Goal: Information Seeking & Learning: Learn about a topic

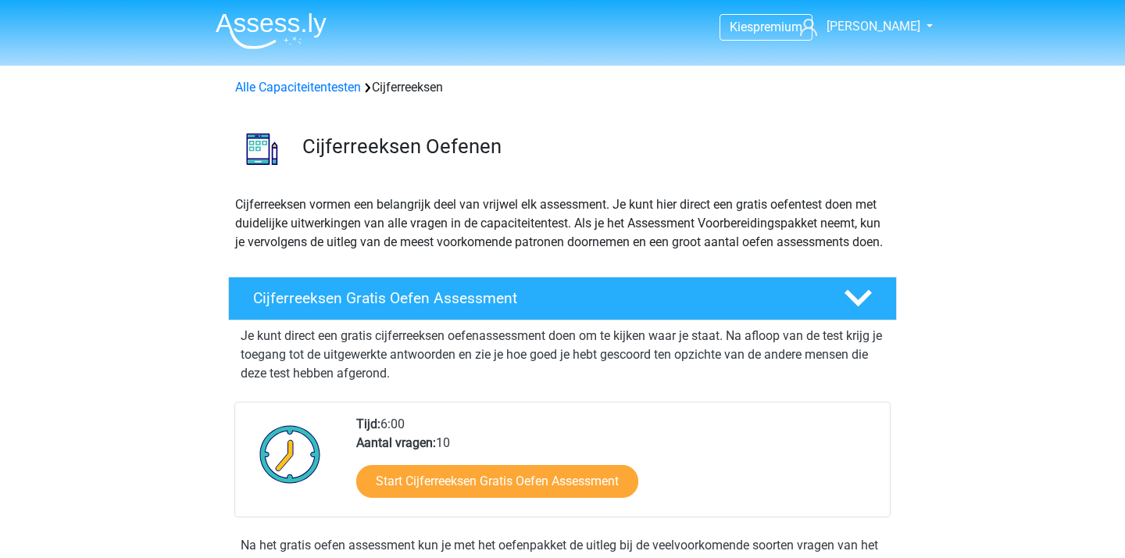
click at [293, 40] on img at bounding box center [271, 30] width 111 height 37
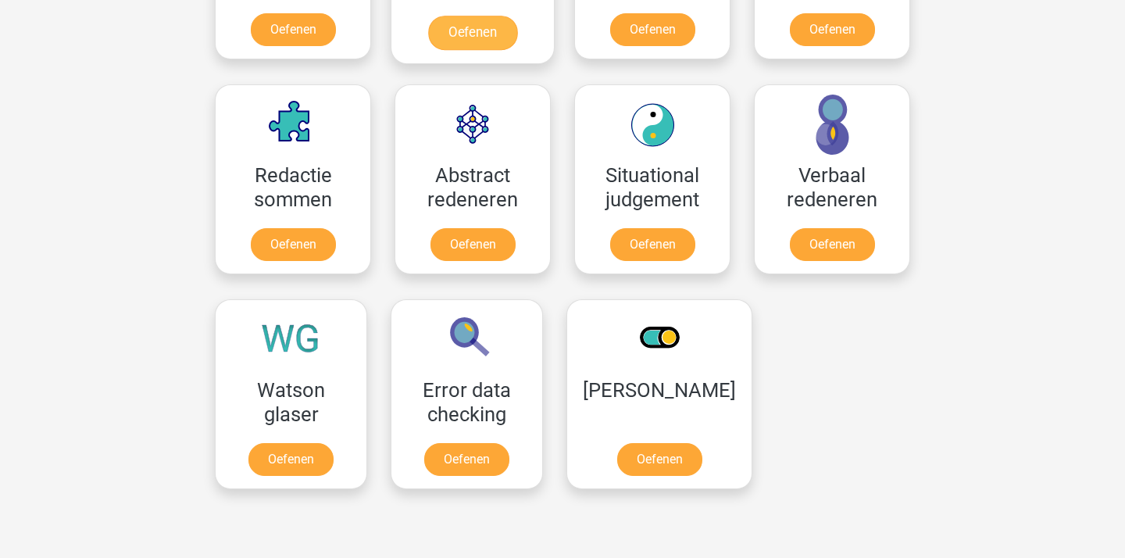
scroll to position [1095, 0]
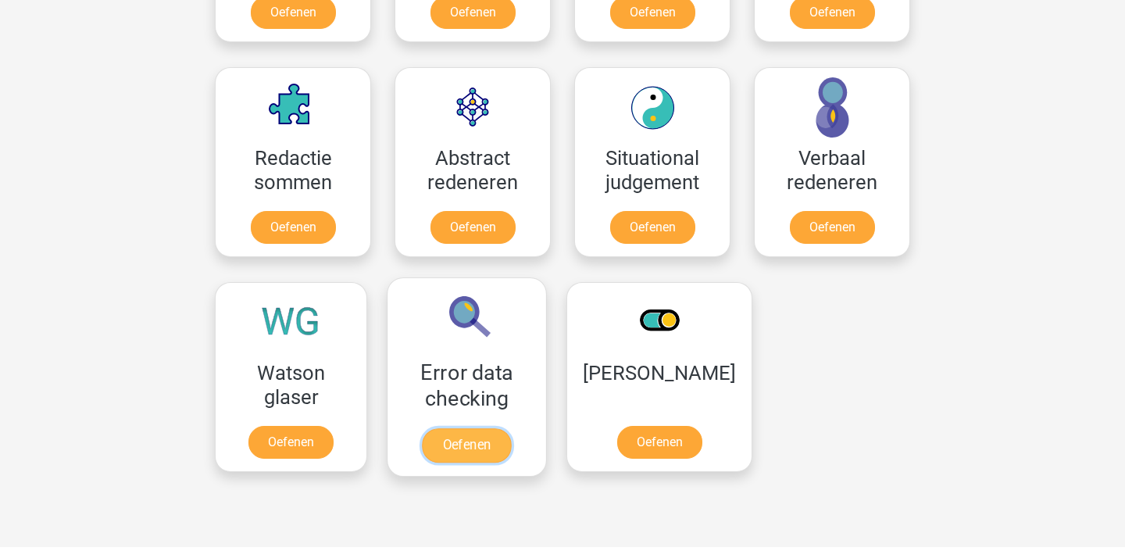
click at [485, 428] on link "Oefenen" at bounding box center [466, 445] width 89 height 34
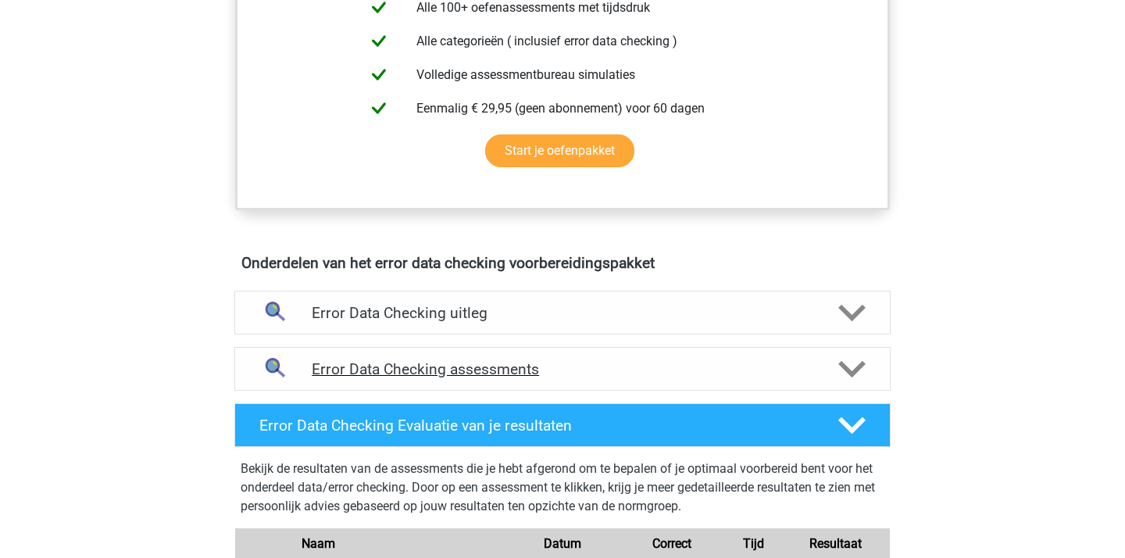
click at [481, 373] on h4 "Error Data Checking assessments" at bounding box center [562, 369] width 501 height 18
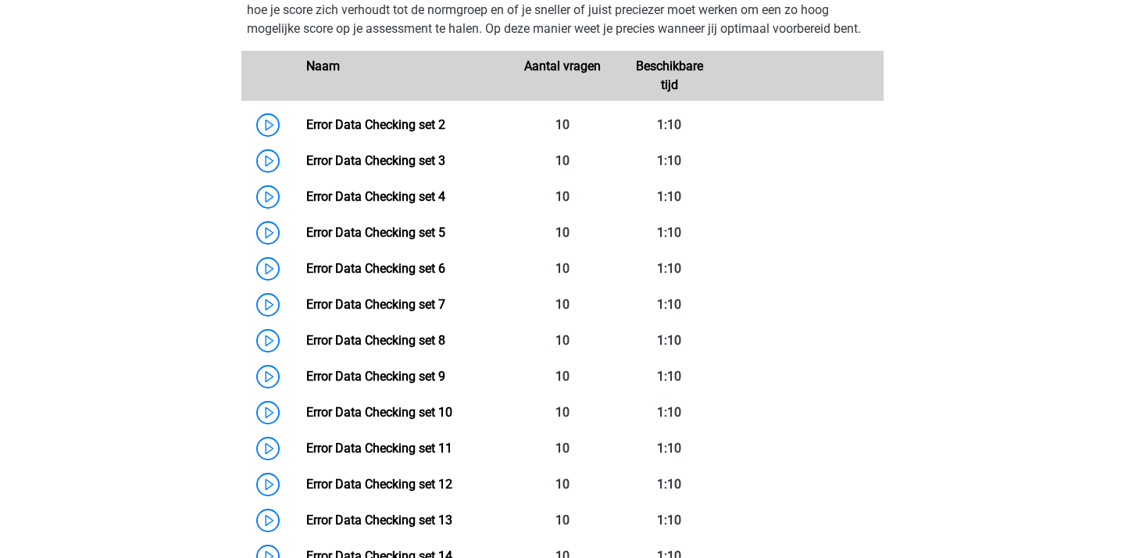
scroll to position [1107, 0]
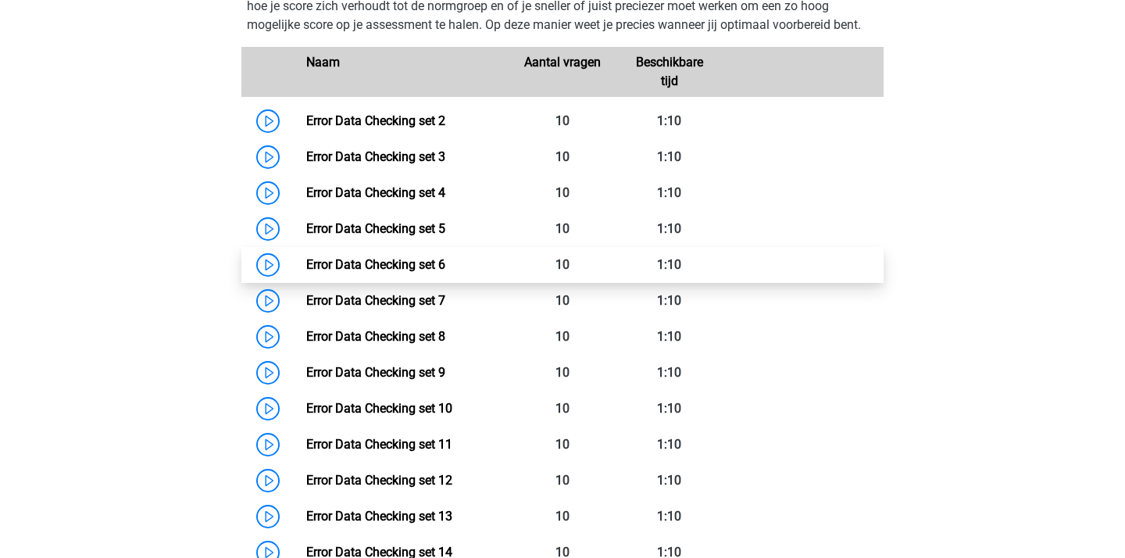
click at [445, 272] on link "Error Data Checking set 6" at bounding box center [375, 264] width 139 height 15
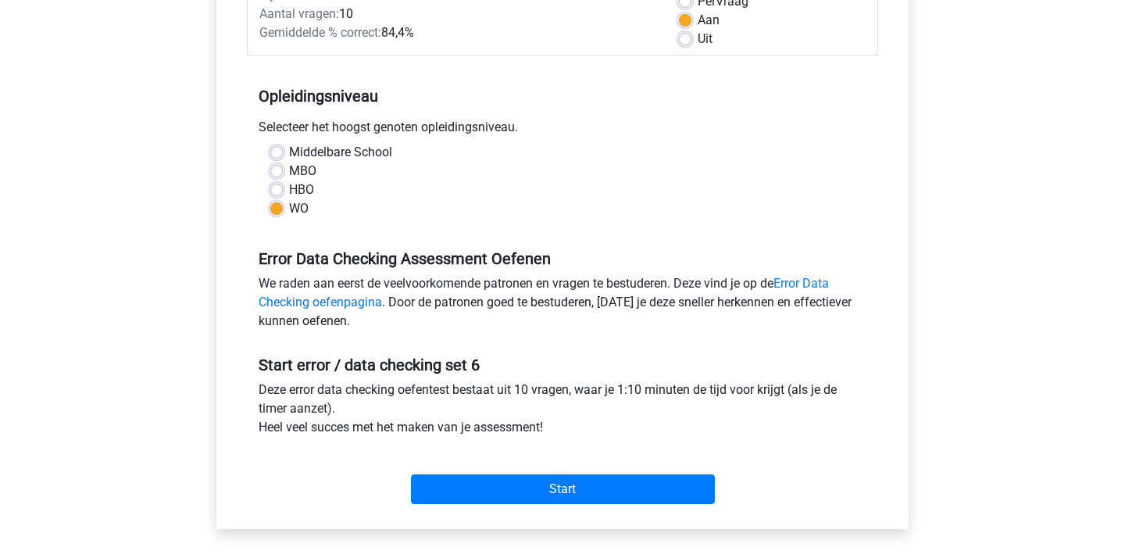
scroll to position [344, 0]
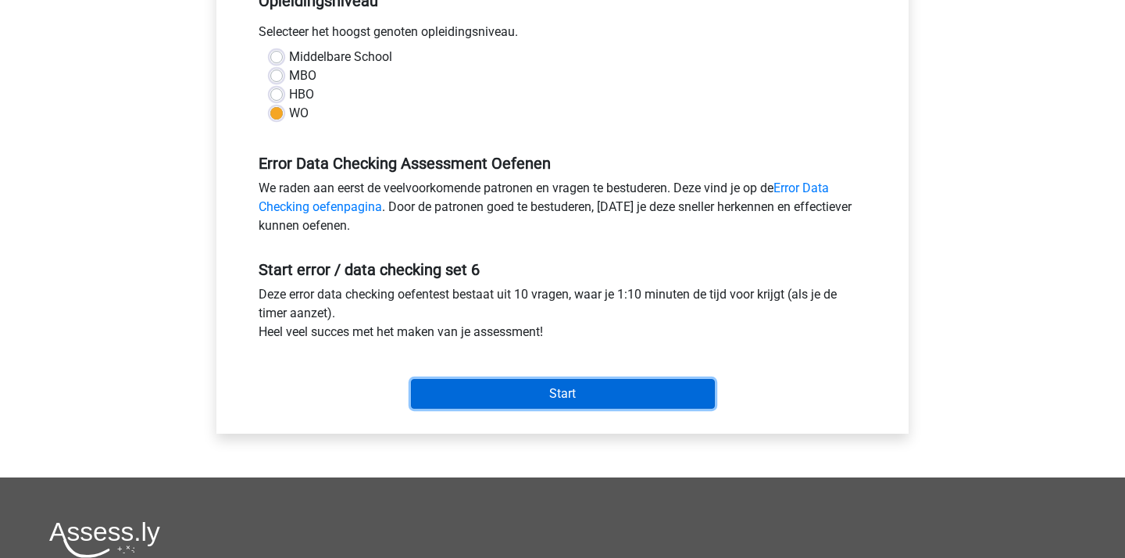
click at [547, 398] on input "Start" at bounding box center [563, 394] width 304 height 30
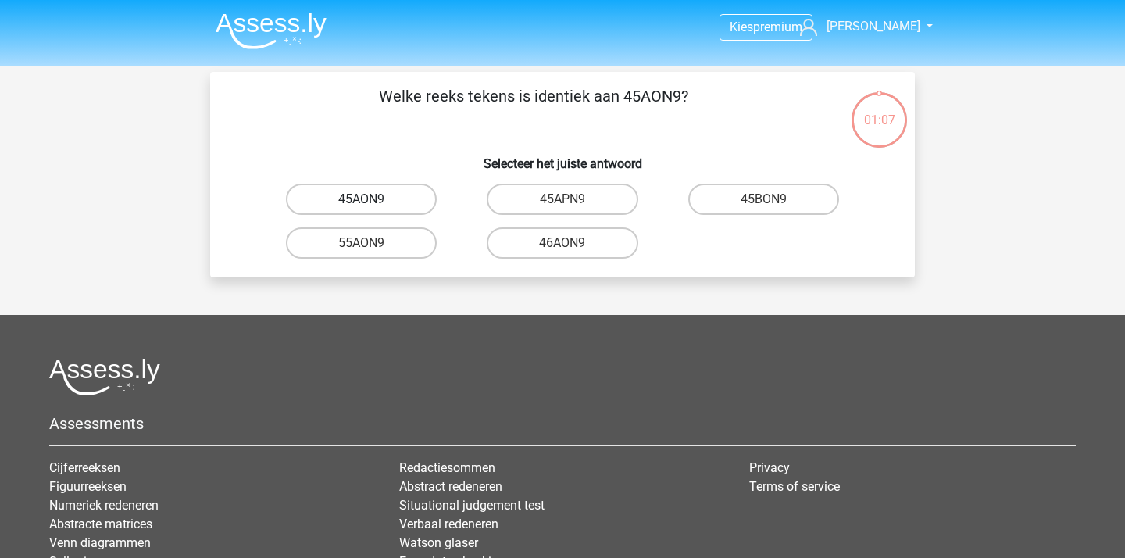
click at [399, 196] on label "45AON9" at bounding box center [361, 199] width 151 height 31
click at [372, 199] on input "45AON9" at bounding box center [367, 204] width 10 height 10
radio input "true"
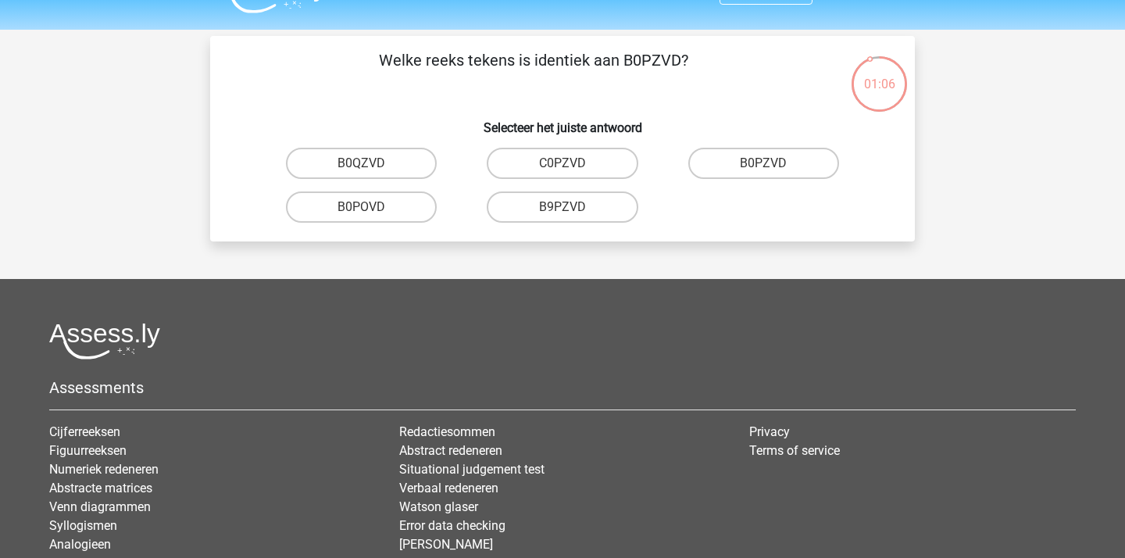
scroll to position [25, 0]
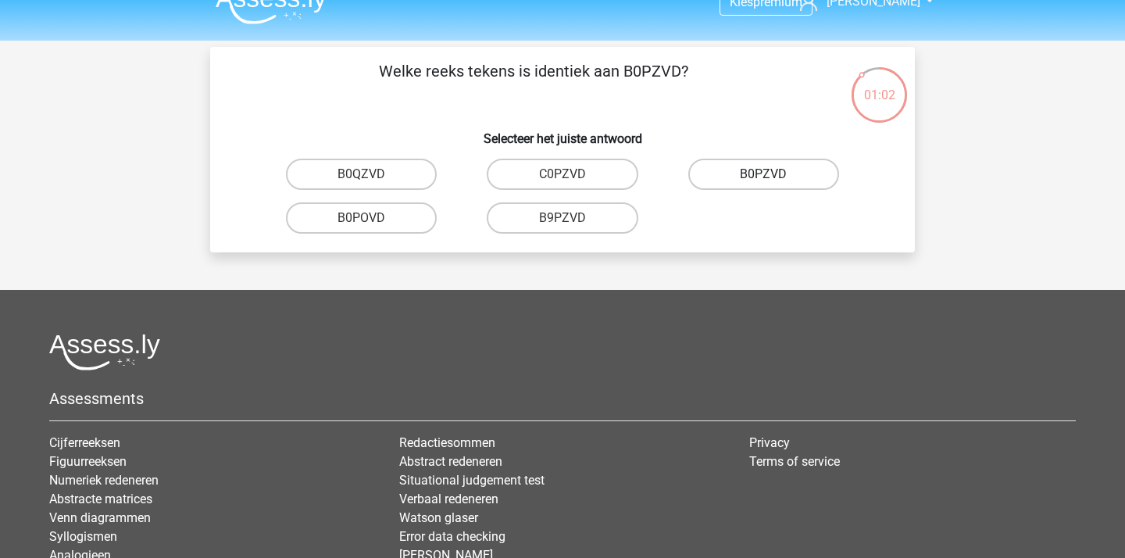
click at [719, 177] on label "B0PZVD" at bounding box center [763, 174] width 151 height 31
click at [763, 177] on input "B0PZVD" at bounding box center [768, 179] width 10 height 10
radio input "true"
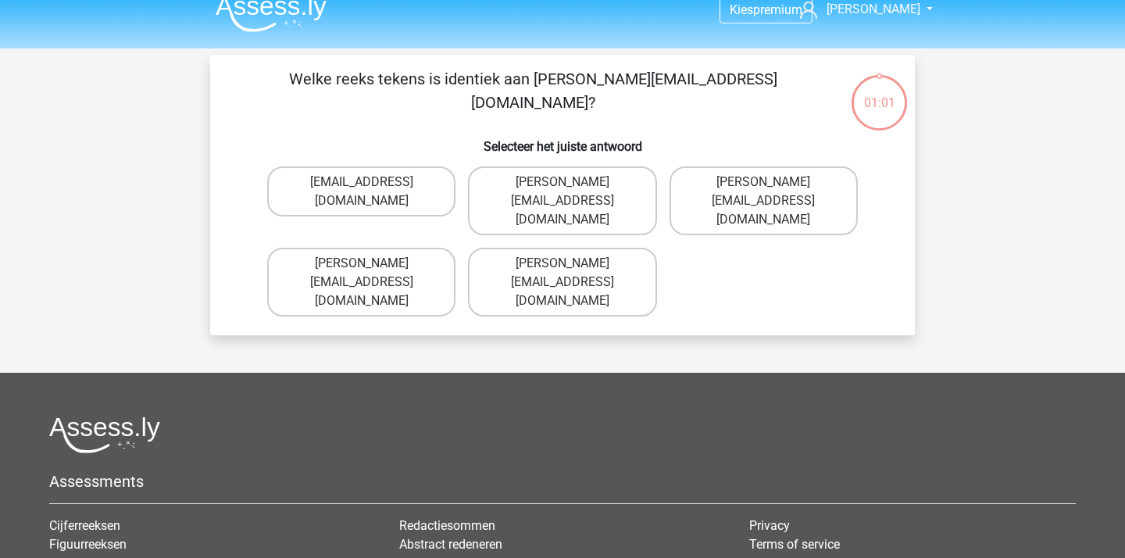
scroll to position [6, 0]
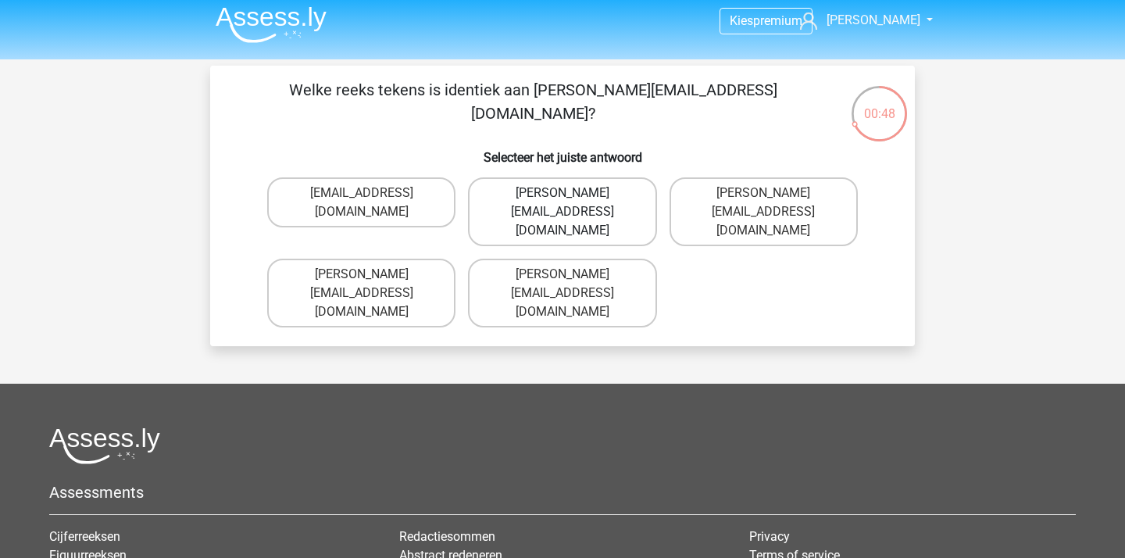
click at [624, 201] on label "George+Knight@joinmail.com.uk" at bounding box center [562, 211] width 188 height 69
click at [572, 201] on input "George+Knight@joinmail.com.uk" at bounding box center [567, 198] width 10 height 10
radio input "true"
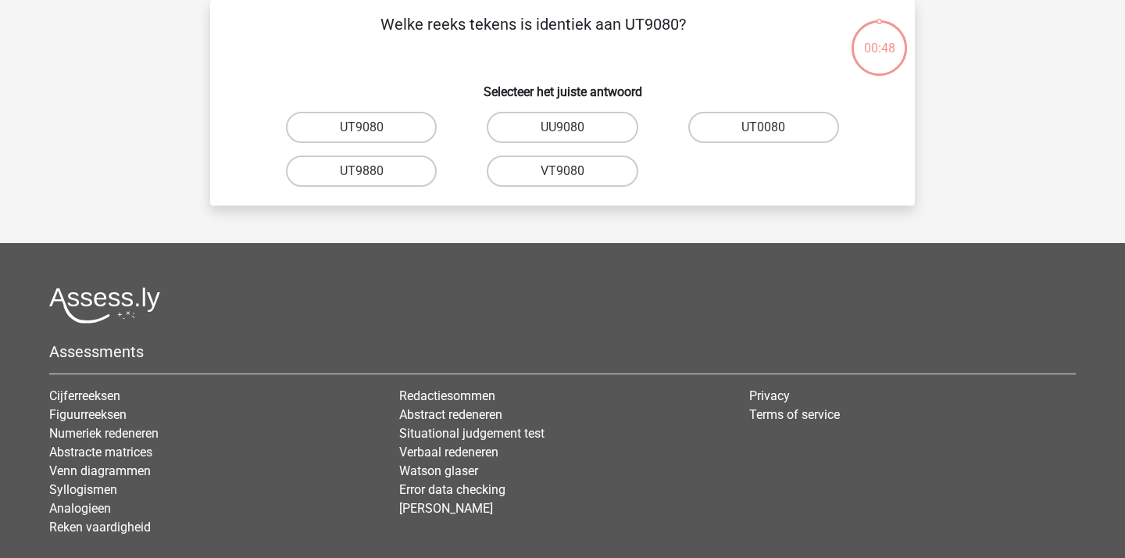
scroll to position [55, 0]
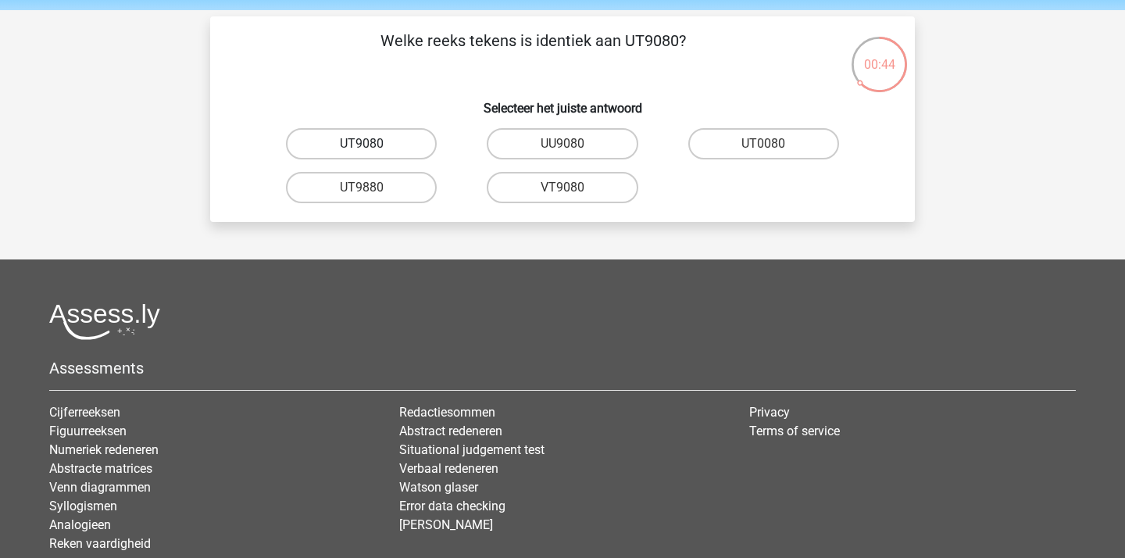
click at [414, 143] on label "UT9080" at bounding box center [361, 143] width 151 height 31
click at [372, 144] on input "UT9080" at bounding box center [367, 149] width 10 height 10
radio input "true"
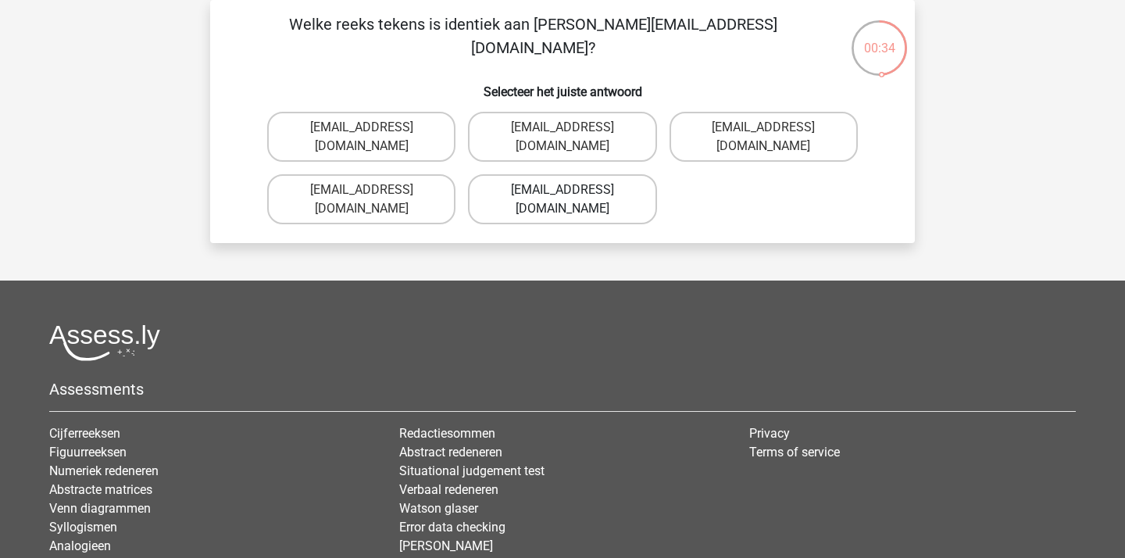
click at [629, 194] on label "Freya-Burns@jointmail.uk.co" at bounding box center [562, 199] width 188 height 50
click at [572, 194] on input "Freya-Burns@jointmail.uk.co" at bounding box center [567, 195] width 10 height 10
radio input "true"
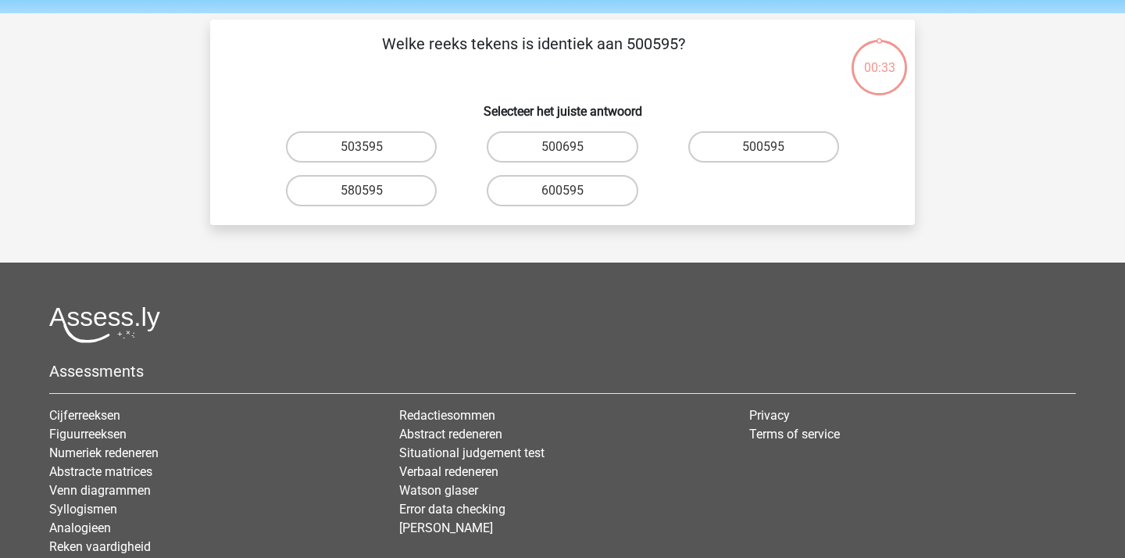
scroll to position [53, 0]
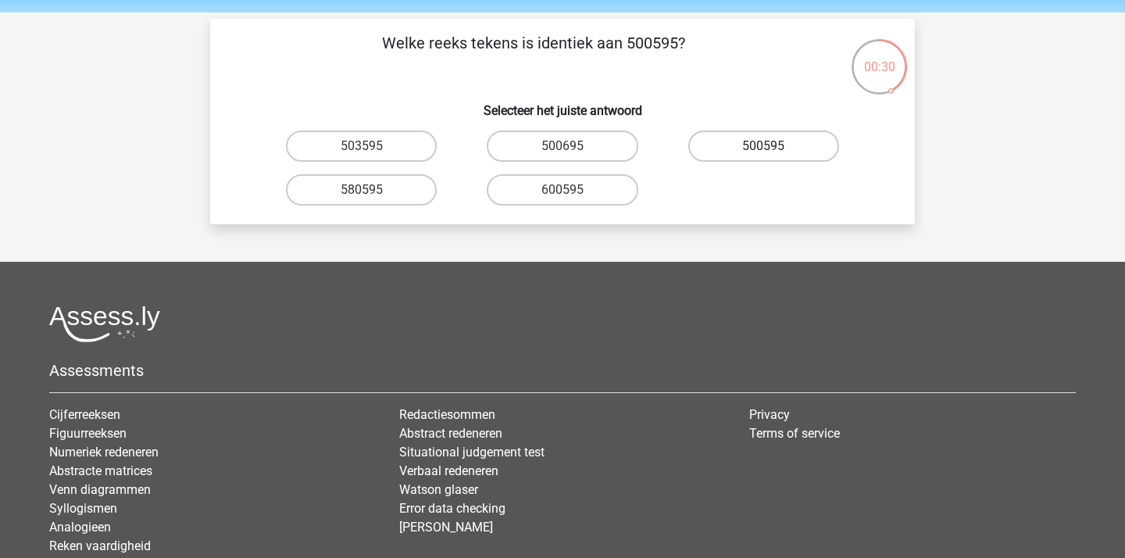
click at [715, 148] on label "500595" at bounding box center [763, 145] width 151 height 31
click at [763, 148] on input "500595" at bounding box center [768, 151] width 10 height 10
radio input "true"
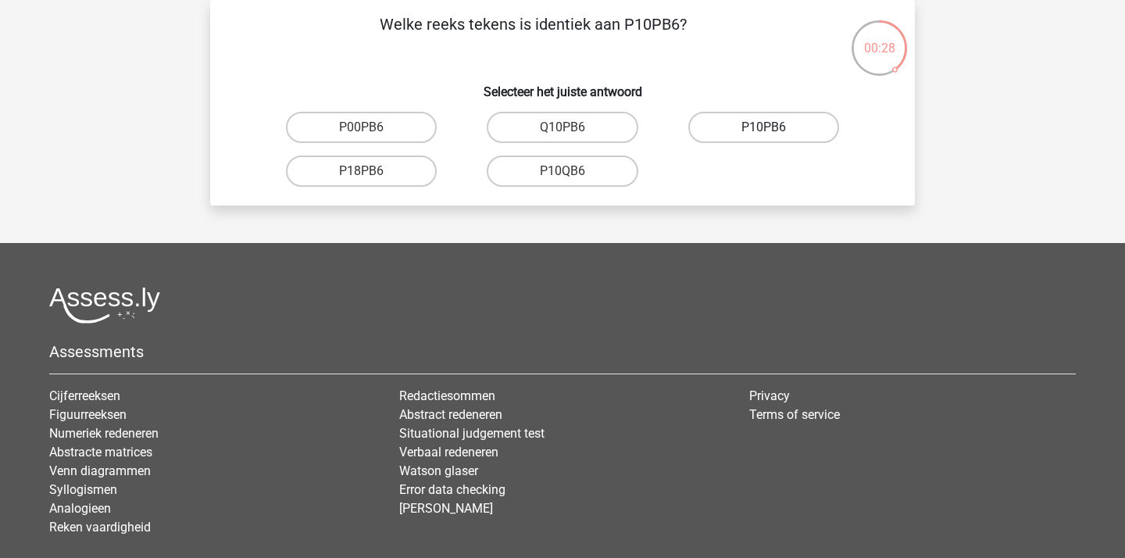
click at [733, 139] on label "P10PB6" at bounding box center [763, 127] width 151 height 31
click at [763, 137] on input "P10PB6" at bounding box center [768, 132] width 10 height 10
radio input "true"
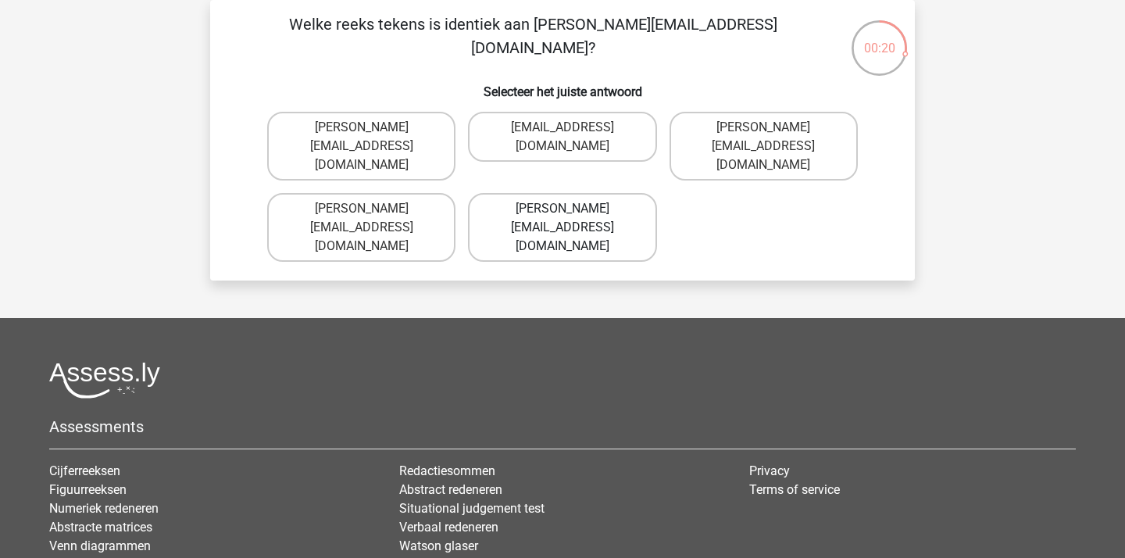
click at [621, 207] on label "Evelyn-Carpenter@e-mail.com.uk" at bounding box center [562, 227] width 188 height 69
click at [572, 209] on input "Evelyn-Carpenter@e-mail.com.uk" at bounding box center [567, 214] width 10 height 10
radio input "true"
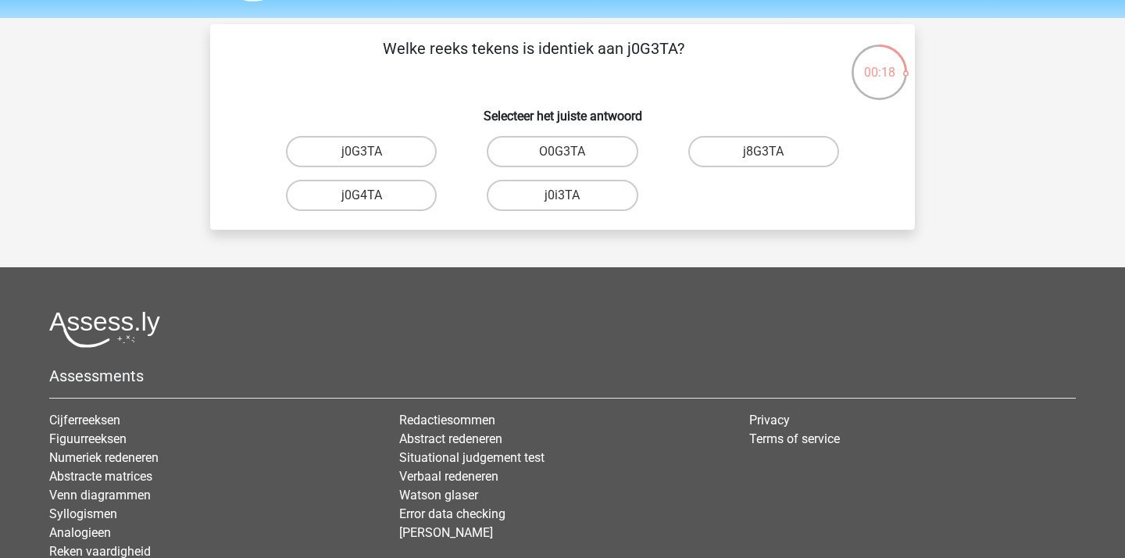
scroll to position [43, 0]
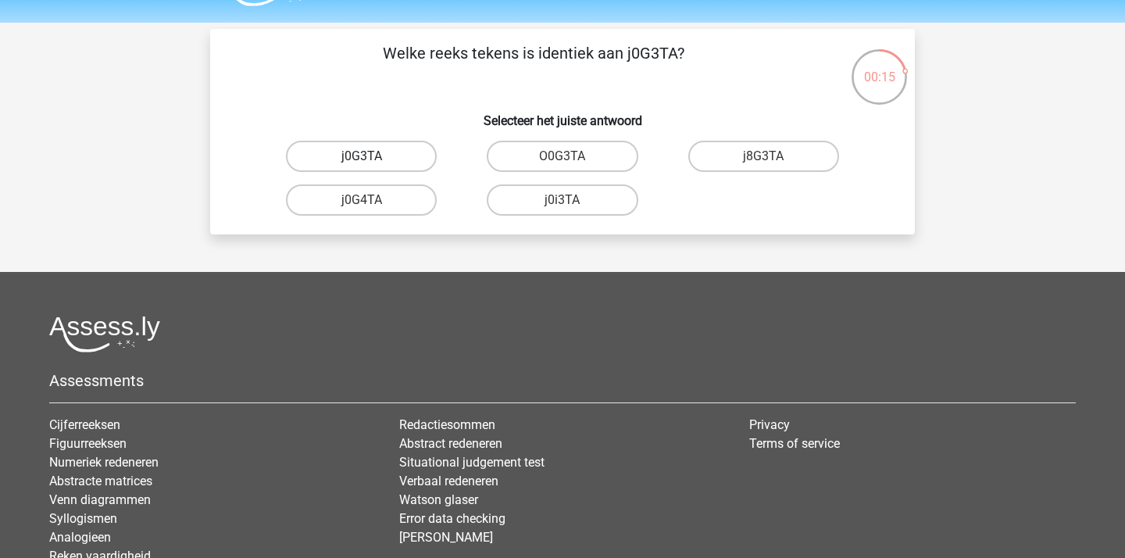
click at [394, 162] on label "j0G3TA" at bounding box center [361, 156] width 151 height 31
click at [372, 162] on input "j0G3TA" at bounding box center [367, 161] width 10 height 10
radio input "true"
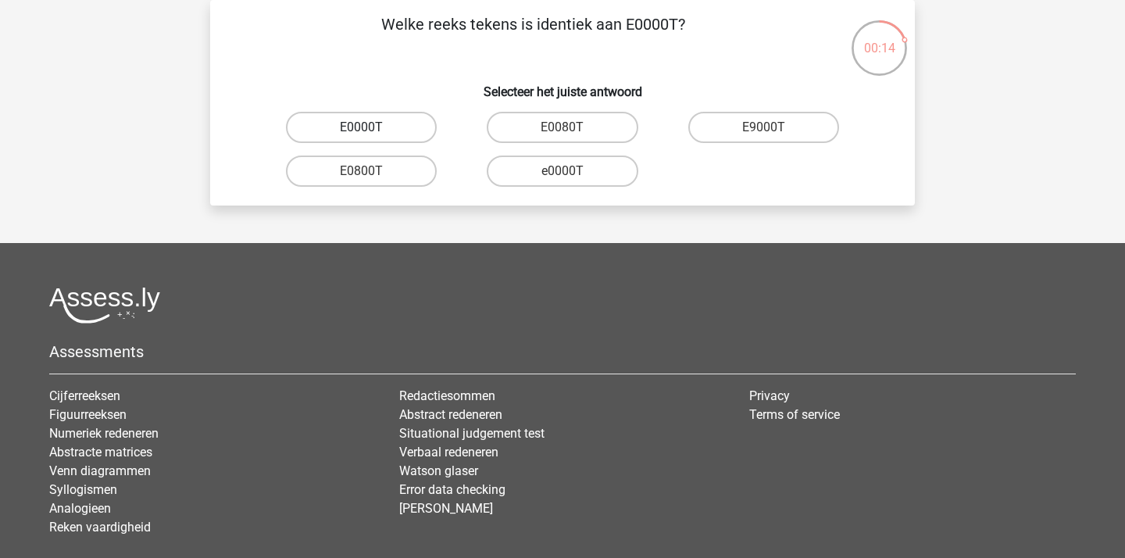
click at [404, 121] on label "E0000T" at bounding box center [361, 127] width 151 height 31
click at [372, 127] on input "E0000T" at bounding box center [367, 132] width 10 height 10
radio input "true"
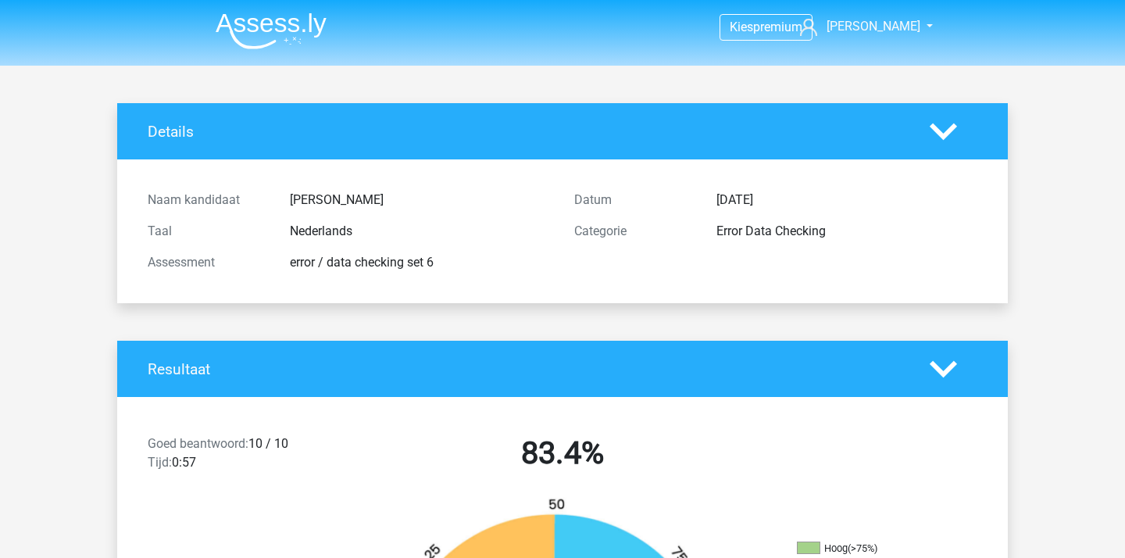
click at [295, 46] on img at bounding box center [271, 30] width 111 height 37
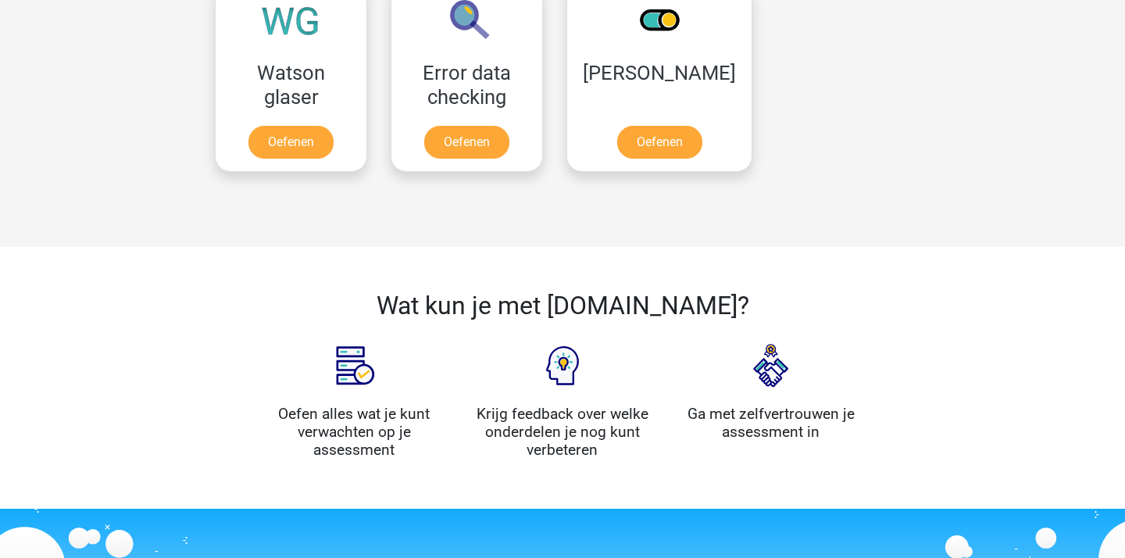
scroll to position [1232, 0]
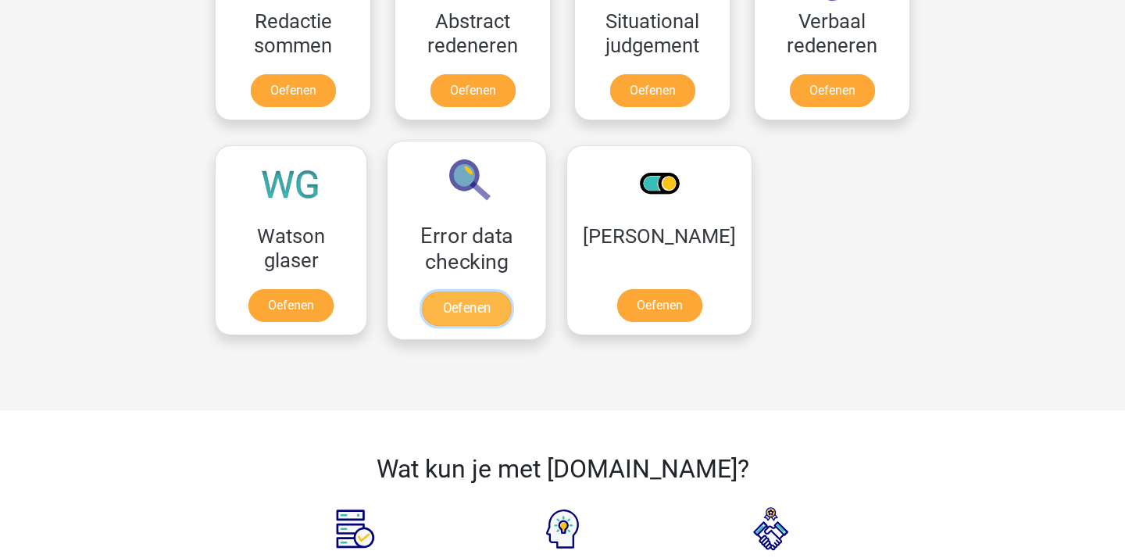
click at [433, 291] on link "Oefenen" at bounding box center [466, 308] width 89 height 34
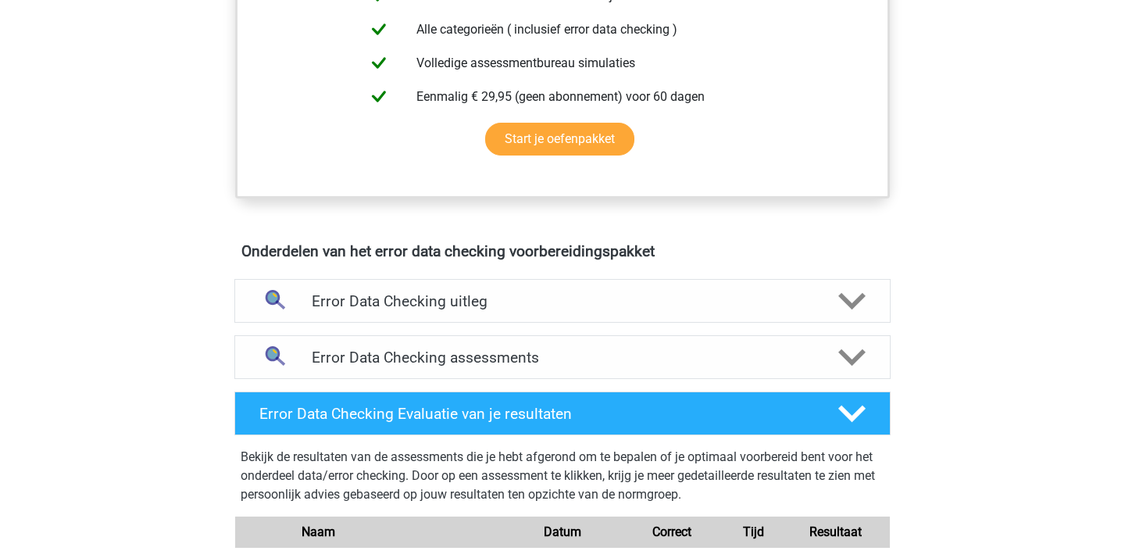
scroll to position [678, 0]
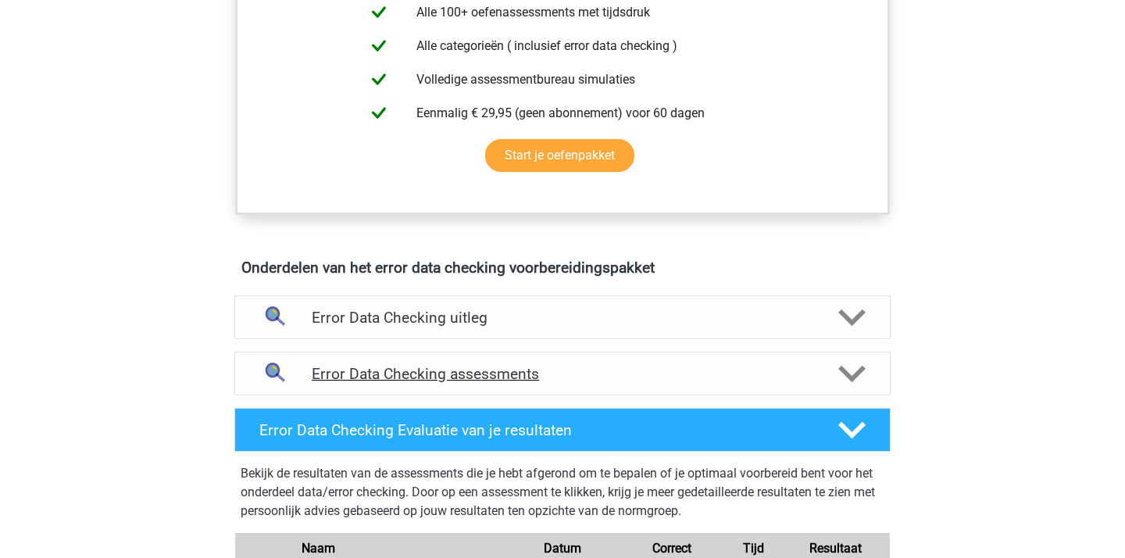
click at [562, 359] on div "Error Data Checking assessments" at bounding box center [562, 373] width 656 height 44
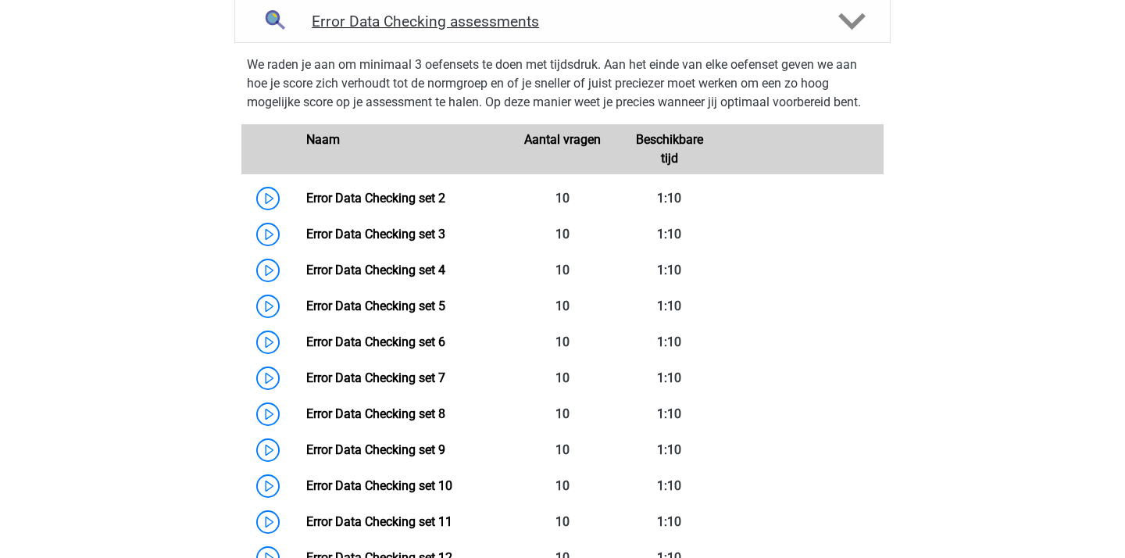
scroll to position [1056, 0]
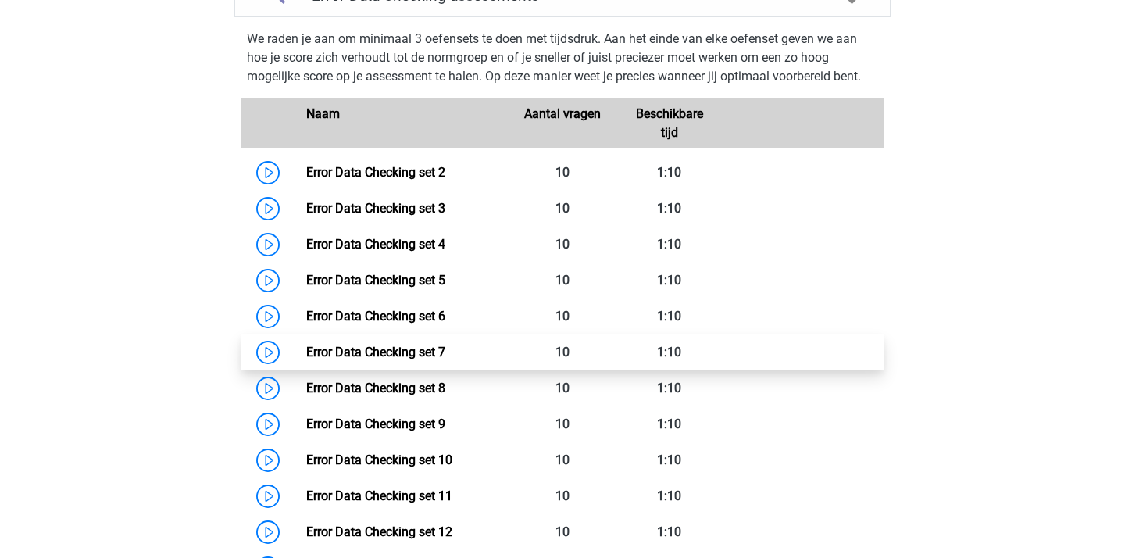
click at [445, 359] on link "Error Data Checking set 7" at bounding box center [375, 351] width 139 height 15
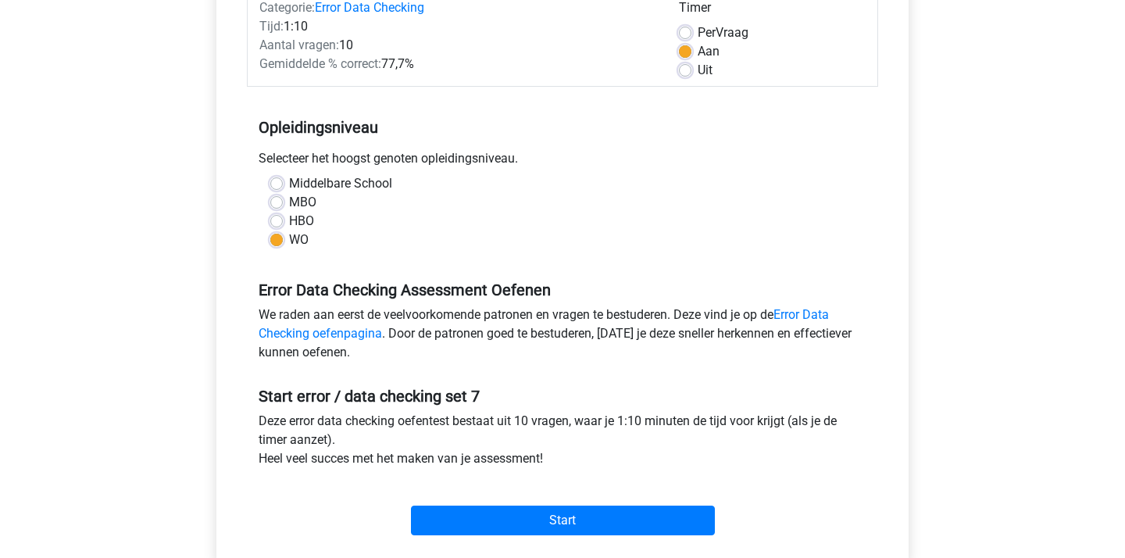
scroll to position [264, 0]
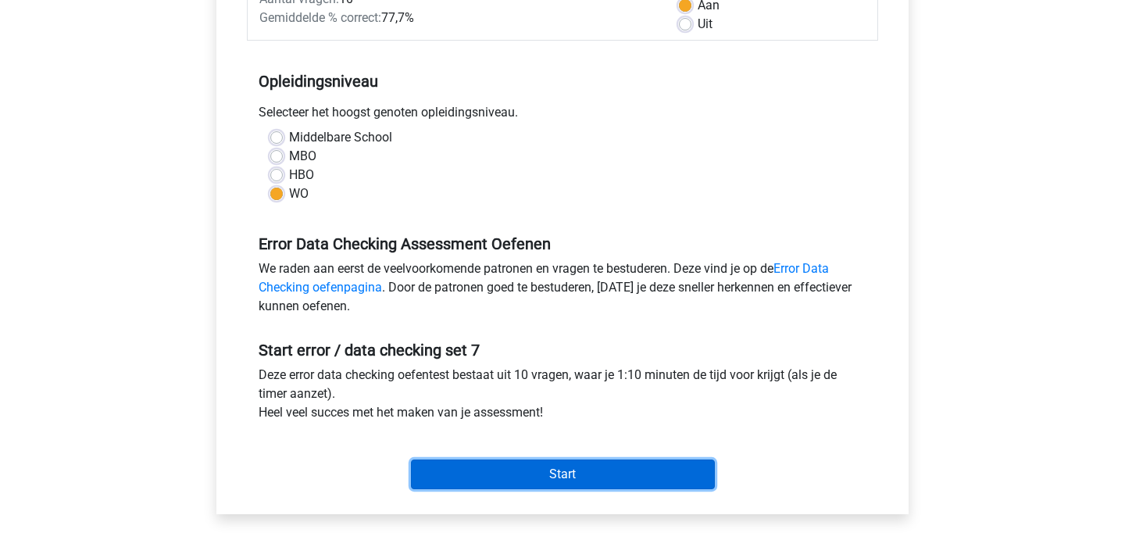
click at [576, 467] on input "Start" at bounding box center [563, 474] width 304 height 30
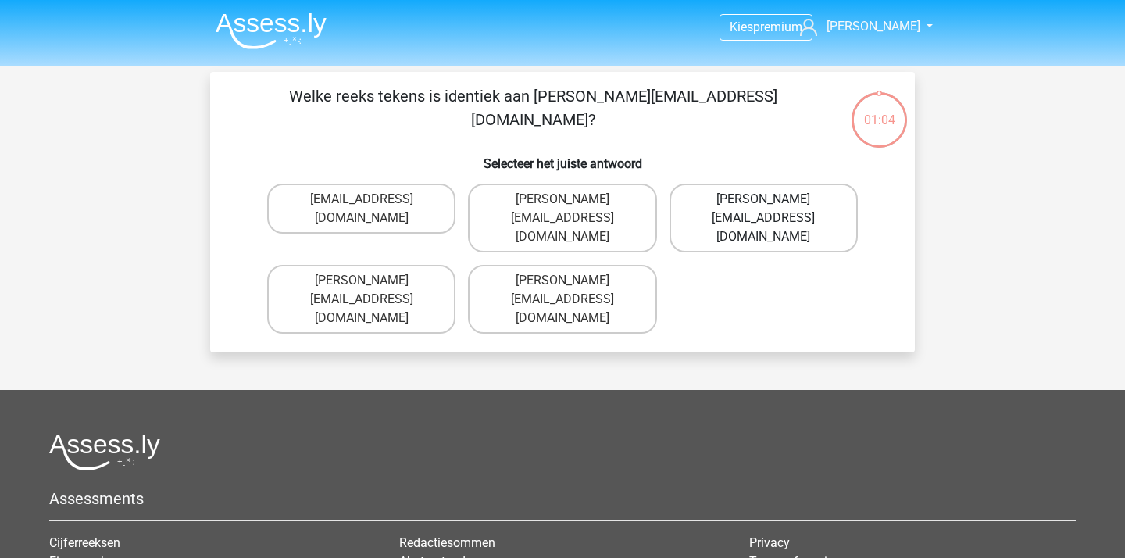
click at [802, 212] on label "Damian-Livingstone@hotmail.gr" at bounding box center [763, 218] width 188 height 69
click at [773, 209] on input "Damian-Livingstone@hotmail.gr" at bounding box center [768, 204] width 10 height 10
radio input "true"
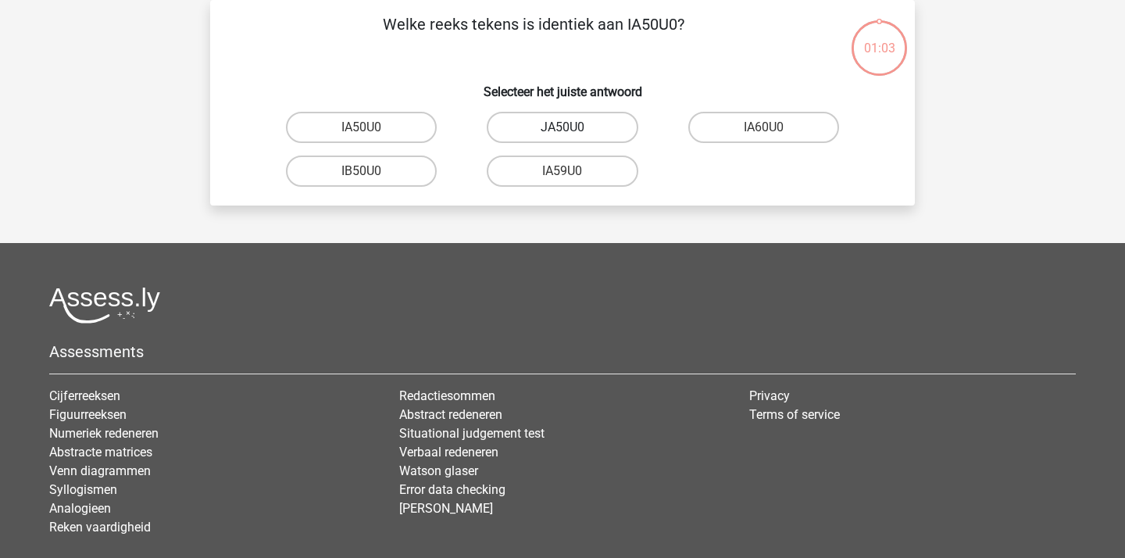
scroll to position [11, 0]
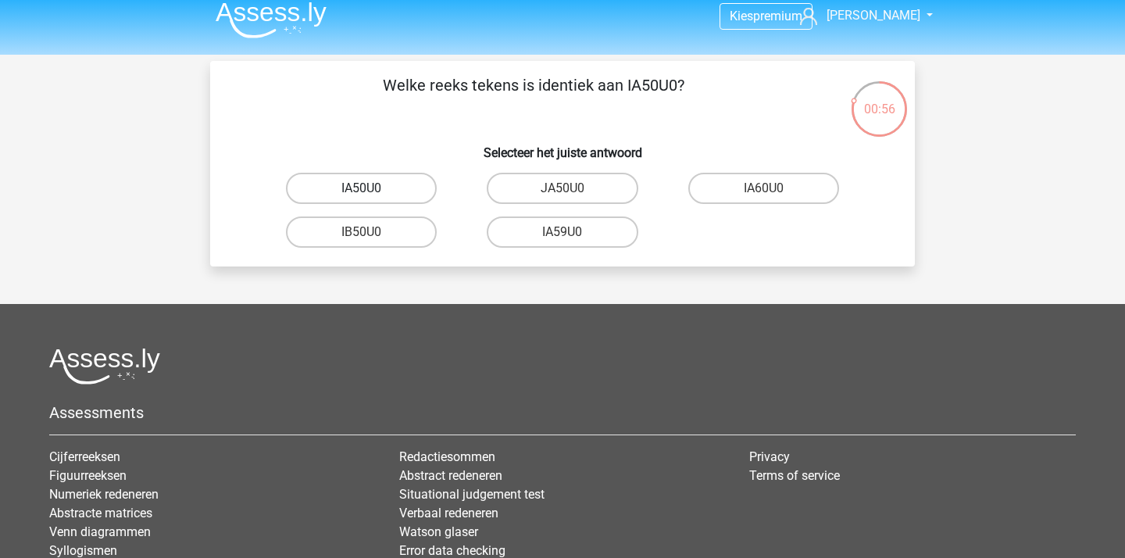
click at [401, 197] on label "IA50U0" at bounding box center [361, 188] width 151 height 31
click at [372, 197] on input "IA50U0" at bounding box center [367, 193] width 10 height 10
radio input "true"
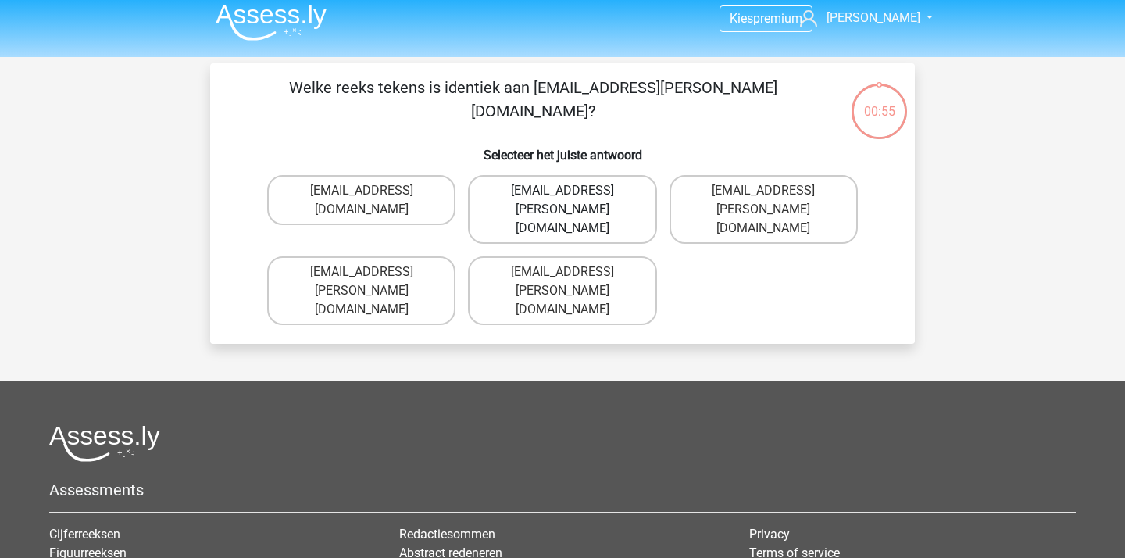
scroll to position [5, 0]
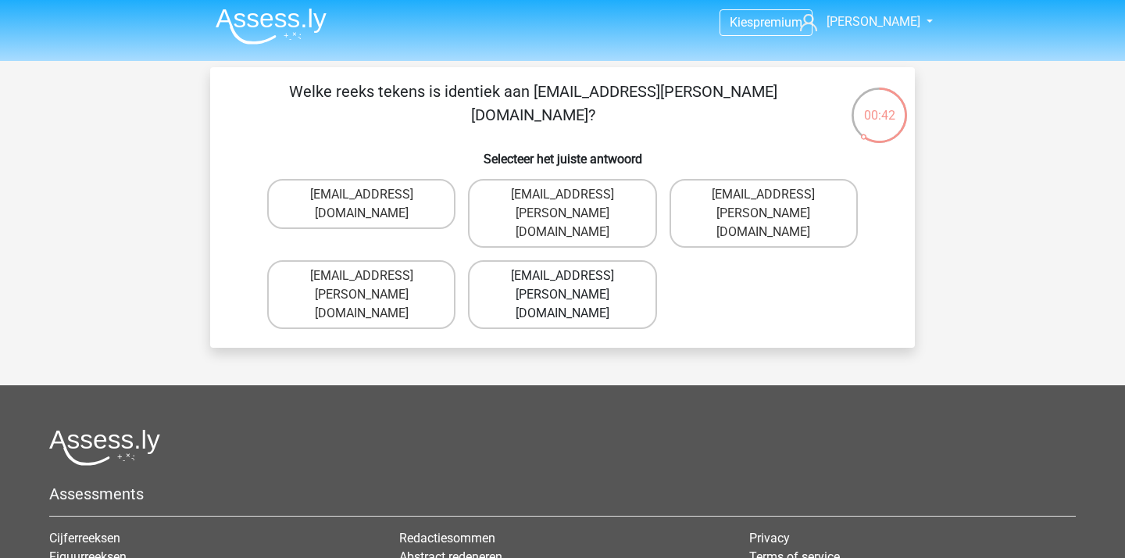
click at [626, 260] on label "Grace-Patterson@joinmail.com.co" at bounding box center [562, 294] width 188 height 69
click at [572, 276] on input "Grace-Patterson@joinmail.com.co" at bounding box center [567, 281] width 10 height 10
radio input "true"
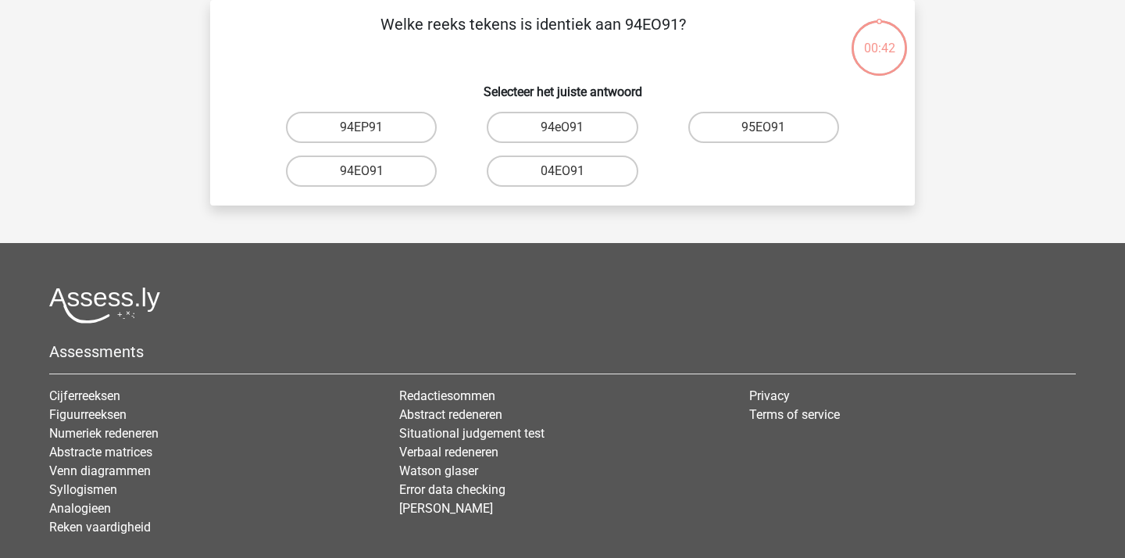
scroll to position [46, 0]
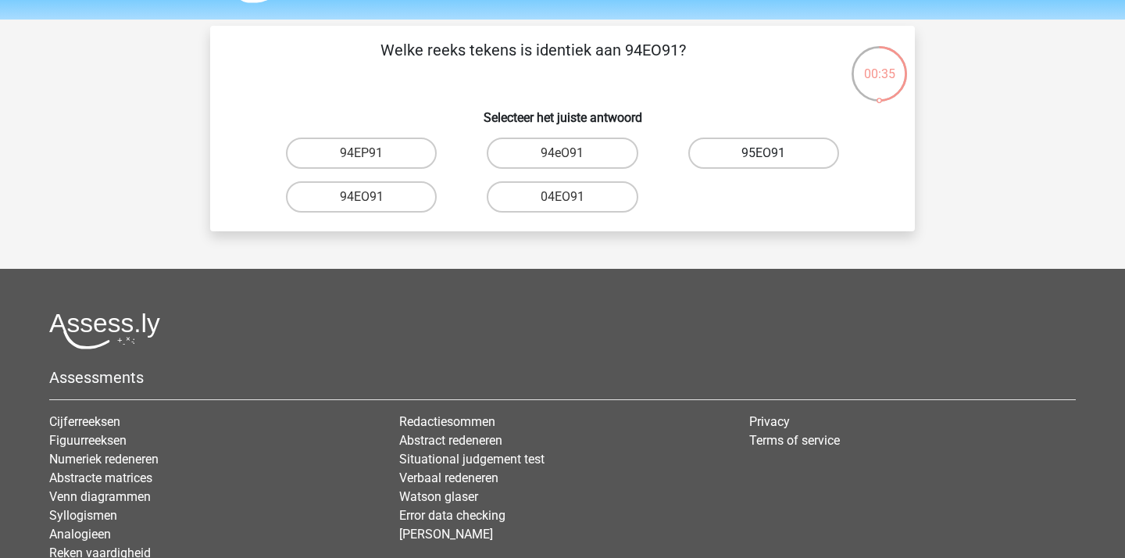
click at [746, 155] on label "95EO91" at bounding box center [763, 152] width 151 height 31
click at [763, 155] on input "95EO91" at bounding box center [768, 158] width 10 height 10
radio input "true"
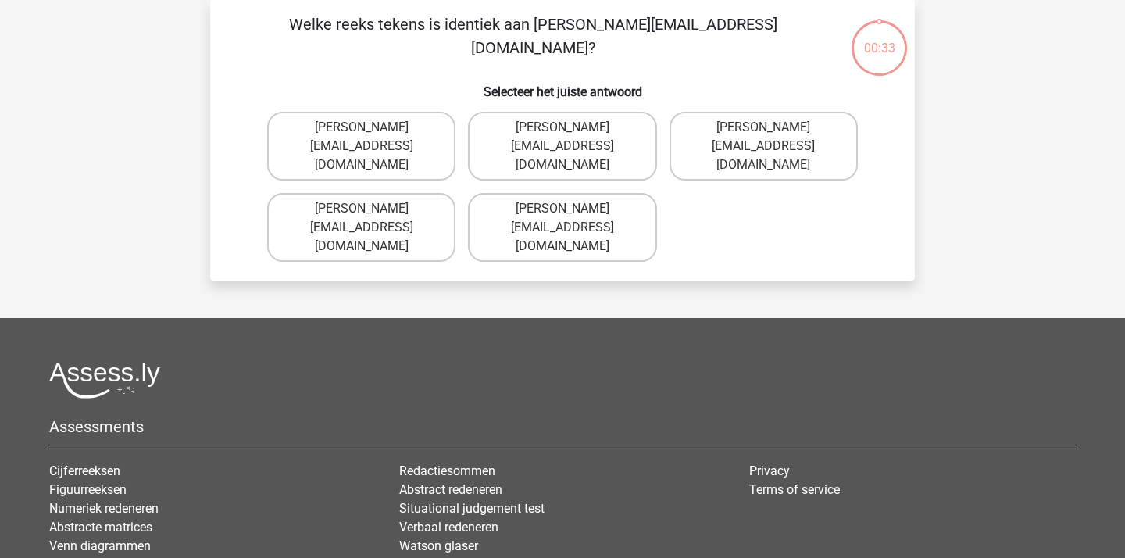
scroll to position [55, 0]
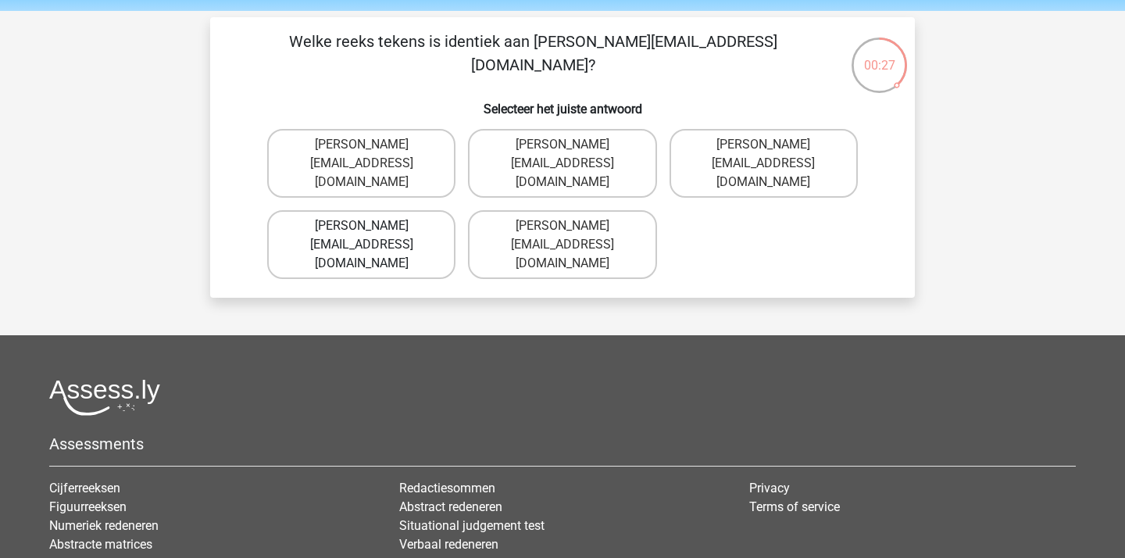
click at [420, 219] on label "Joshua-Carrick@email.uk.com" at bounding box center [361, 244] width 188 height 69
click at [372, 226] on input "Joshua-Carrick@email.uk.com" at bounding box center [367, 231] width 10 height 10
radio input "true"
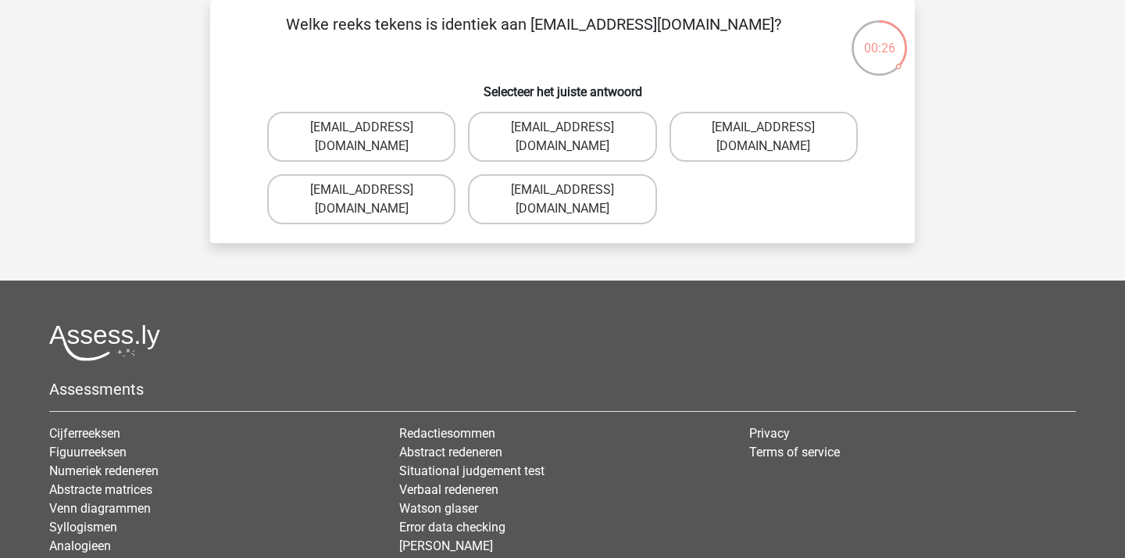
scroll to position [66, 0]
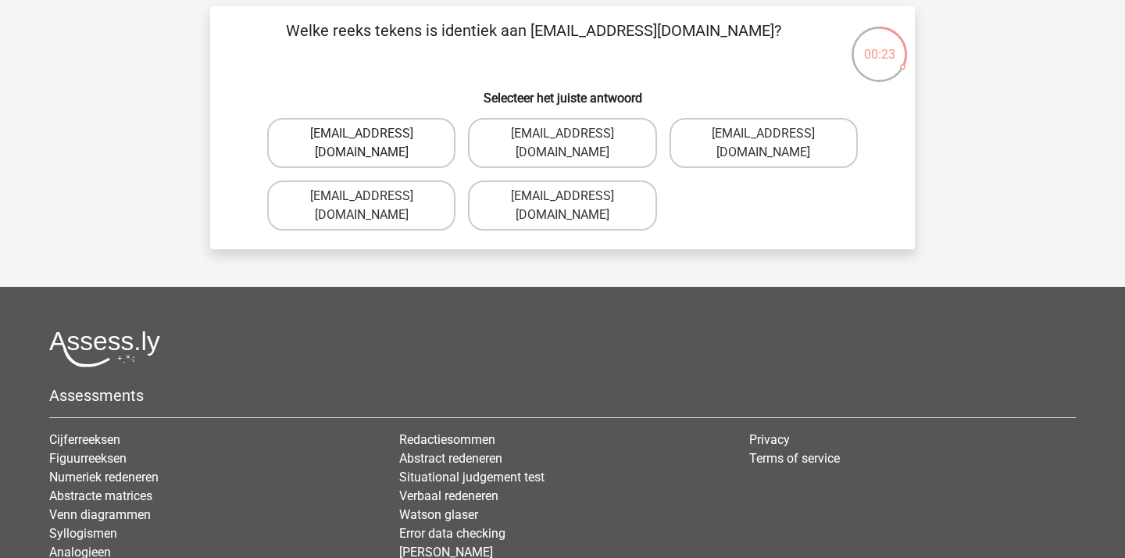
click at [389, 142] on label "Theo-Rhine@jointmail.gl" at bounding box center [361, 143] width 188 height 50
click at [372, 142] on input "Theo-Rhine@jointmail.gl" at bounding box center [367, 139] width 10 height 10
radio input "true"
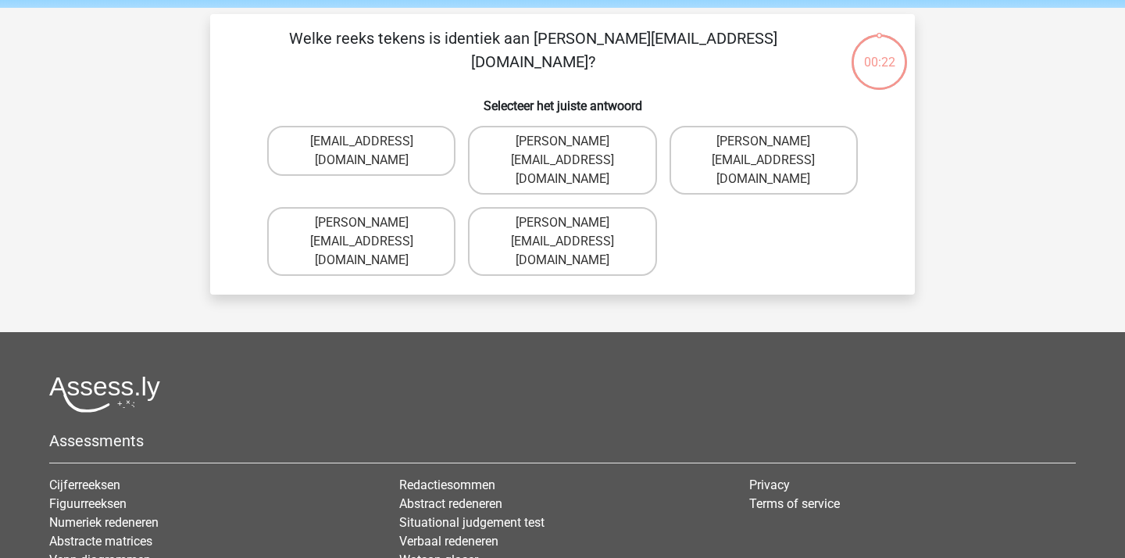
scroll to position [57, 0]
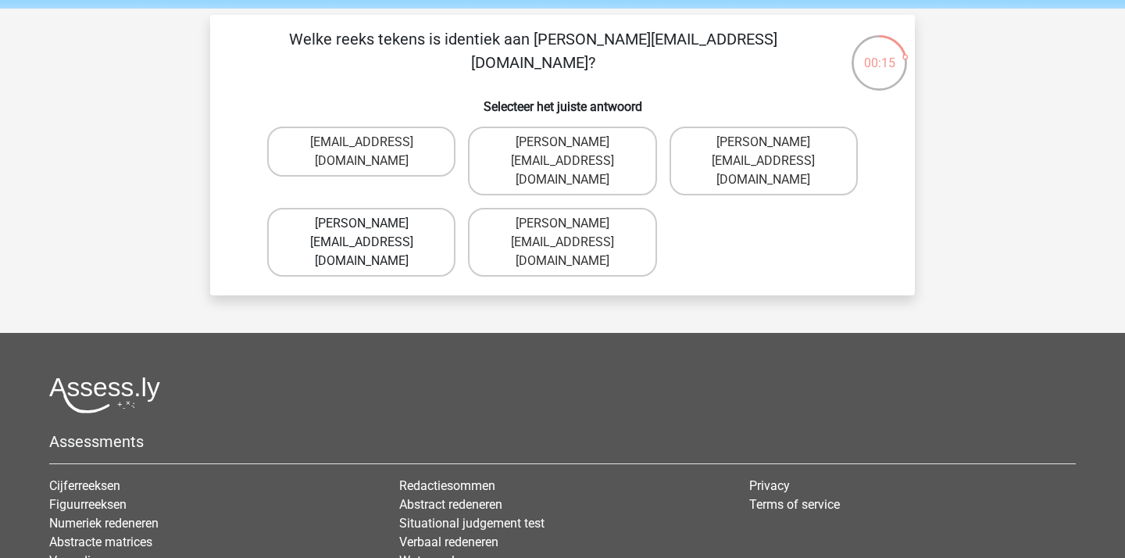
click at [429, 208] on label "Joseph-Clay@e-mail.br" at bounding box center [361, 242] width 188 height 69
click at [372, 223] on input "Joseph-Clay@e-mail.br" at bounding box center [367, 228] width 10 height 10
radio input "true"
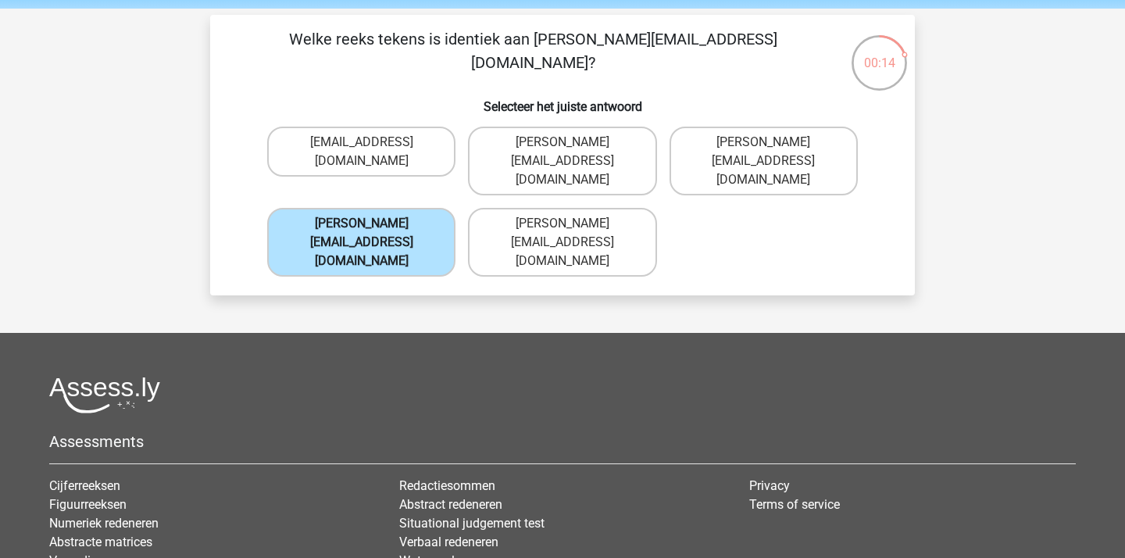
scroll to position [72, 0]
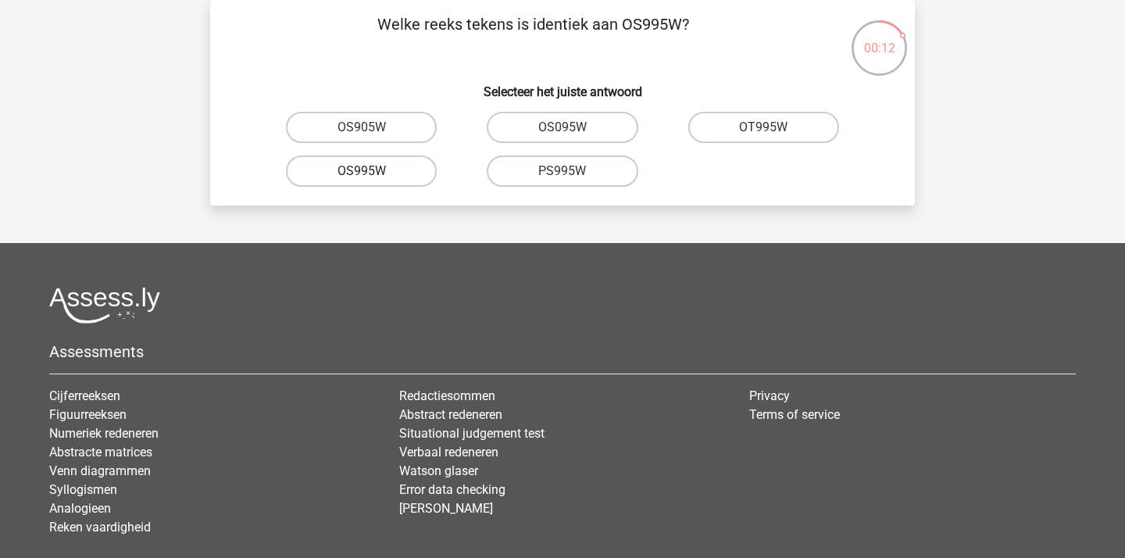
click at [399, 172] on label "OS995W" at bounding box center [361, 170] width 151 height 31
click at [372, 172] on input "OS995W" at bounding box center [367, 176] width 10 height 10
radio input "true"
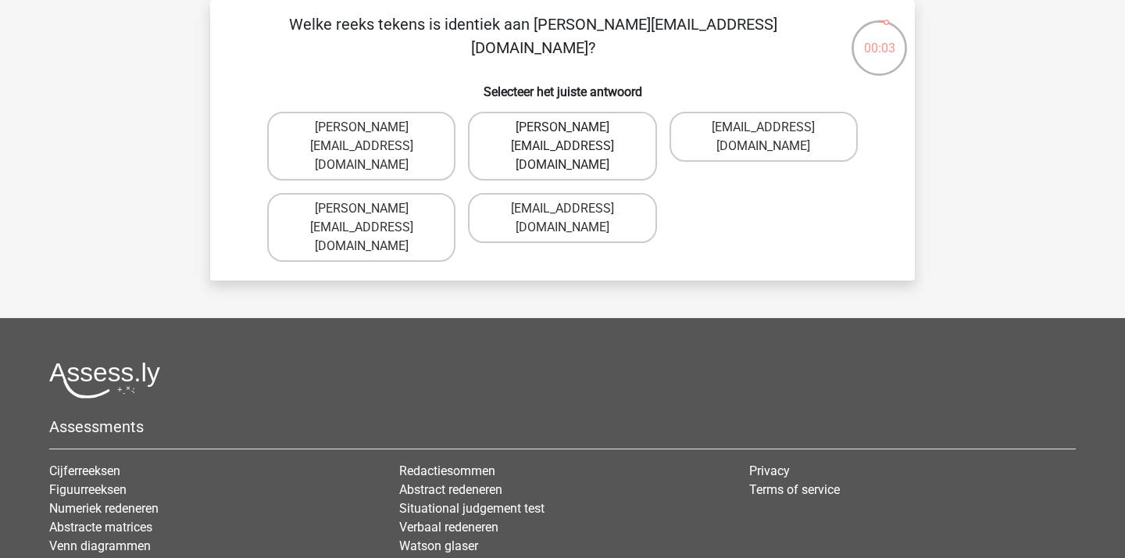
click at [616, 137] on label "Freya.Wilson@hot-mail.com.co" at bounding box center [562, 146] width 188 height 69
click at [572, 137] on input "Freya.Wilson@hot-mail.com.co" at bounding box center [567, 132] width 10 height 10
radio input "true"
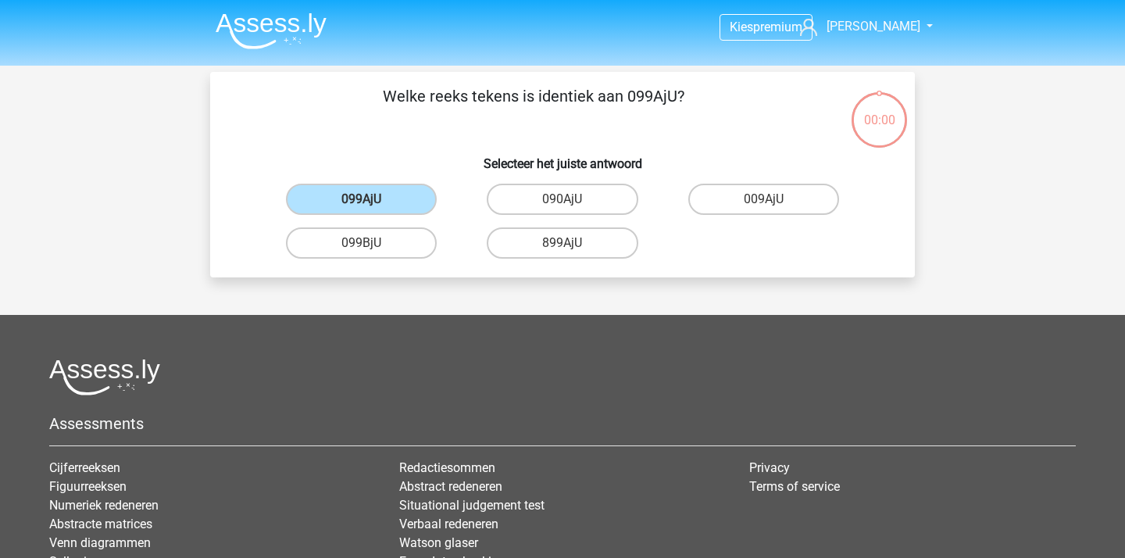
scroll to position [72, 0]
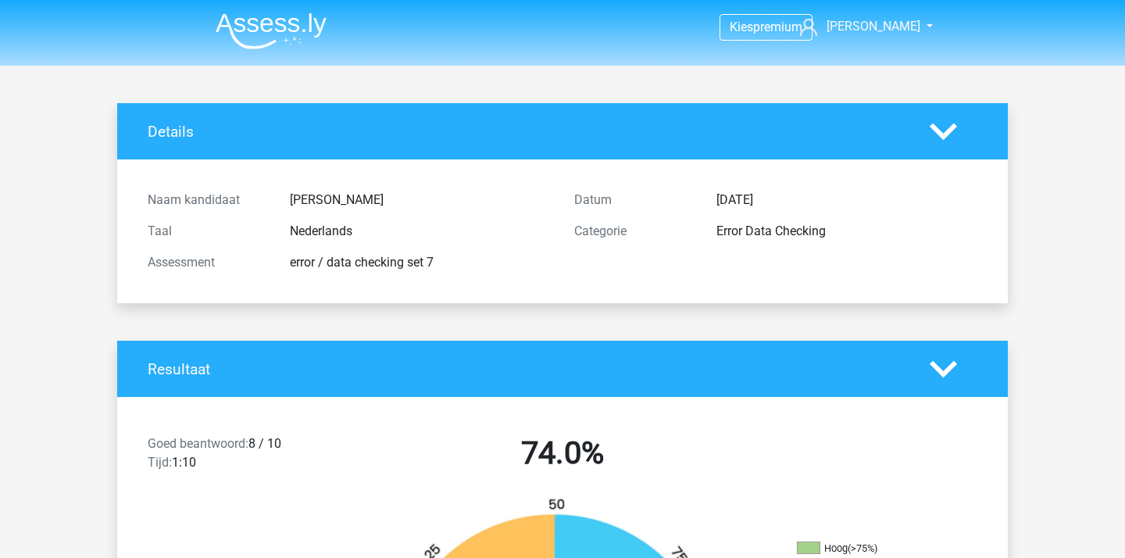
click at [291, 37] on img at bounding box center [271, 30] width 111 height 37
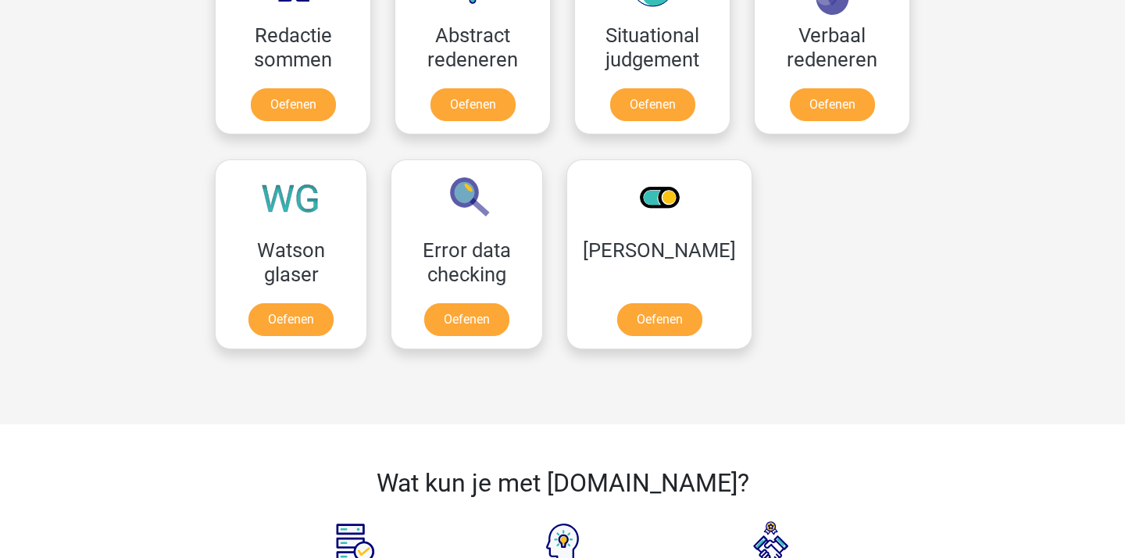
scroll to position [1189, 0]
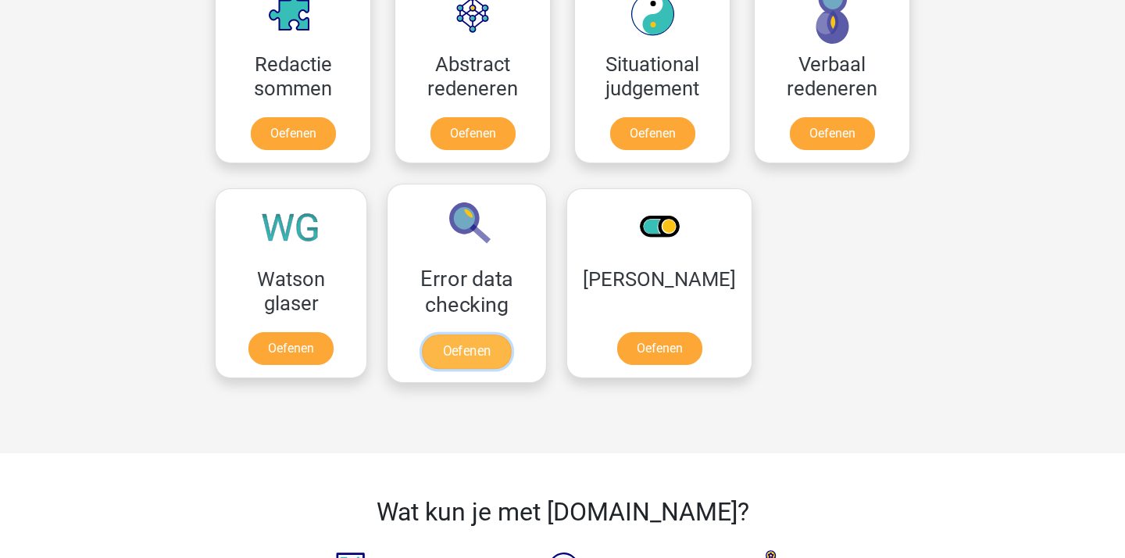
click at [509, 334] on link "Oefenen" at bounding box center [466, 351] width 89 height 34
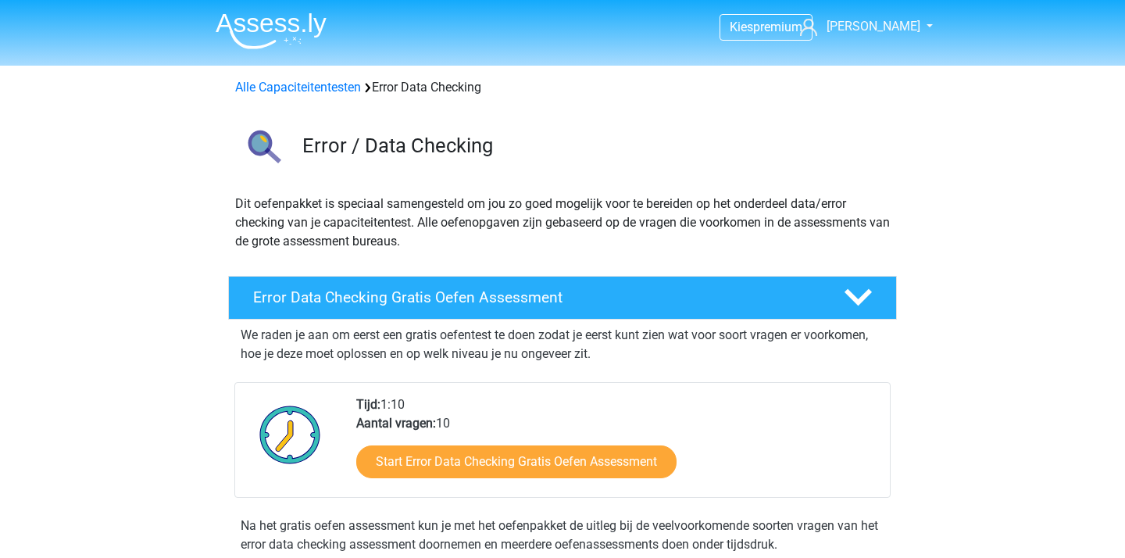
click at [285, 45] on img at bounding box center [271, 30] width 111 height 37
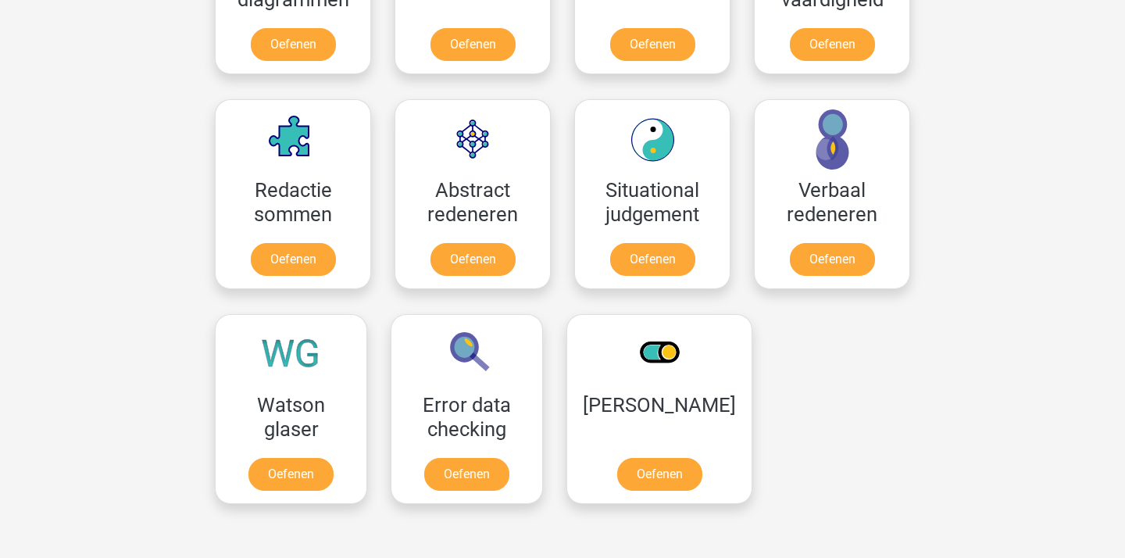
scroll to position [1230, 0]
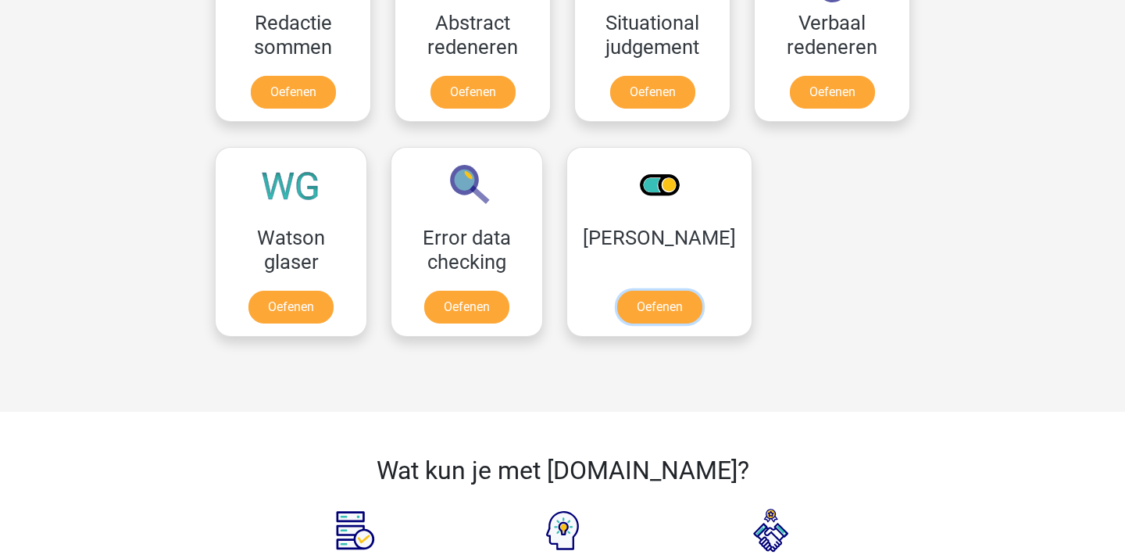
click at [617, 291] on link "Oefenen" at bounding box center [659, 307] width 85 height 33
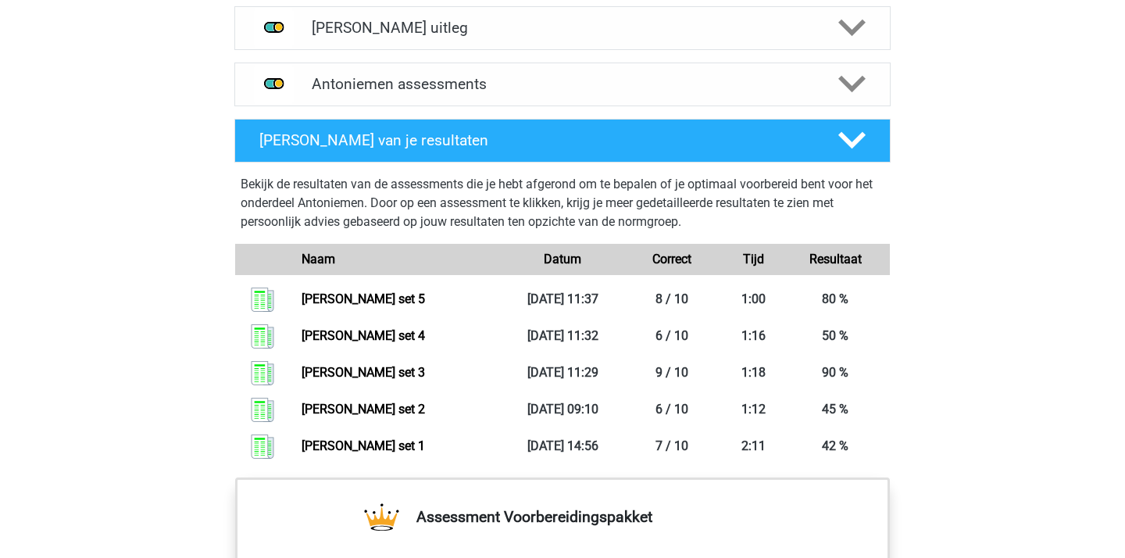
scroll to position [816, 0]
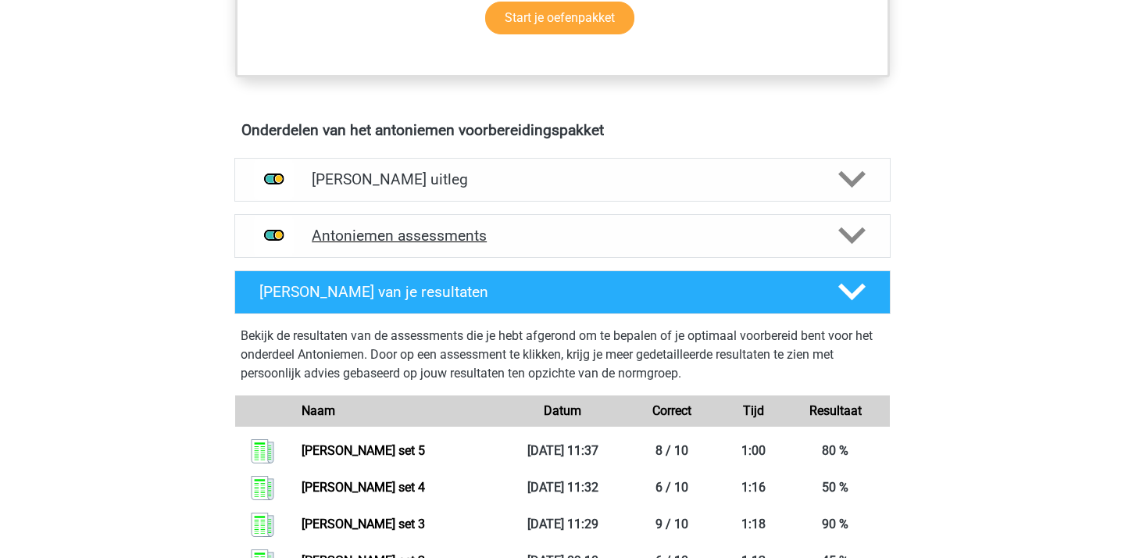
click at [733, 226] on h4 "Antoniemen assessments" at bounding box center [562, 235] width 501 height 18
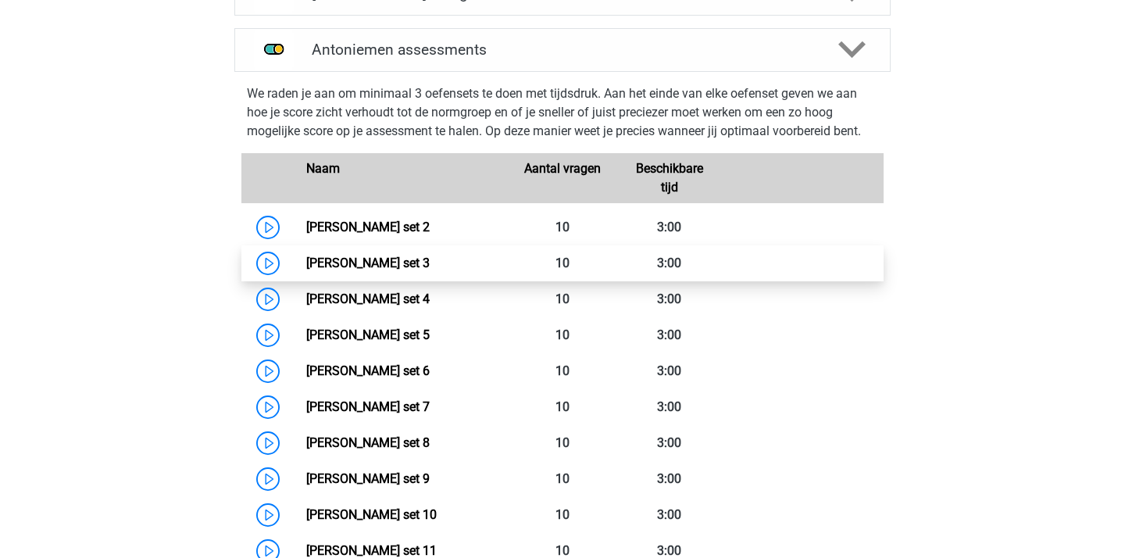
scroll to position [1018, 0]
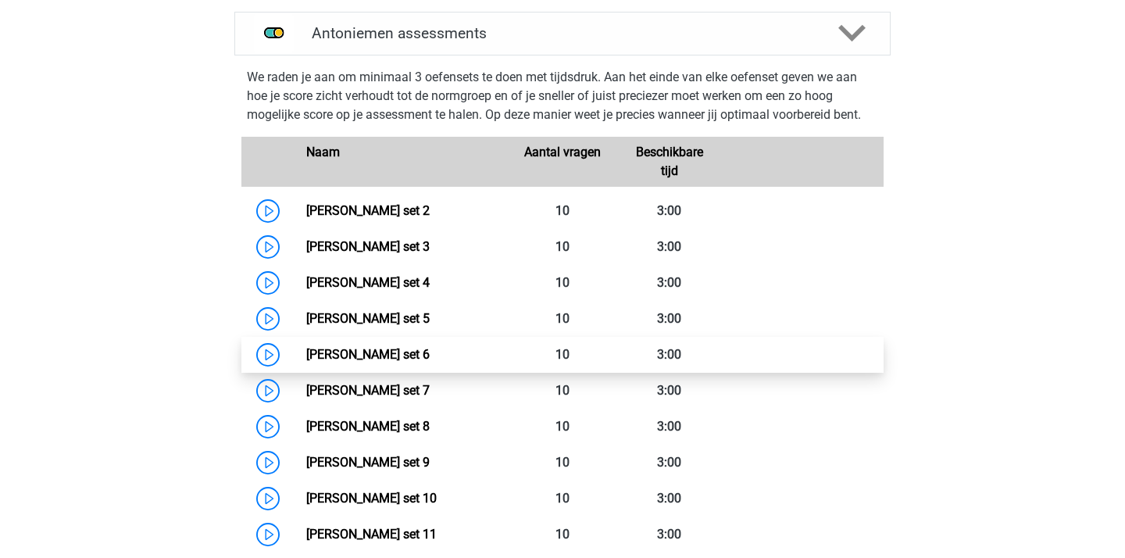
click at [430, 351] on link "Antoniemen set 6" at bounding box center [367, 354] width 123 height 15
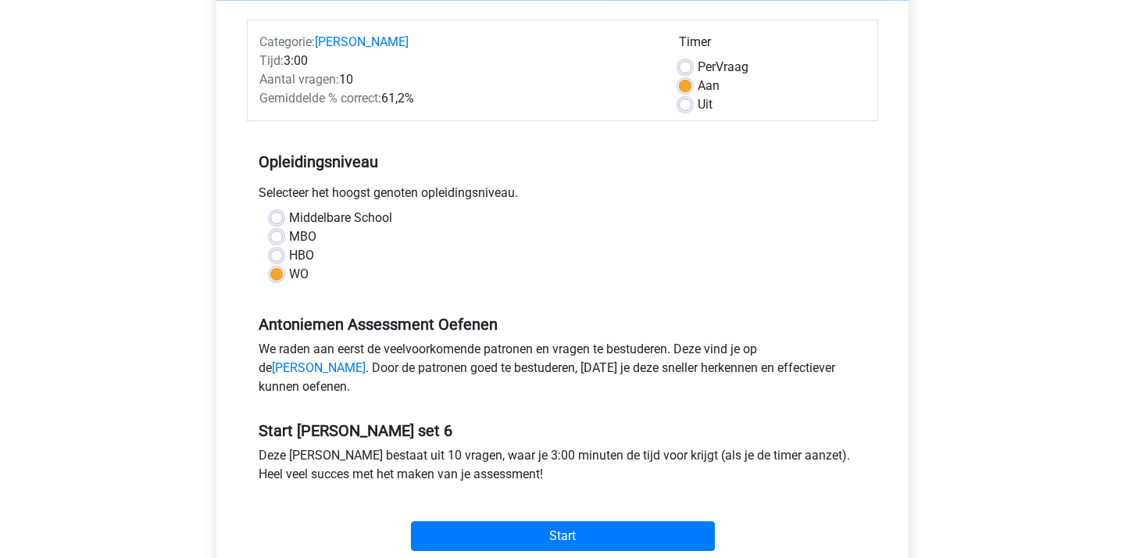
scroll to position [287, 0]
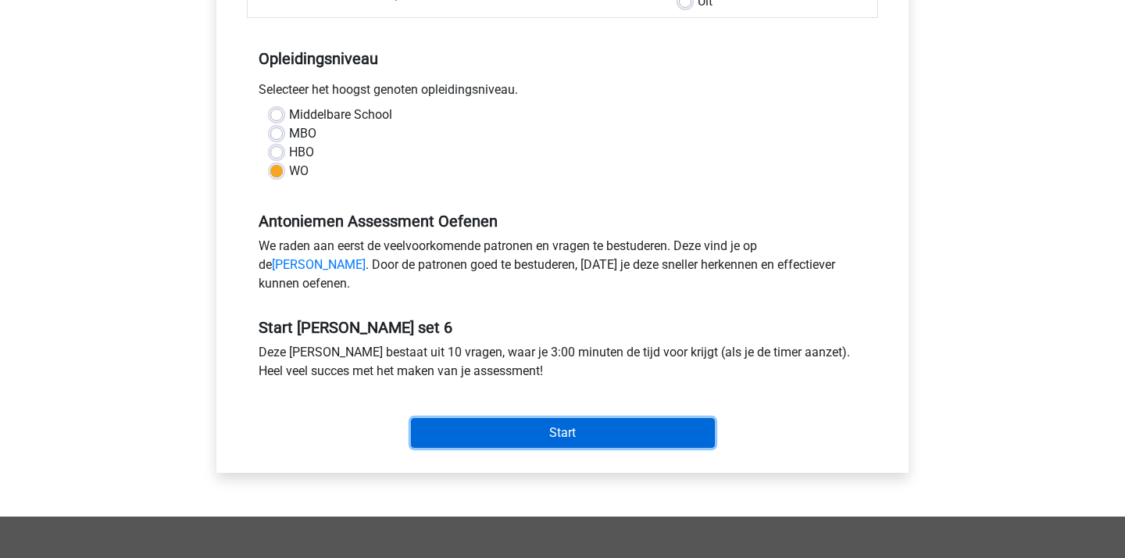
click at [626, 437] on input "Start" at bounding box center [563, 433] width 304 height 30
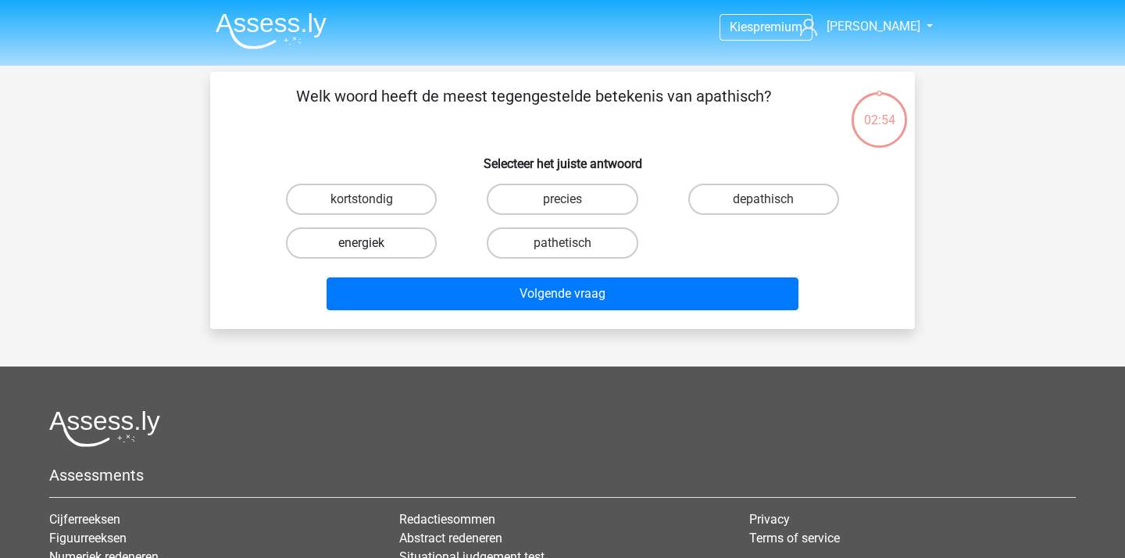
click at [405, 241] on label "energiek" at bounding box center [361, 242] width 151 height 31
click at [372, 243] on input "energiek" at bounding box center [367, 248] width 10 height 10
radio input "true"
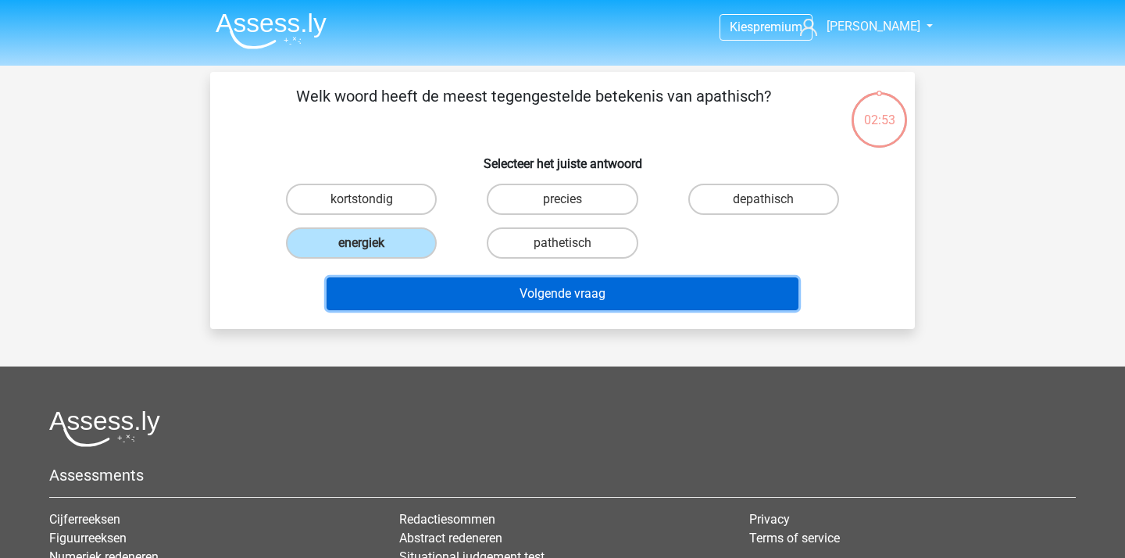
click at [562, 289] on button "Volgende vraag" at bounding box center [562, 293] width 472 height 33
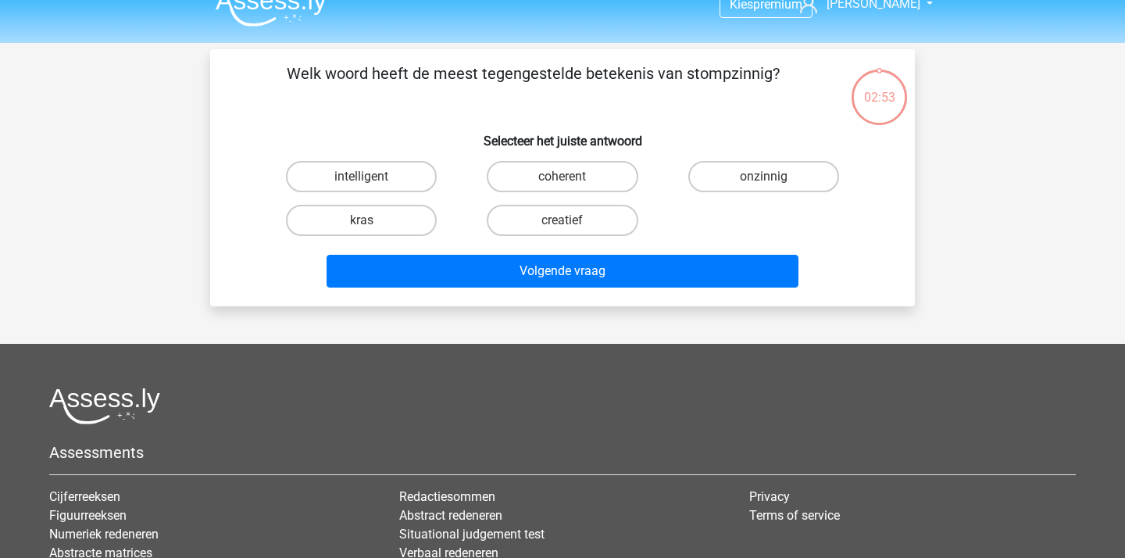
scroll to position [15, 0]
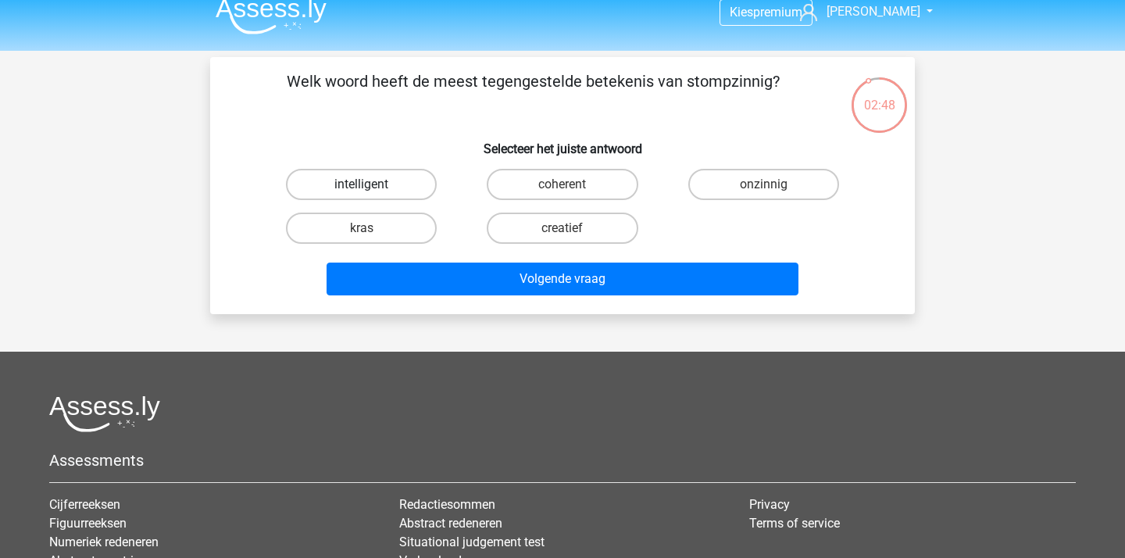
click at [396, 181] on label "intelligent" at bounding box center [361, 184] width 151 height 31
click at [372, 184] on input "intelligent" at bounding box center [367, 189] width 10 height 10
radio input "true"
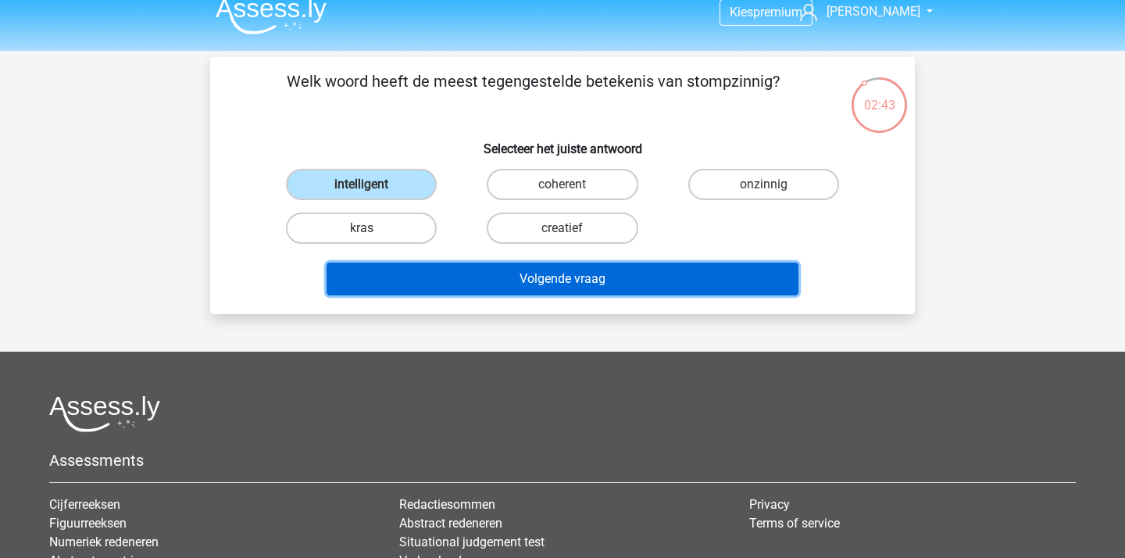
click at [552, 279] on button "Volgende vraag" at bounding box center [562, 278] width 472 height 33
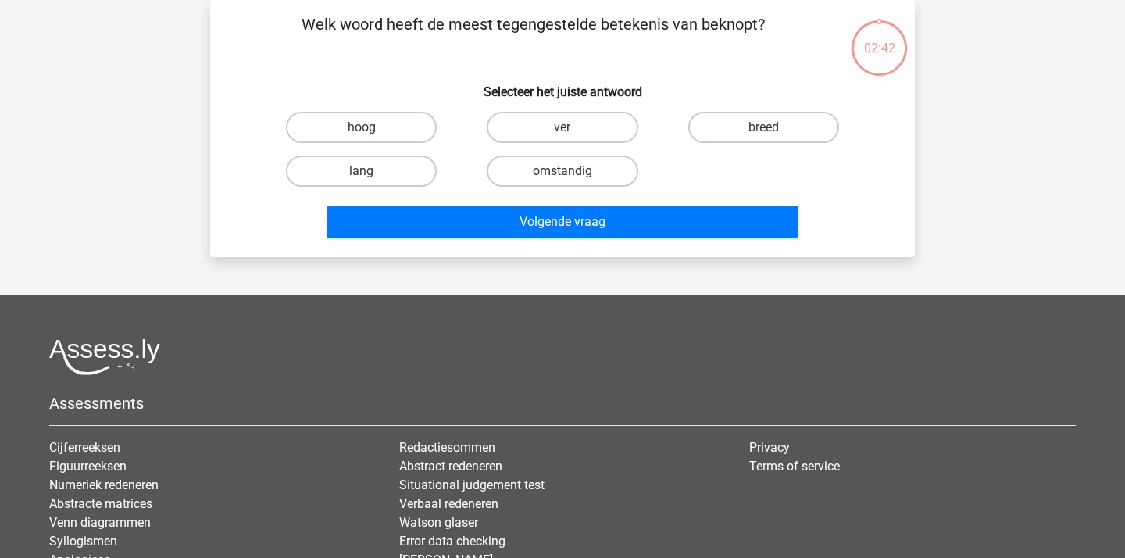
scroll to position [25, 0]
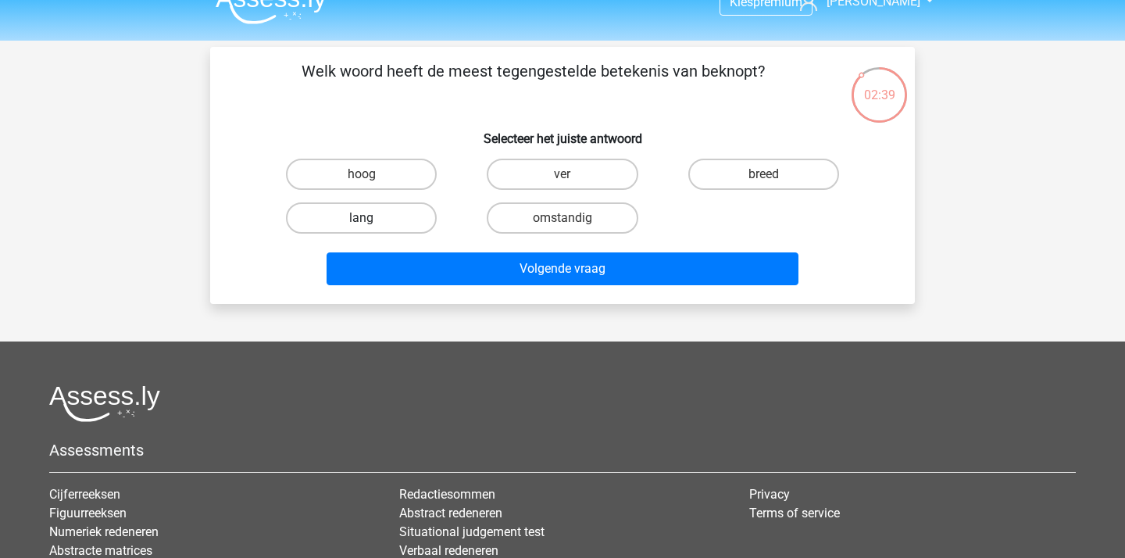
click at [384, 210] on label "lang" at bounding box center [361, 217] width 151 height 31
click at [372, 218] on input "lang" at bounding box center [367, 223] width 10 height 10
radio input "true"
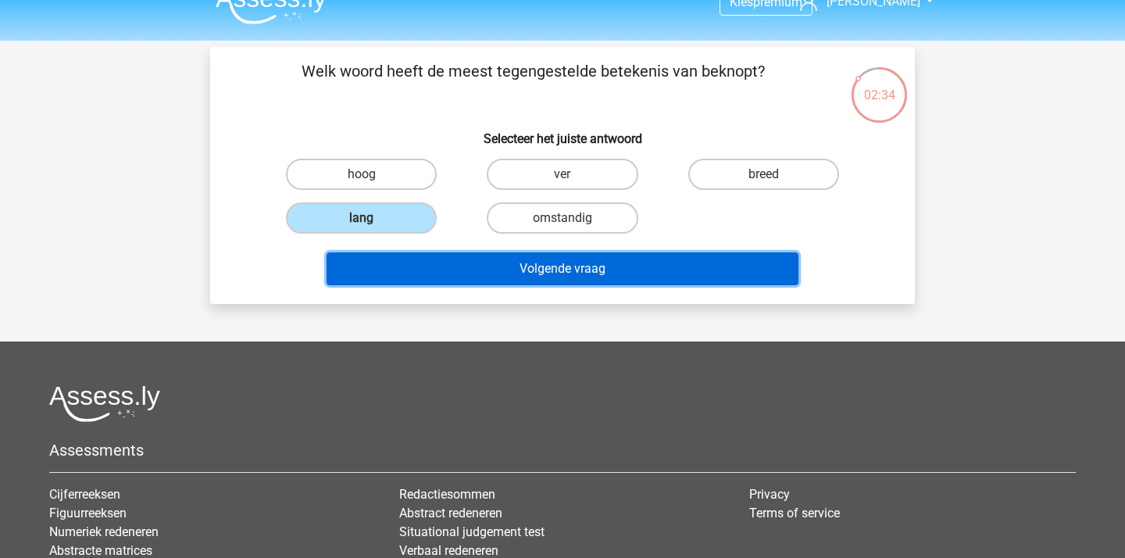
click at [511, 269] on button "Volgende vraag" at bounding box center [562, 268] width 472 height 33
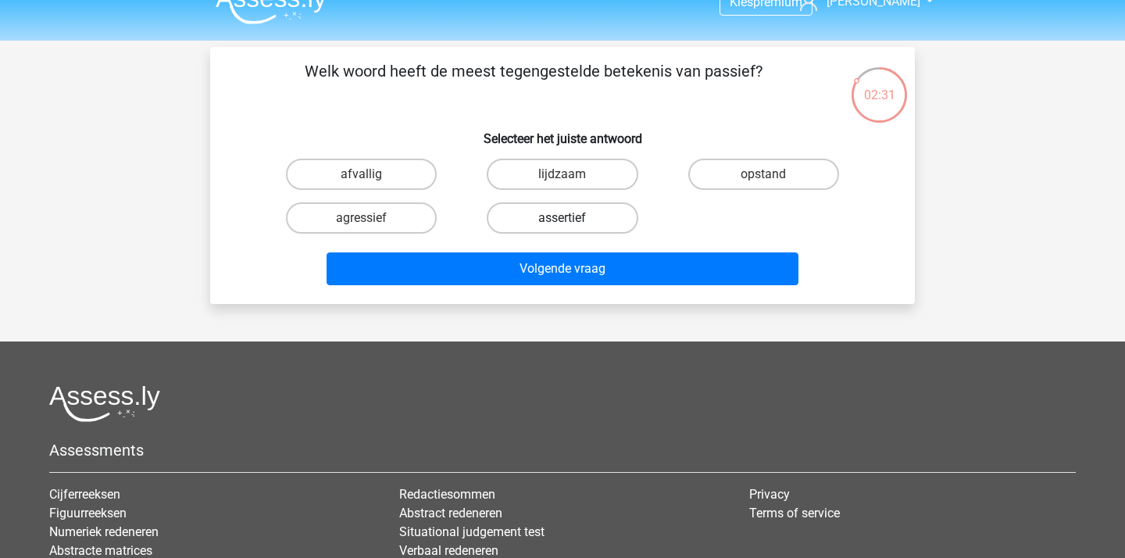
click at [576, 220] on label "assertief" at bounding box center [562, 217] width 151 height 31
click at [572, 220] on input "assertief" at bounding box center [567, 223] width 10 height 10
radio input "true"
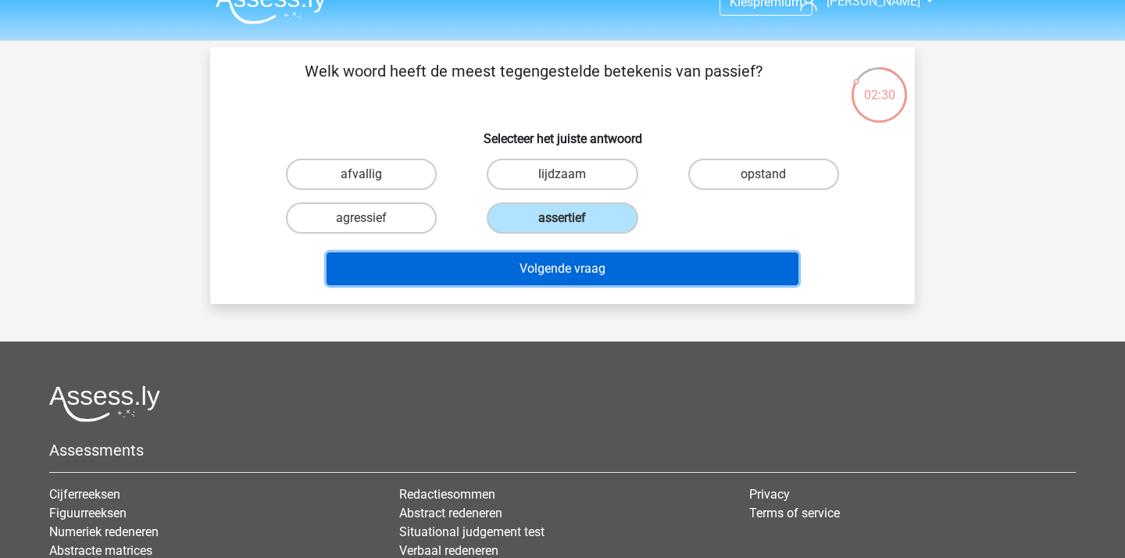
click at [602, 273] on button "Volgende vraag" at bounding box center [562, 268] width 472 height 33
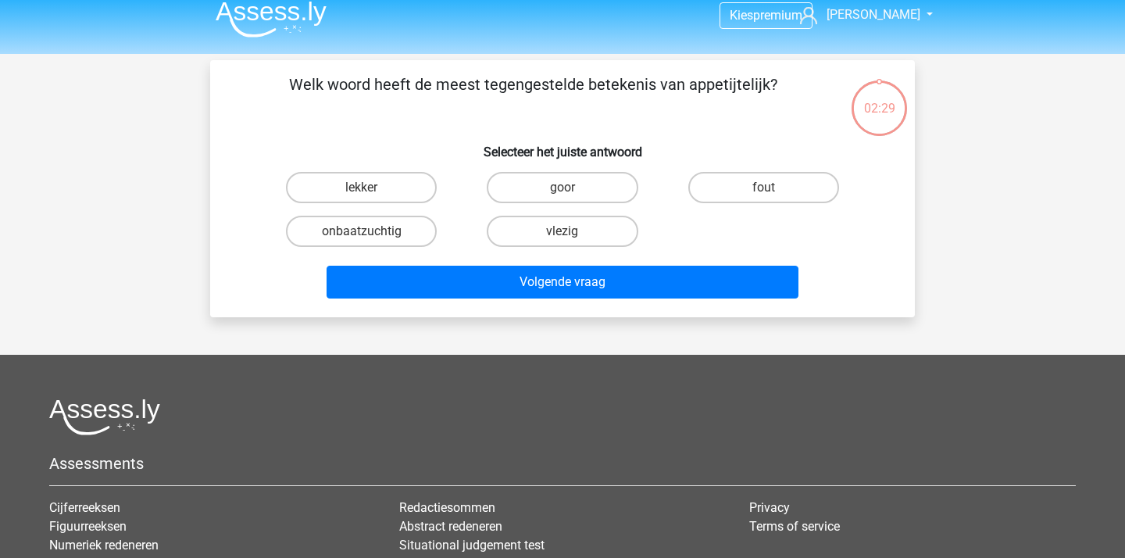
scroll to position [0, 0]
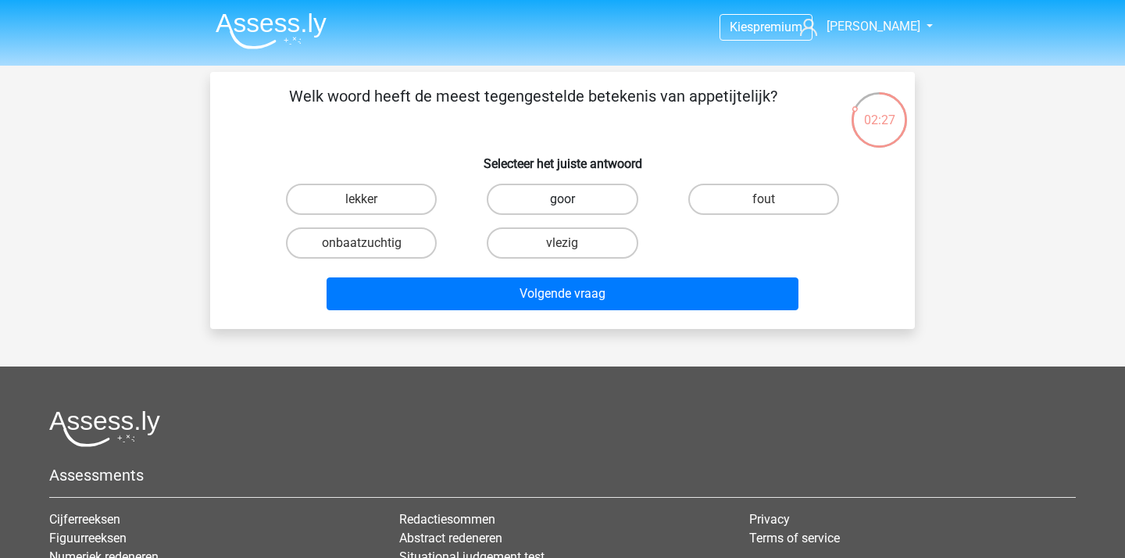
click at [616, 204] on label "goor" at bounding box center [562, 199] width 151 height 31
click at [572, 204] on input "goor" at bounding box center [567, 204] width 10 height 10
radio input "true"
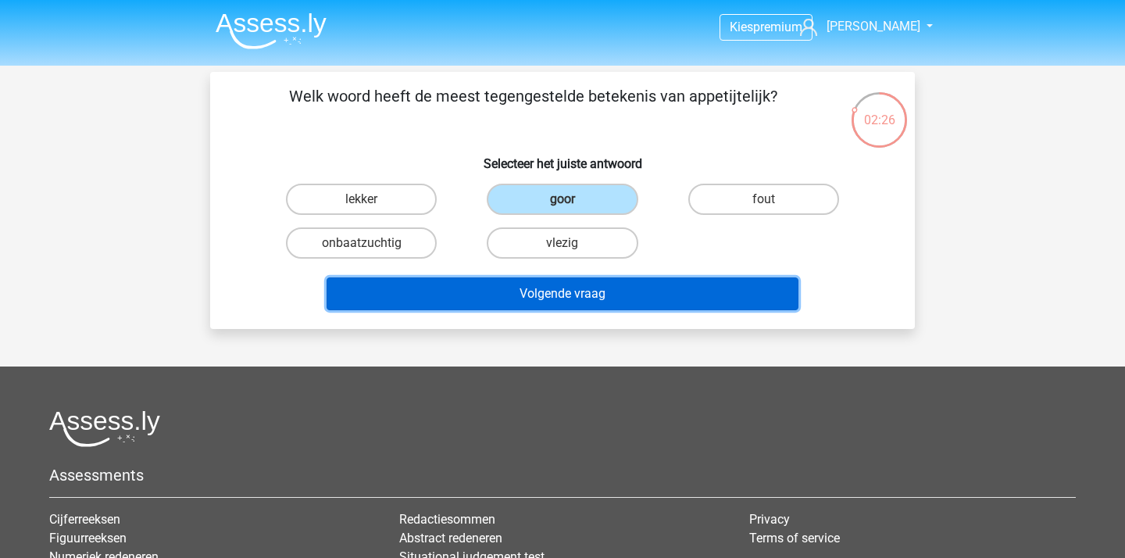
click at [618, 293] on button "Volgende vraag" at bounding box center [562, 293] width 472 height 33
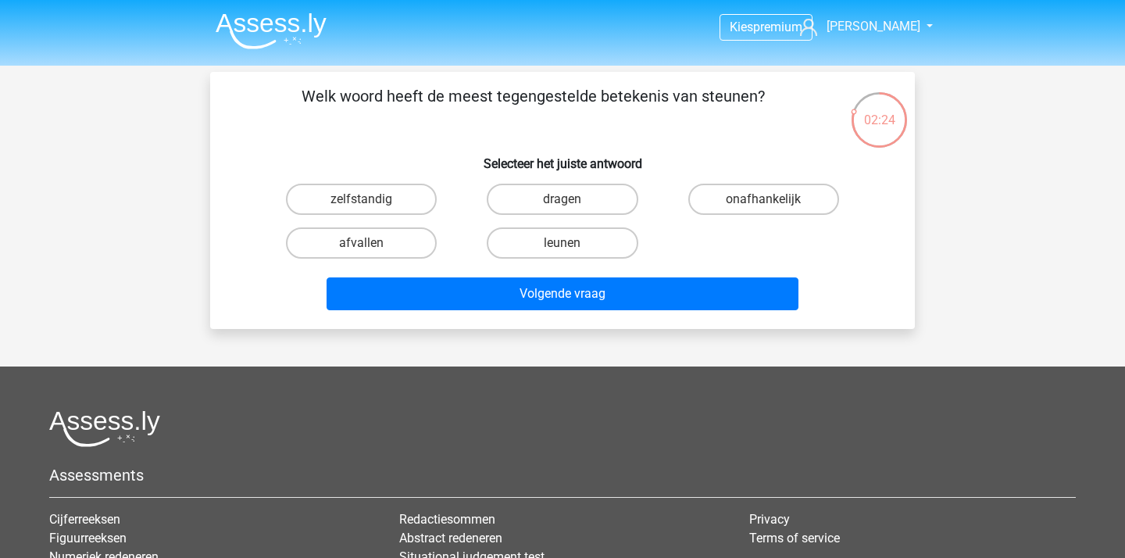
scroll to position [2, 0]
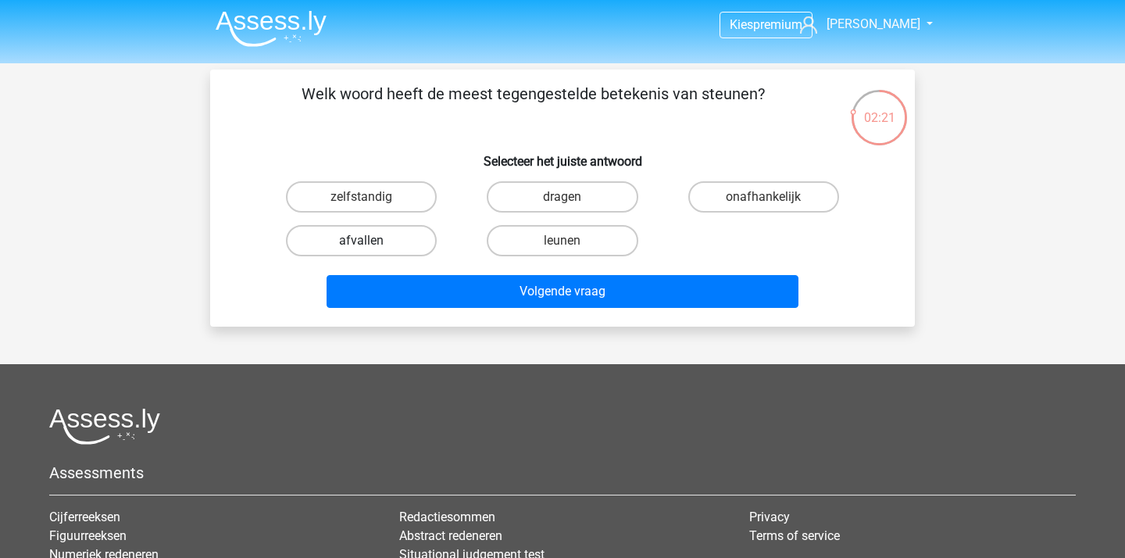
click at [390, 238] on label "afvallen" at bounding box center [361, 240] width 151 height 31
click at [372, 241] on input "afvallen" at bounding box center [367, 246] width 10 height 10
radio input "true"
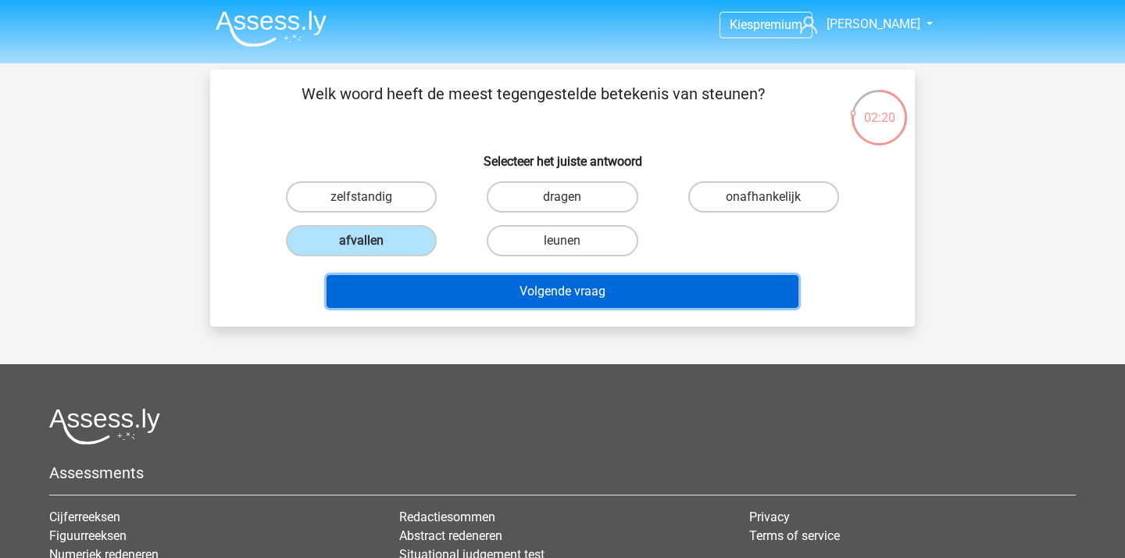
click at [516, 293] on button "Volgende vraag" at bounding box center [562, 291] width 472 height 33
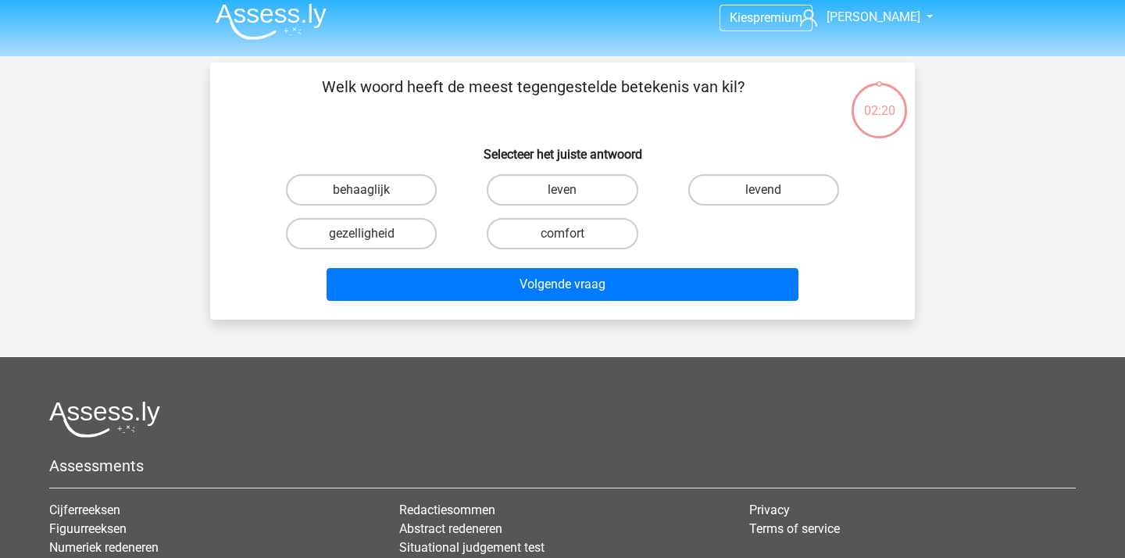
scroll to position [14, 0]
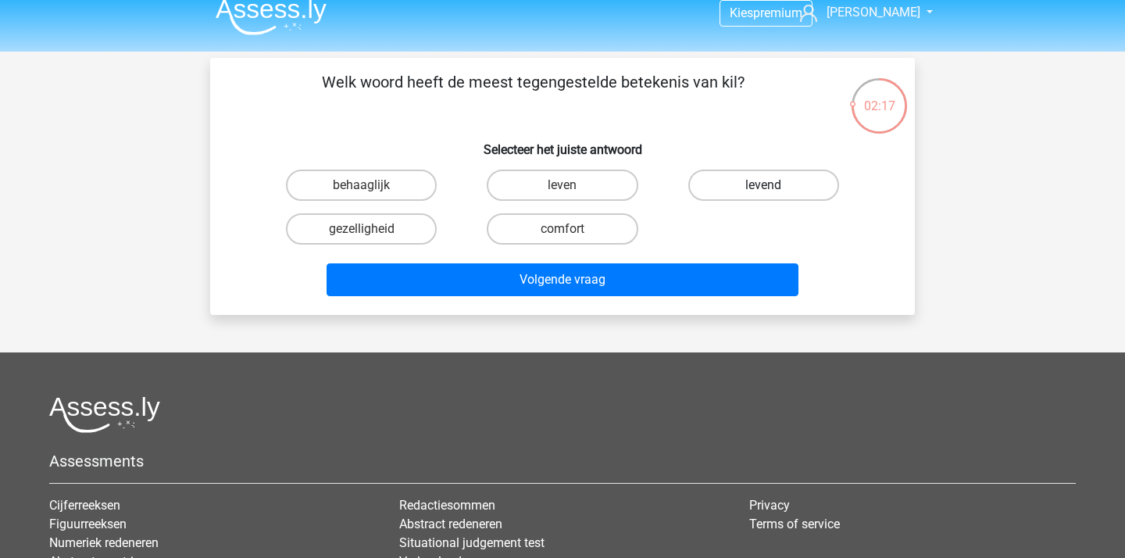
click at [730, 191] on label "levend" at bounding box center [763, 184] width 151 height 31
click at [763, 191] on input "levend" at bounding box center [768, 190] width 10 height 10
radio input "true"
click at [369, 193] on input "behaaglijk" at bounding box center [367, 190] width 10 height 10
radio input "true"
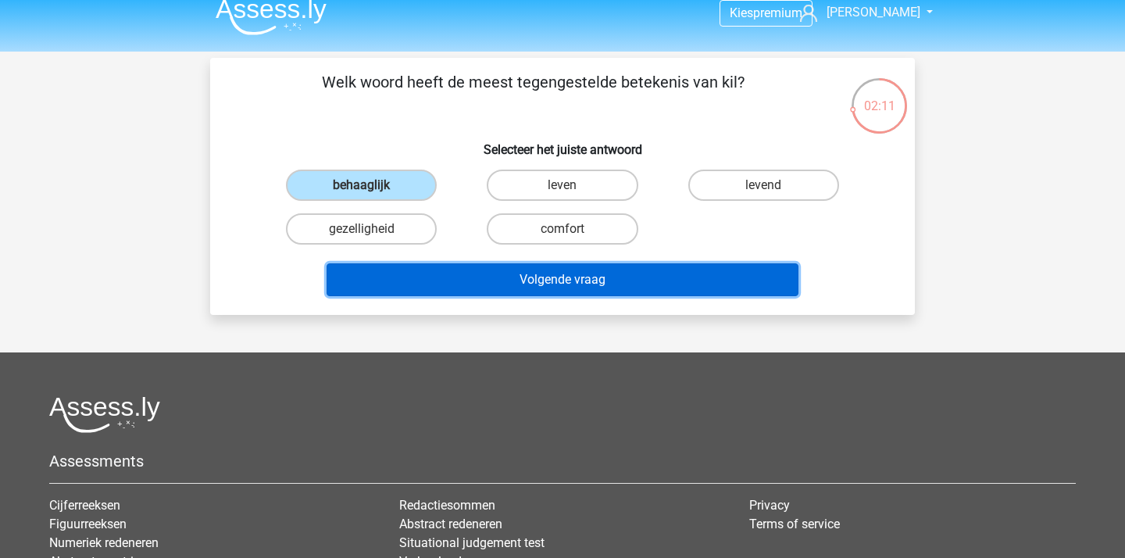
click at [451, 268] on button "Volgende vraag" at bounding box center [562, 279] width 472 height 33
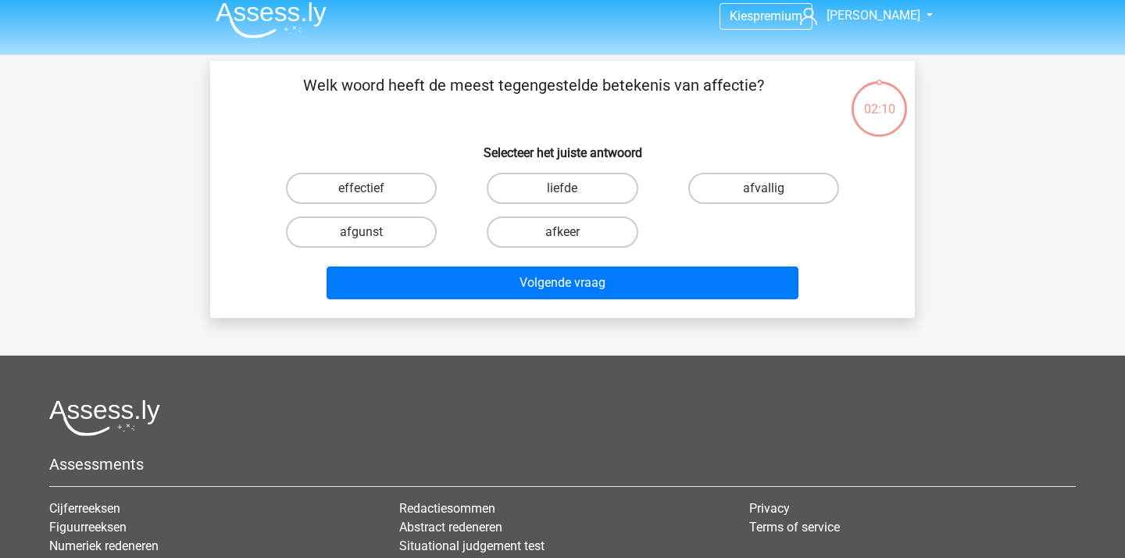
scroll to position [13, 0]
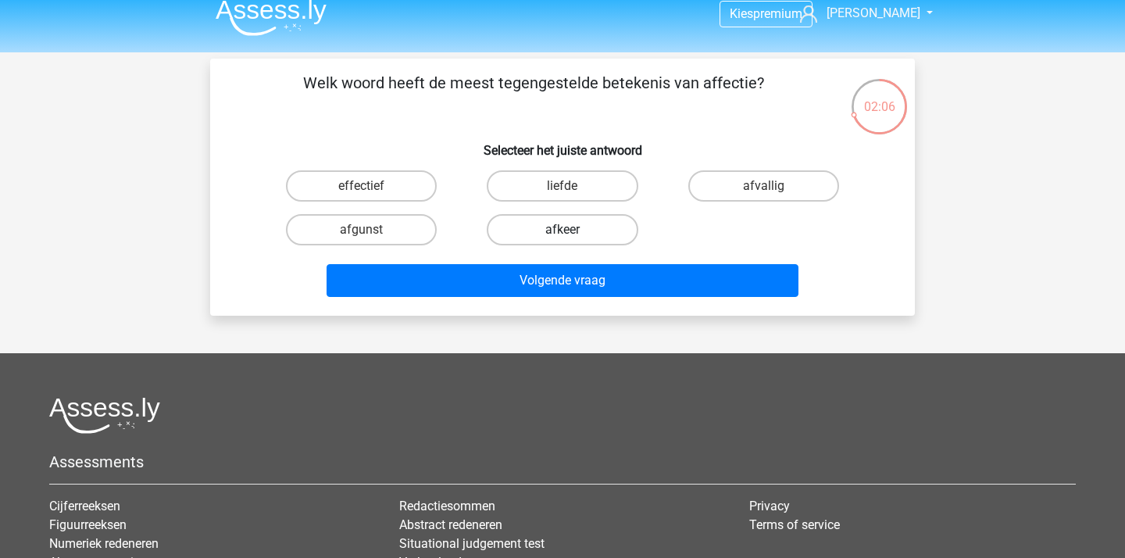
click at [604, 231] on label "afkeer" at bounding box center [562, 229] width 151 height 31
click at [572, 231] on input "afkeer" at bounding box center [567, 235] width 10 height 10
radio input "true"
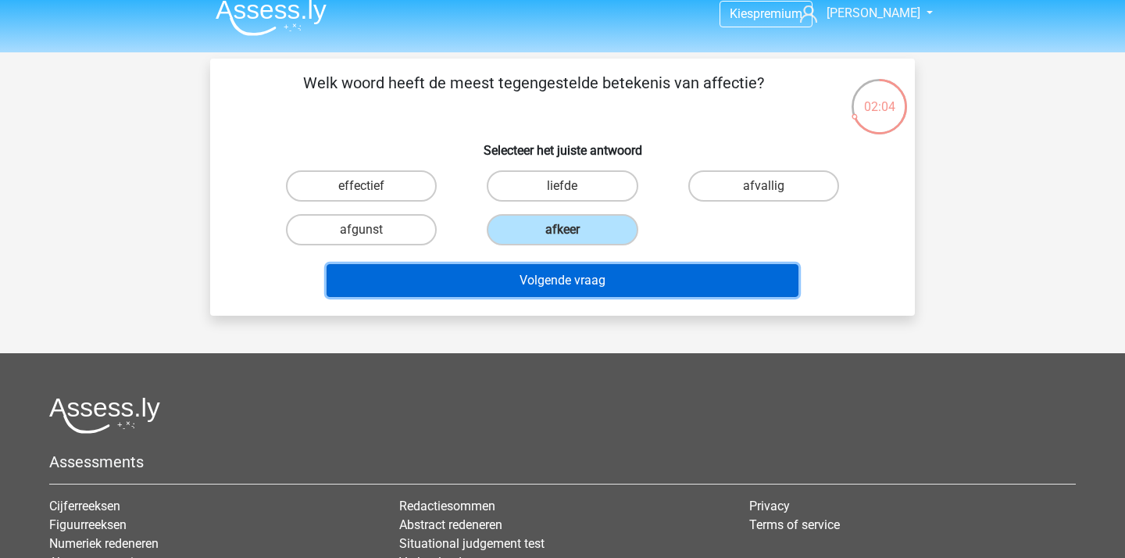
click at [555, 279] on button "Volgende vraag" at bounding box center [562, 280] width 472 height 33
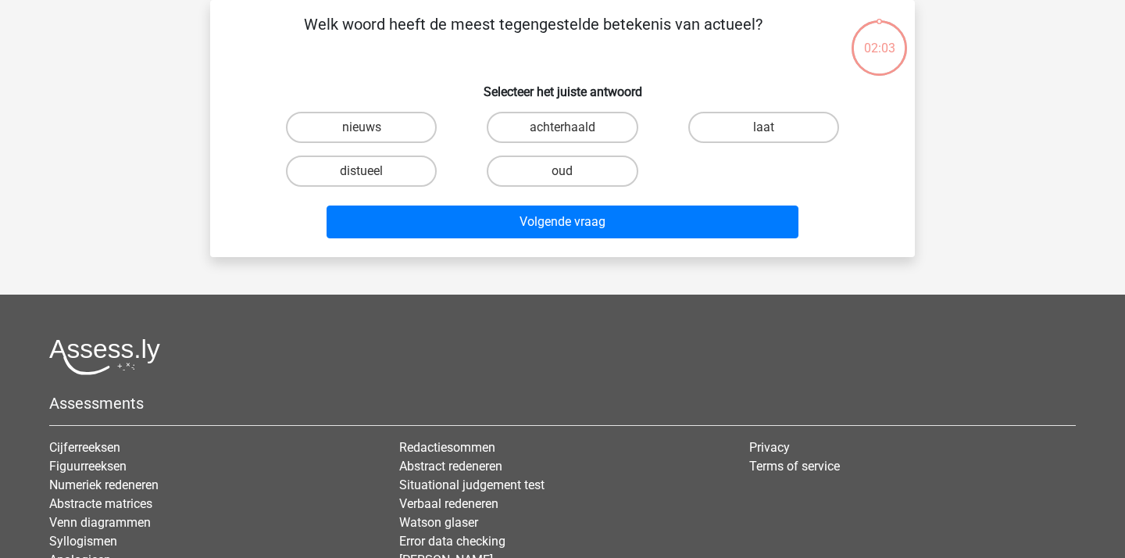
scroll to position [0, 0]
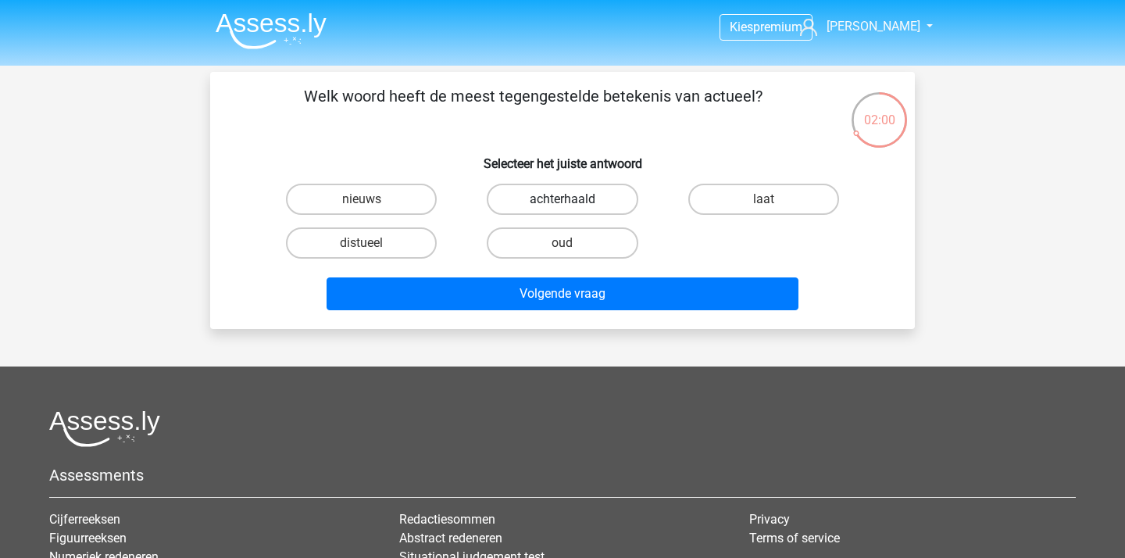
click at [606, 202] on label "achterhaald" at bounding box center [562, 199] width 151 height 31
click at [572, 202] on input "achterhaald" at bounding box center [567, 204] width 10 height 10
radio input "true"
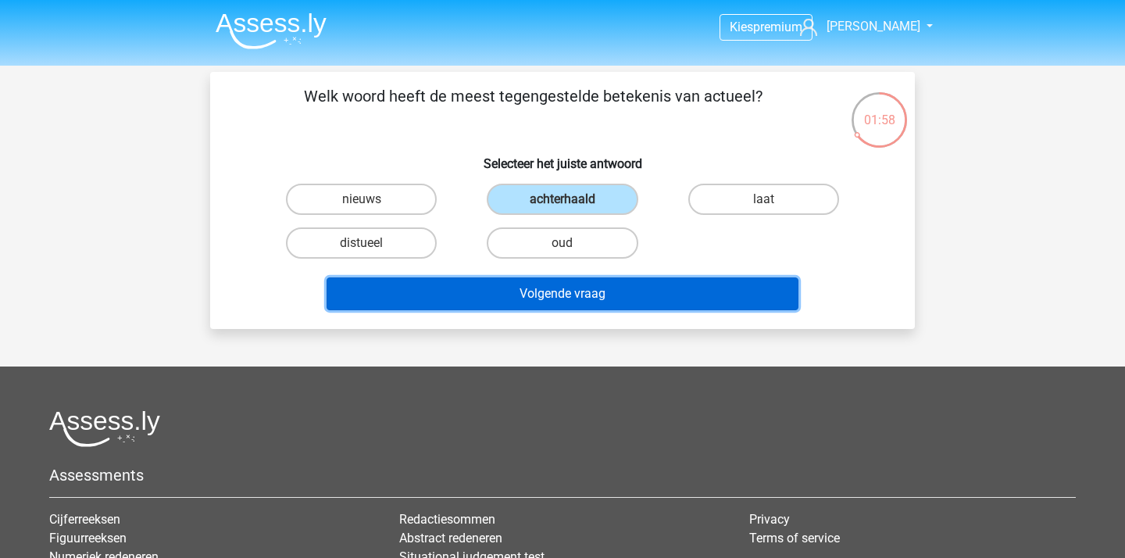
click at [538, 299] on button "Volgende vraag" at bounding box center [562, 293] width 472 height 33
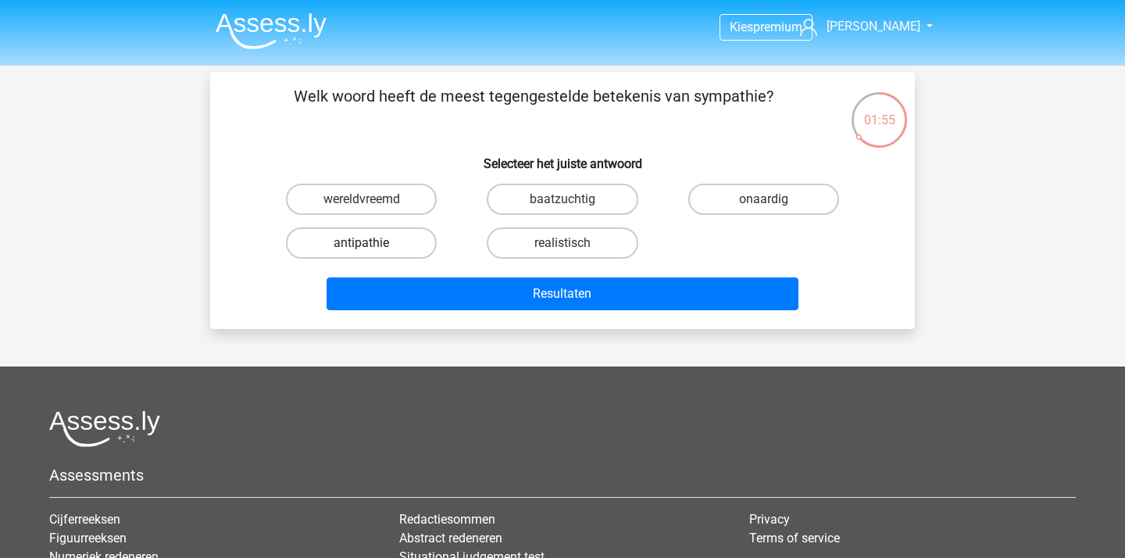
click at [383, 243] on label "antipathie" at bounding box center [361, 242] width 151 height 31
click at [372, 243] on input "antipathie" at bounding box center [367, 248] width 10 height 10
radio input "true"
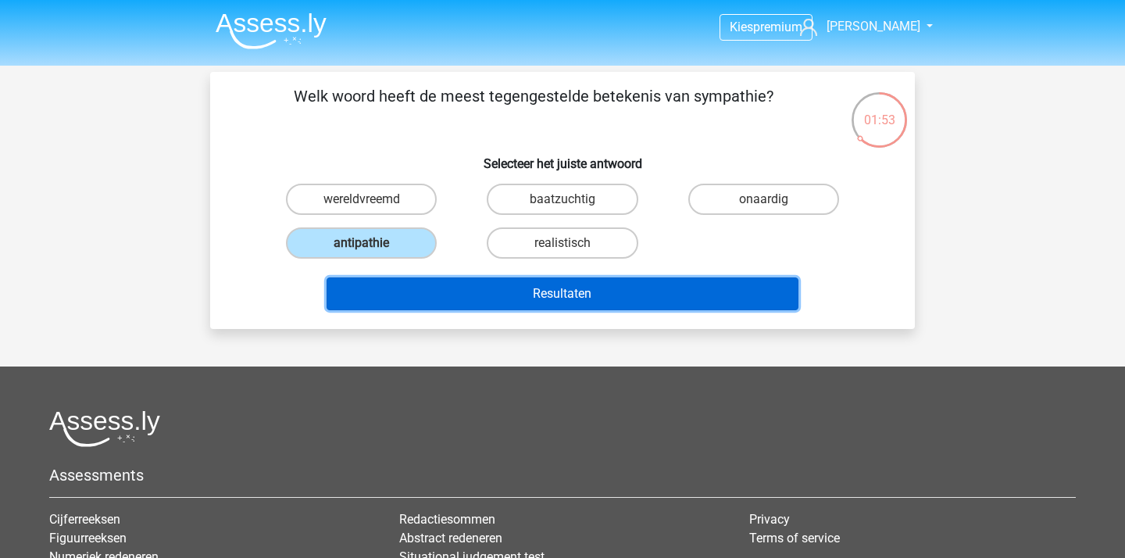
click at [492, 298] on button "Resultaten" at bounding box center [562, 293] width 472 height 33
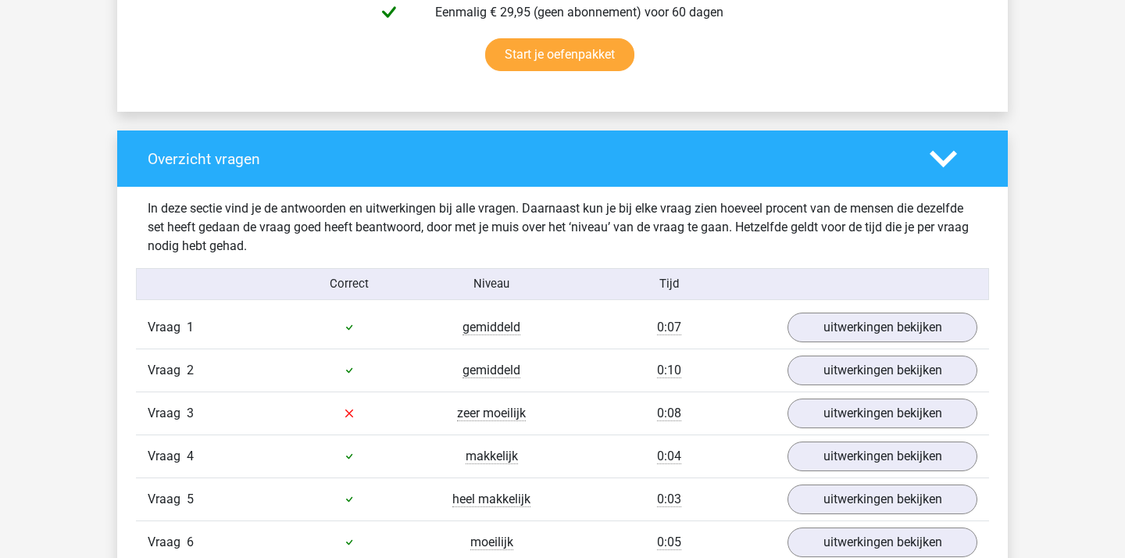
scroll to position [1065, 0]
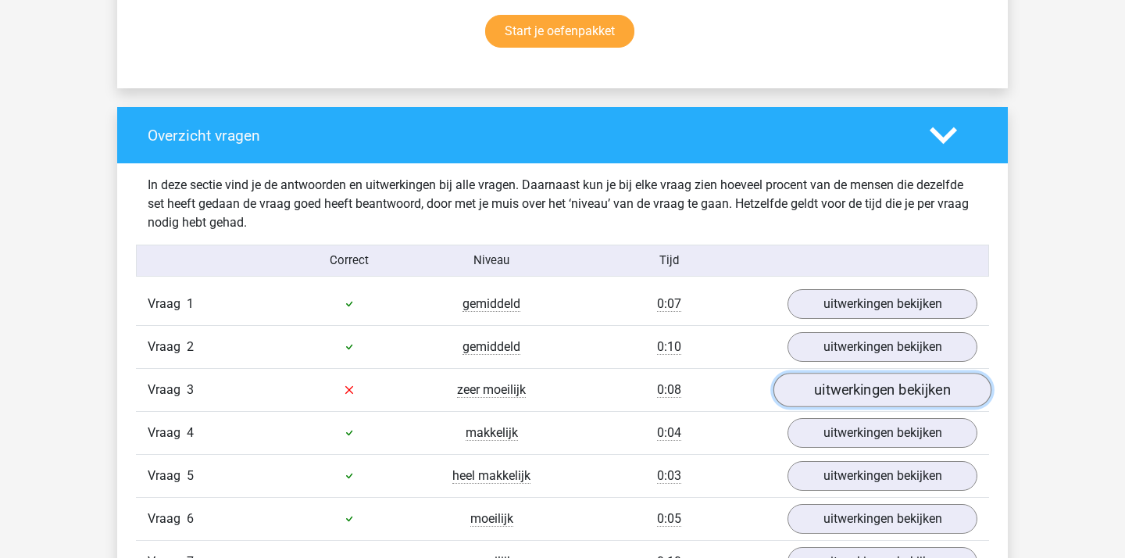
click at [828, 376] on link "uitwerkingen bekijken" at bounding box center [882, 390] width 218 height 34
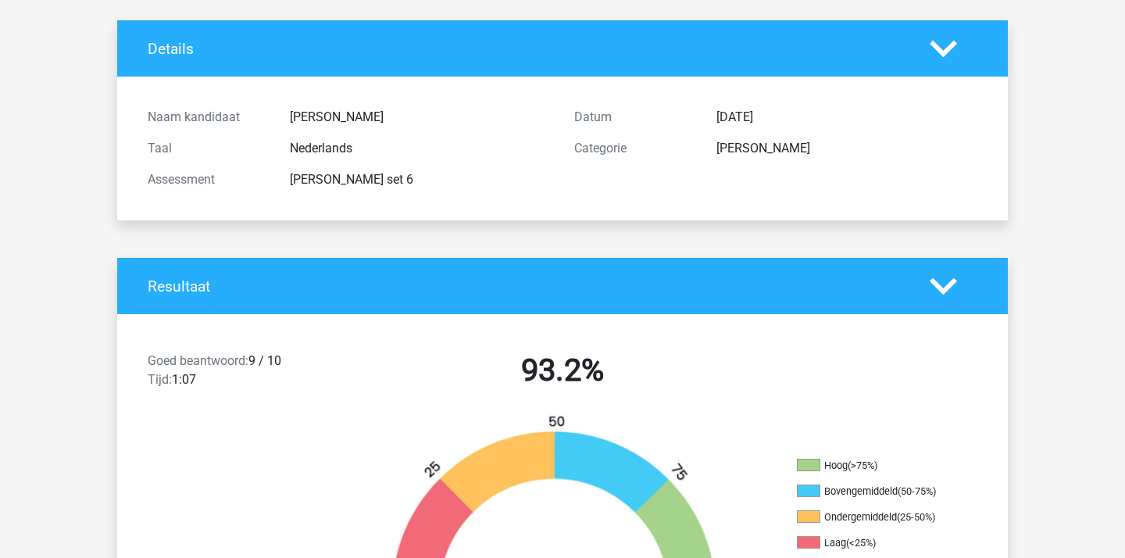
scroll to position [0, 0]
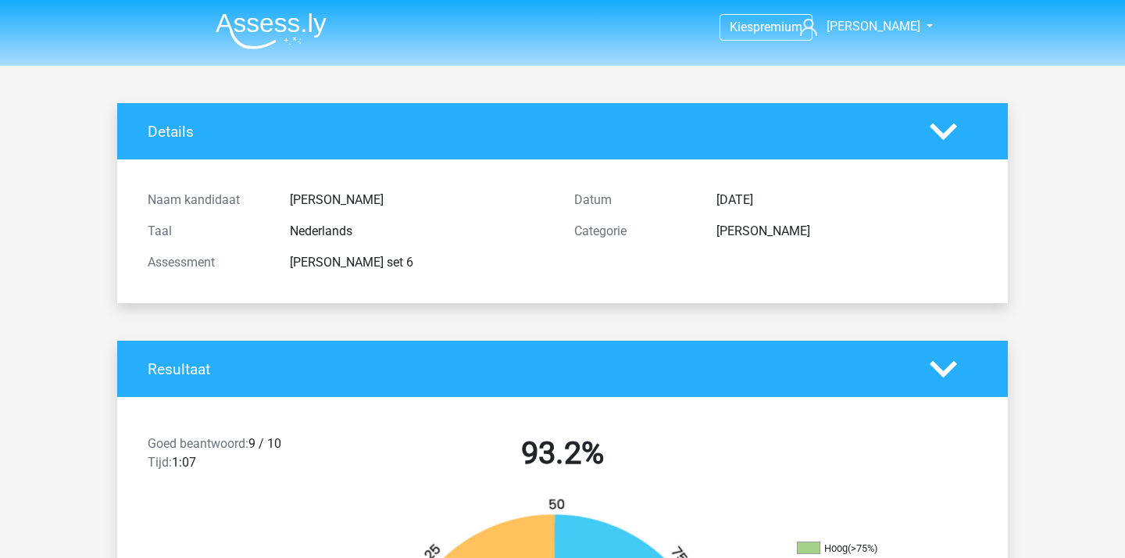
click at [265, 41] on img at bounding box center [271, 30] width 111 height 37
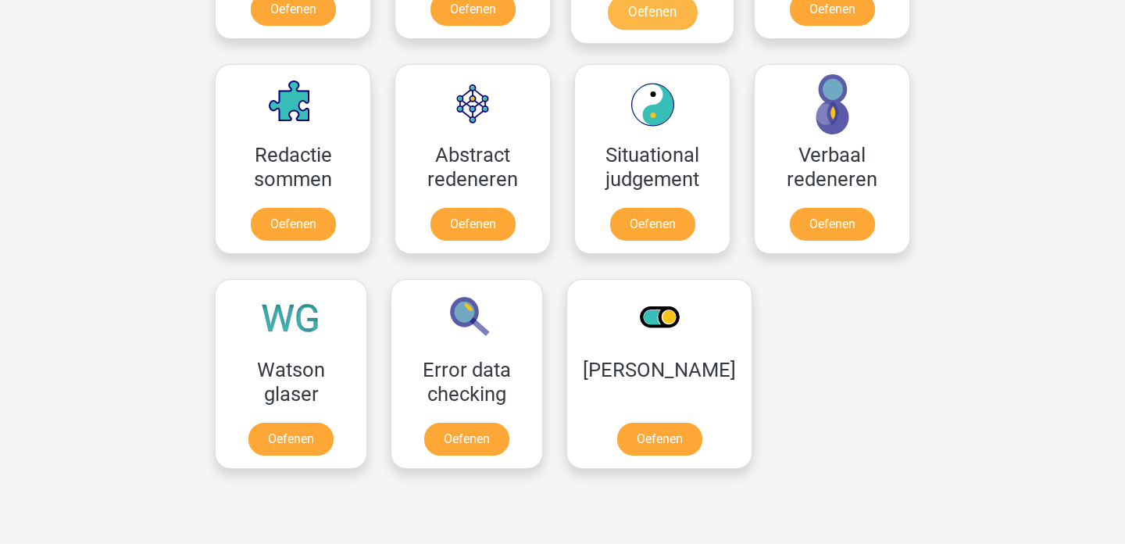
scroll to position [1286, 0]
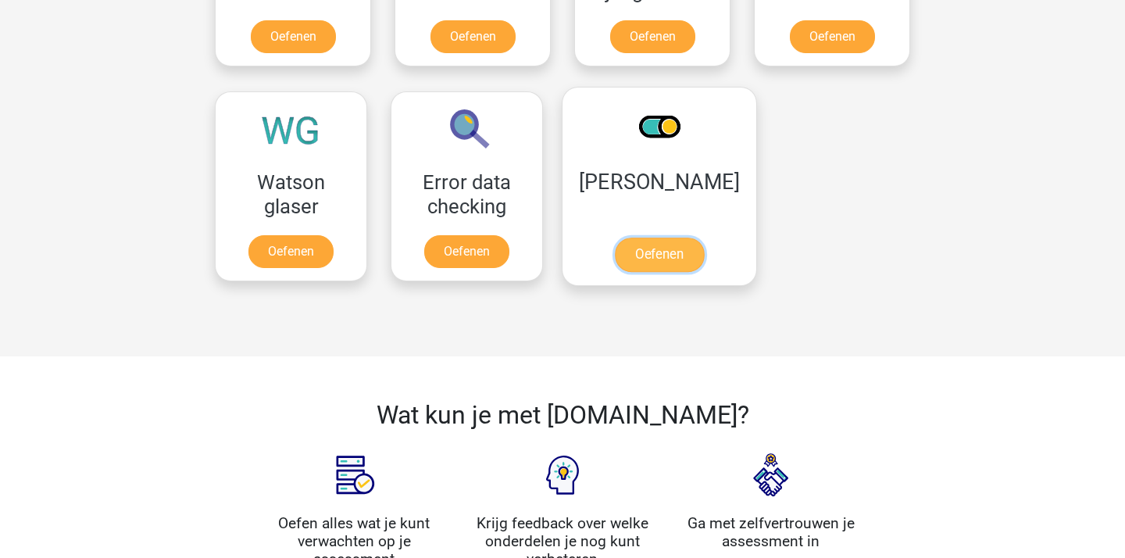
click at [650, 237] on link "Oefenen" at bounding box center [659, 254] width 89 height 34
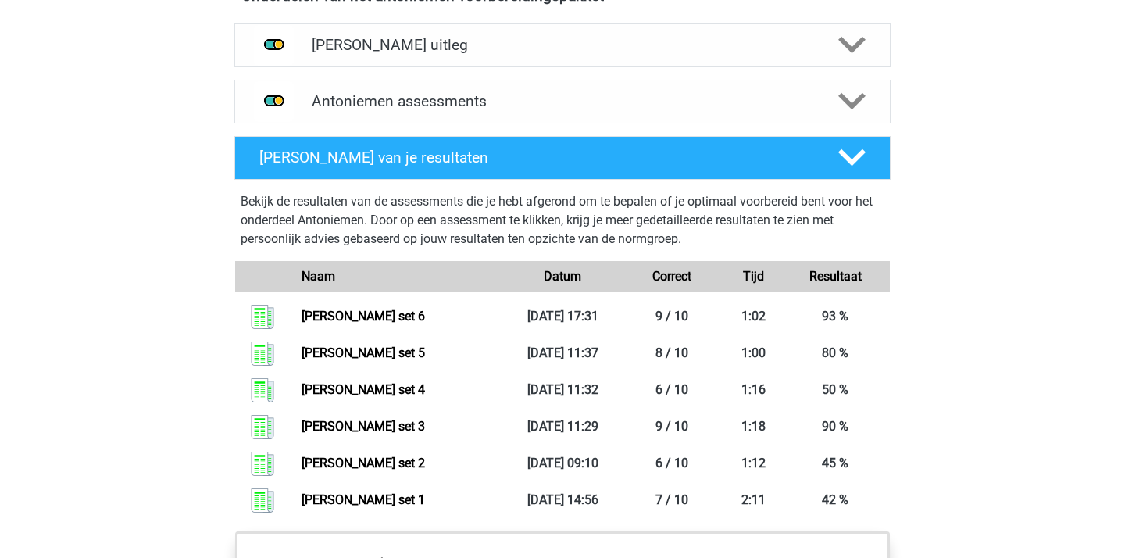
scroll to position [951, 0]
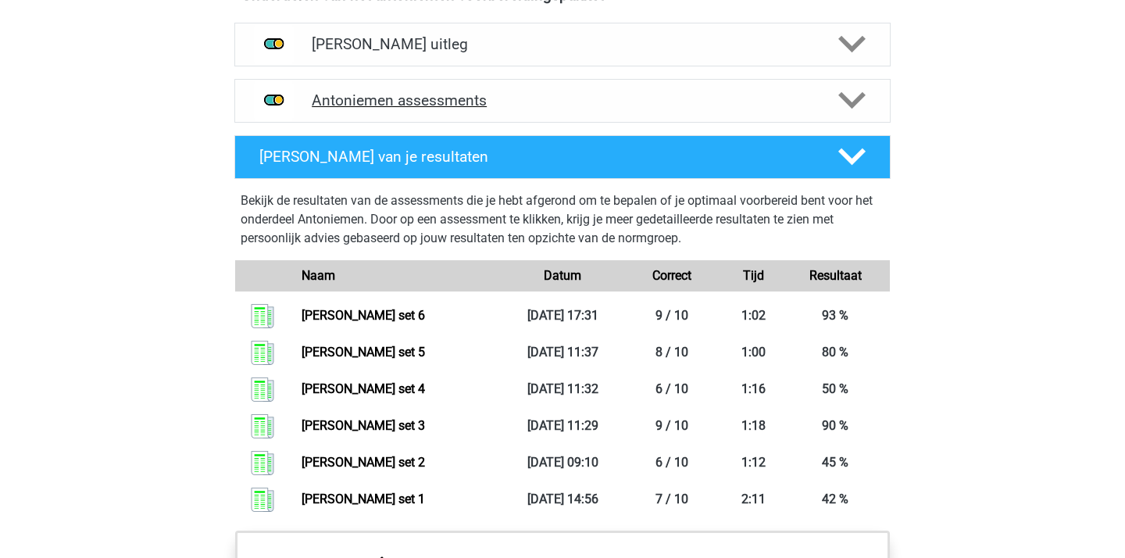
click at [647, 87] on div "Antoniemen assessments" at bounding box center [562, 101] width 656 height 44
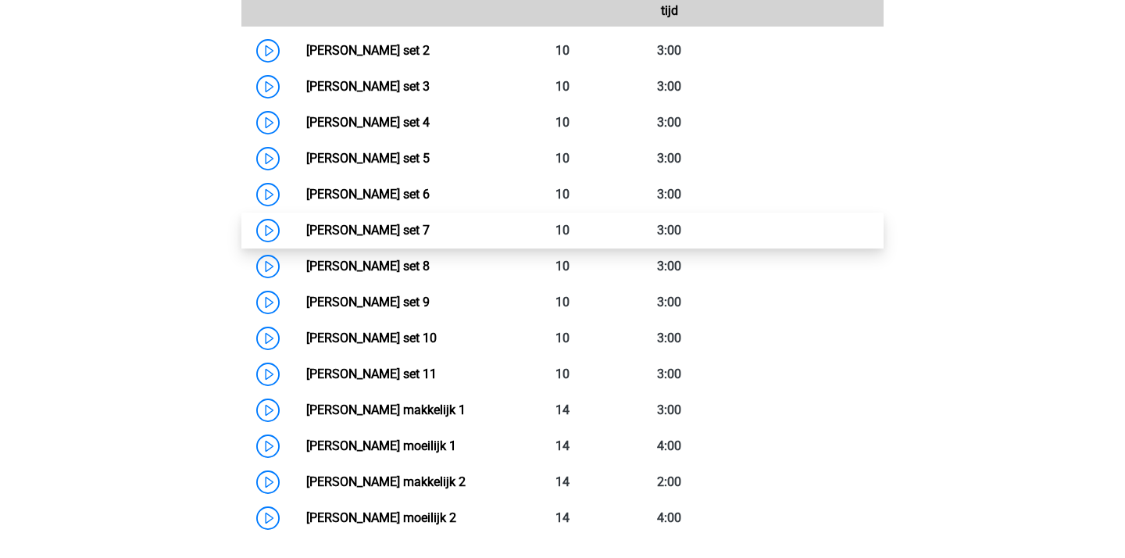
scroll to position [1182, 0]
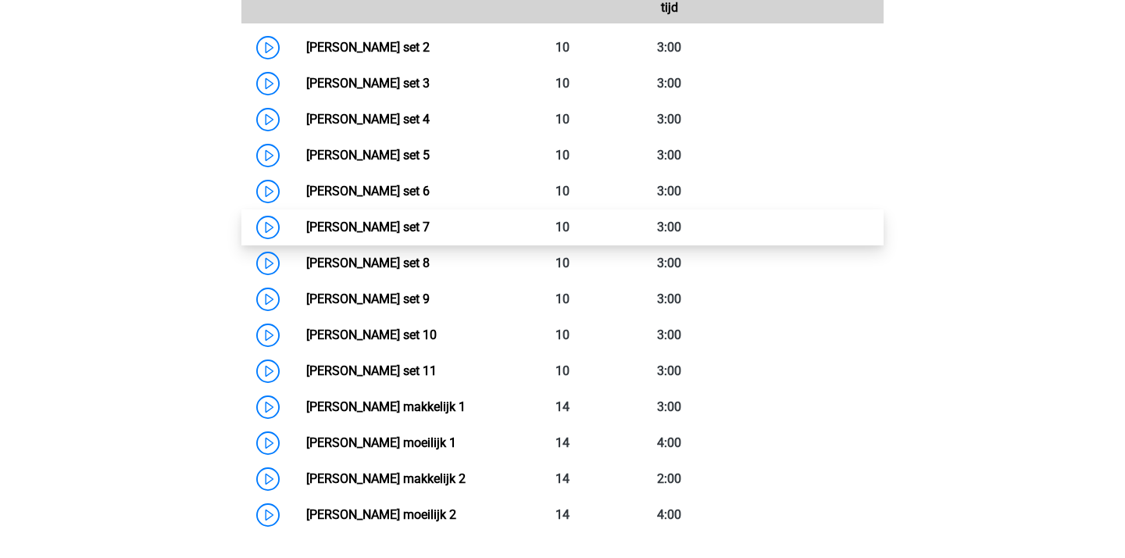
click at [430, 227] on link "[PERSON_NAME] set 7" at bounding box center [367, 226] width 123 height 15
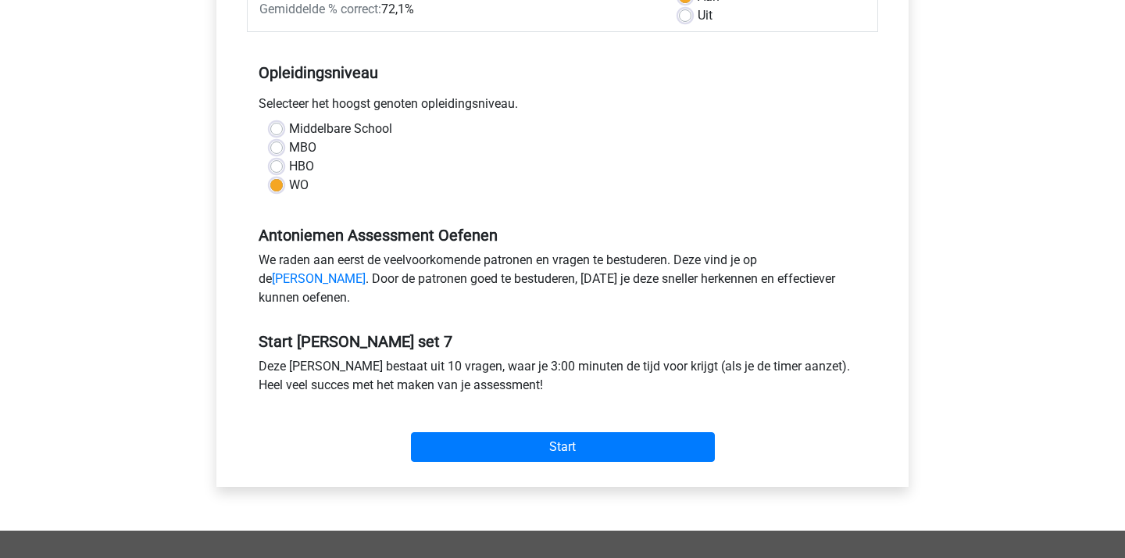
scroll to position [359, 0]
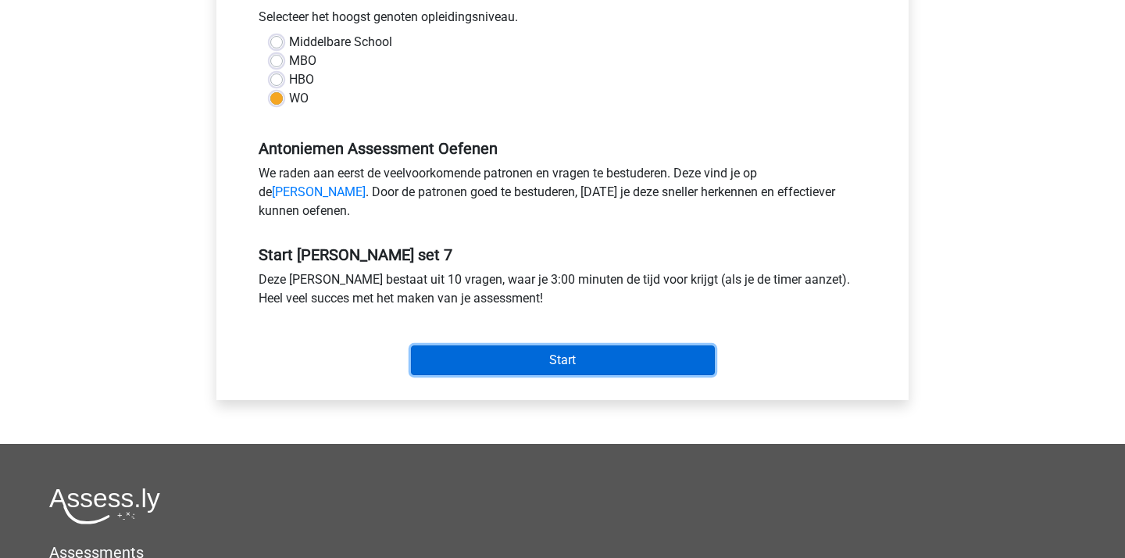
click at [554, 368] on input "Start" at bounding box center [563, 360] width 304 height 30
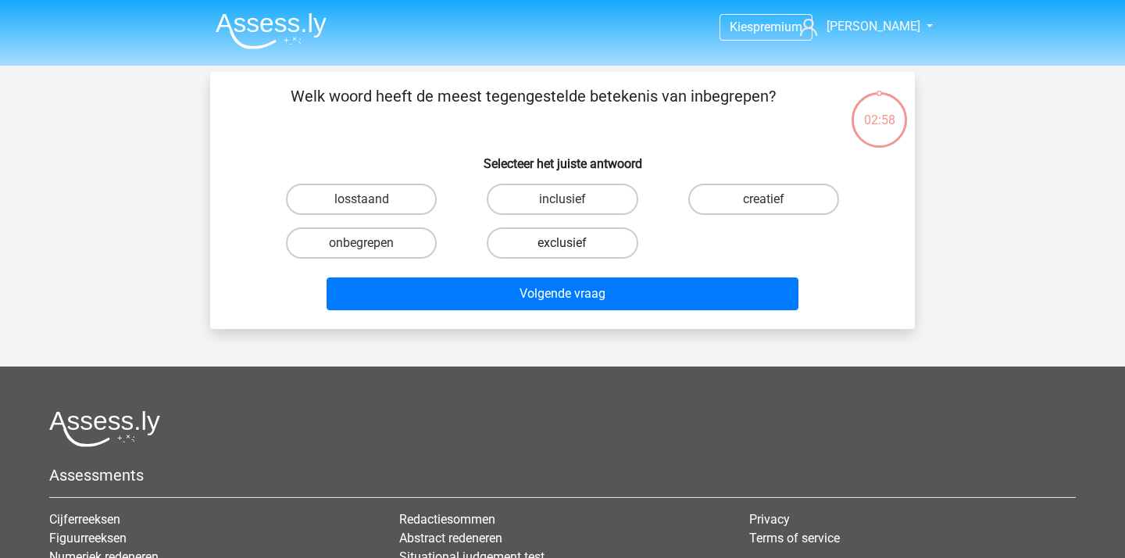
click at [558, 240] on label "exclusief" at bounding box center [562, 242] width 151 height 31
click at [562, 243] on input "exclusief" at bounding box center [567, 248] width 10 height 10
radio input "true"
click at [386, 193] on label "losstaand" at bounding box center [361, 199] width 151 height 31
click at [372, 199] on input "losstaand" at bounding box center [367, 204] width 10 height 10
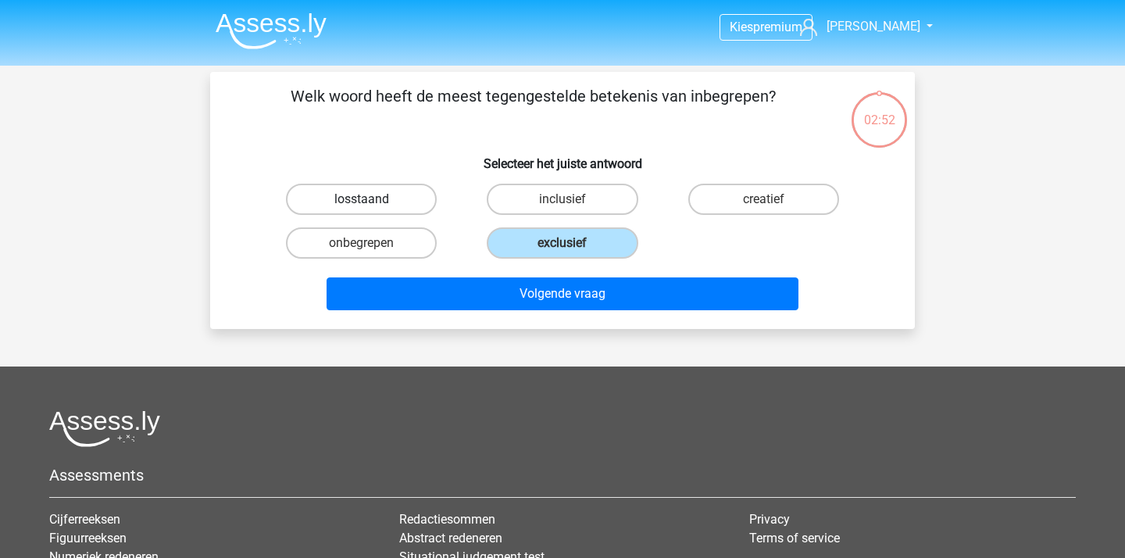
radio input "true"
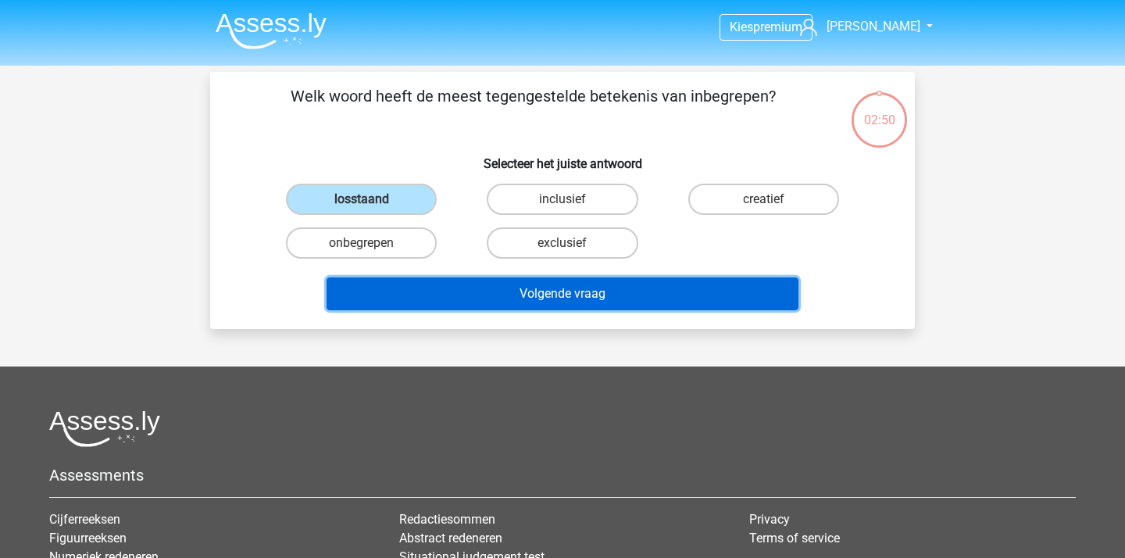
click at [486, 296] on button "Volgende vraag" at bounding box center [562, 293] width 472 height 33
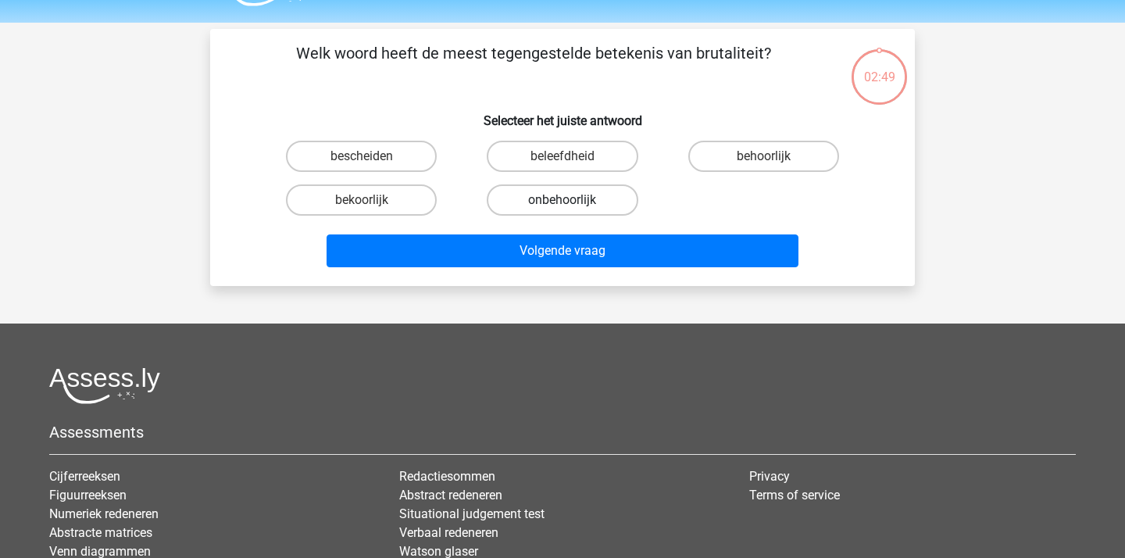
scroll to position [34, 0]
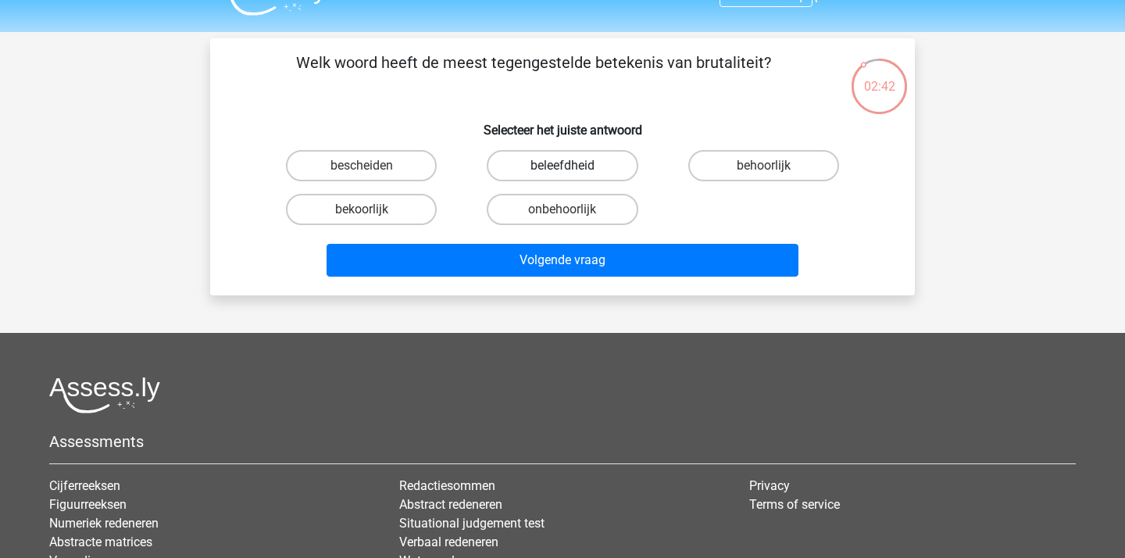
click at [610, 171] on label "beleefdheid" at bounding box center [562, 165] width 151 height 31
click at [572, 171] on input "beleefdheid" at bounding box center [567, 171] width 10 height 10
radio input "true"
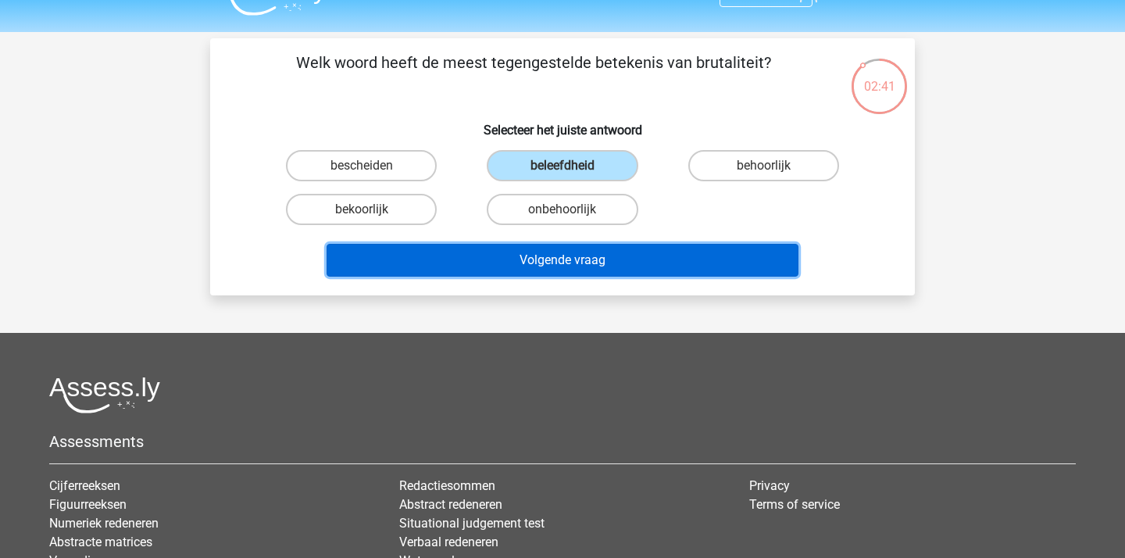
click at [598, 244] on button "Volgende vraag" at bounding box center [562, 260] width 472 height 33
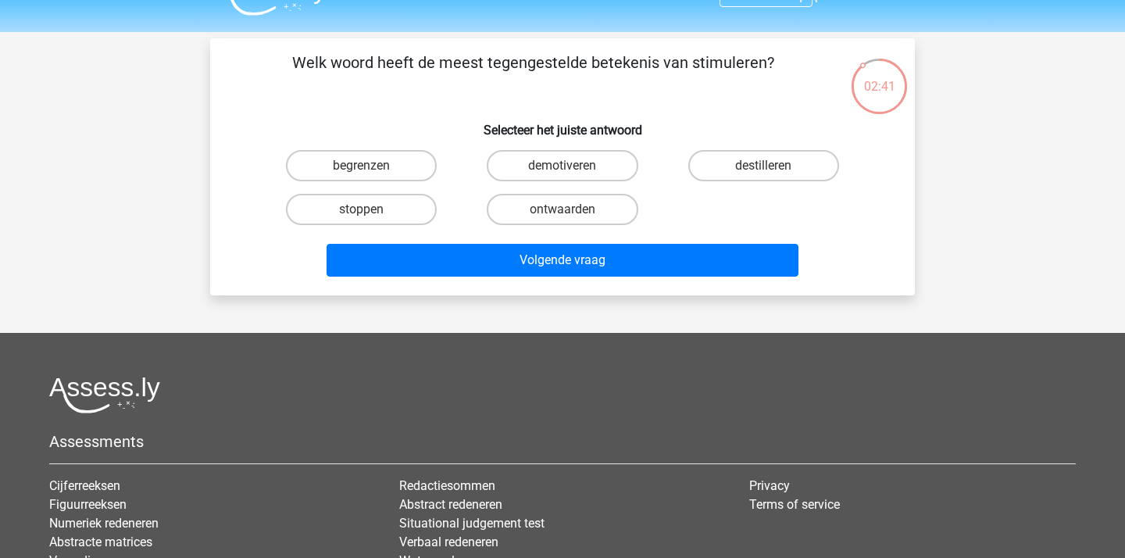
scroll to position [72, 0]
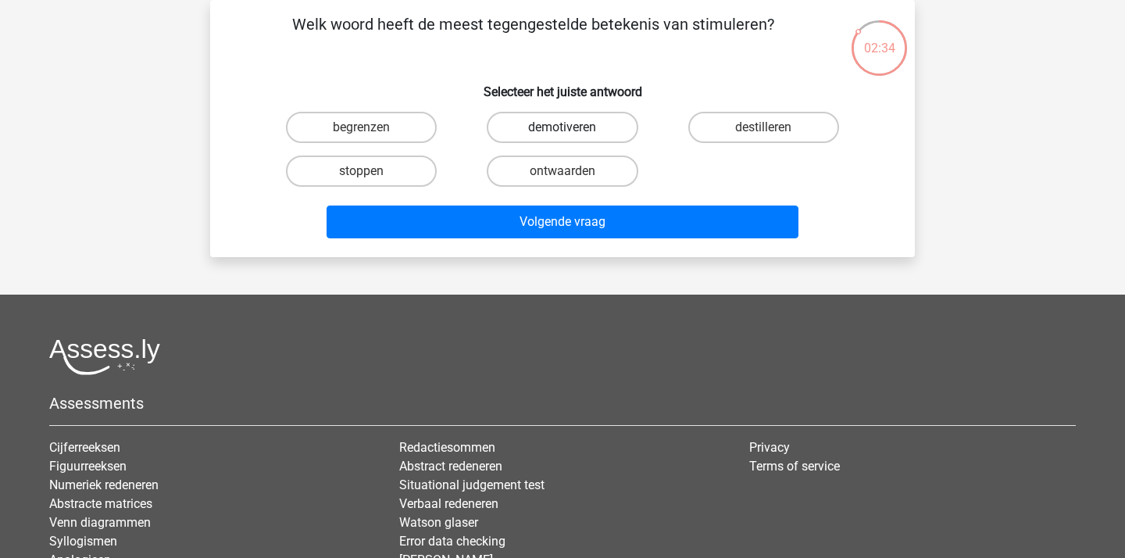
click at [587, 131] on label "demotiveren" at bounding box center [562, 127] width 151 height 31
click at [572, 131] on input "demotiveren" at bounding box center [567, 132] width 10 height 10
radio input "true"
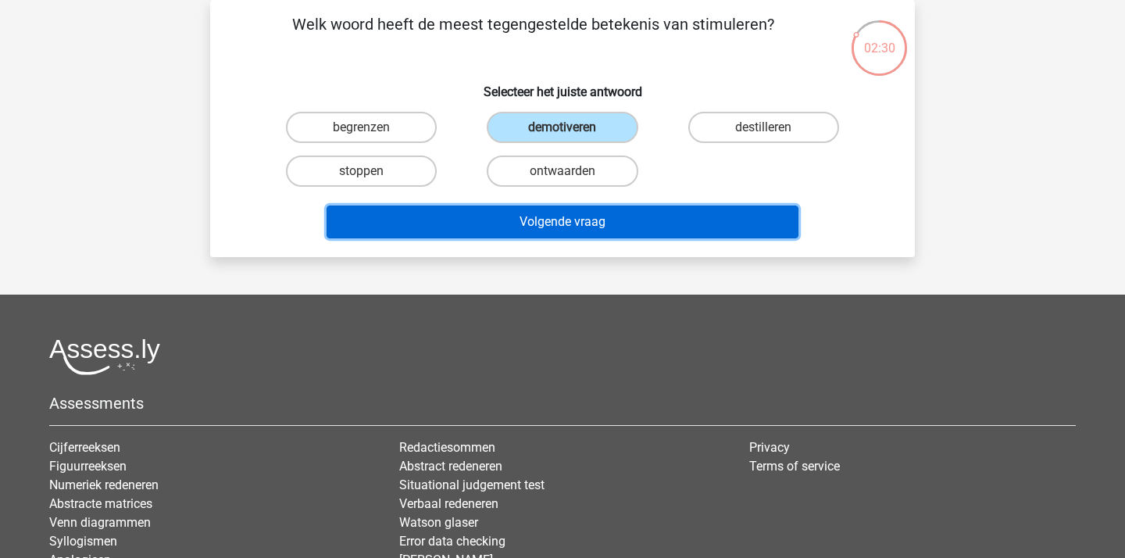
click at [506, 222] on button "Volgende vraag" at bounding box center [562, 221] width 472 height 33
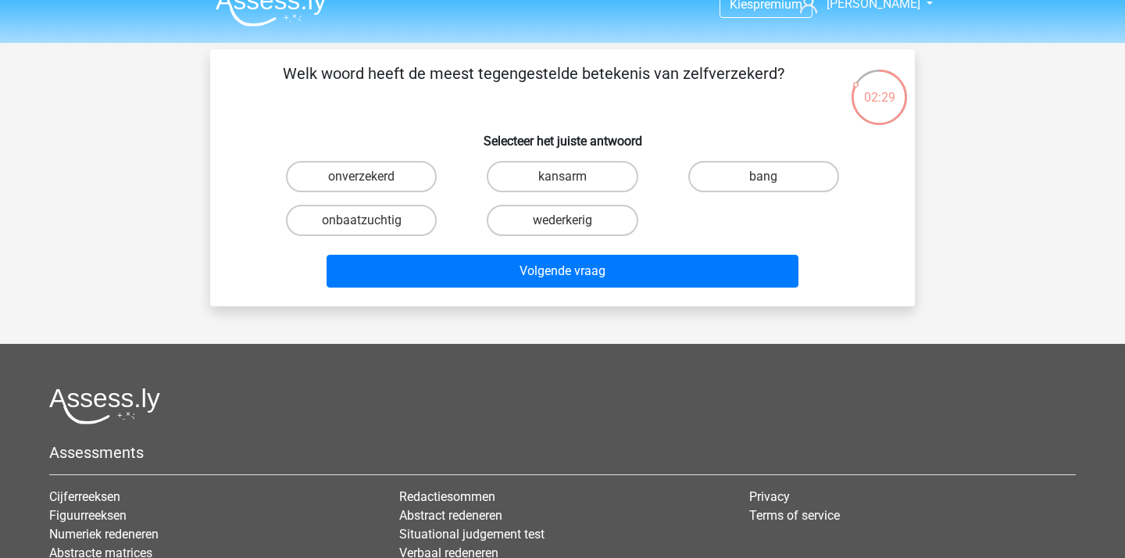
scroll to position [25, 0]
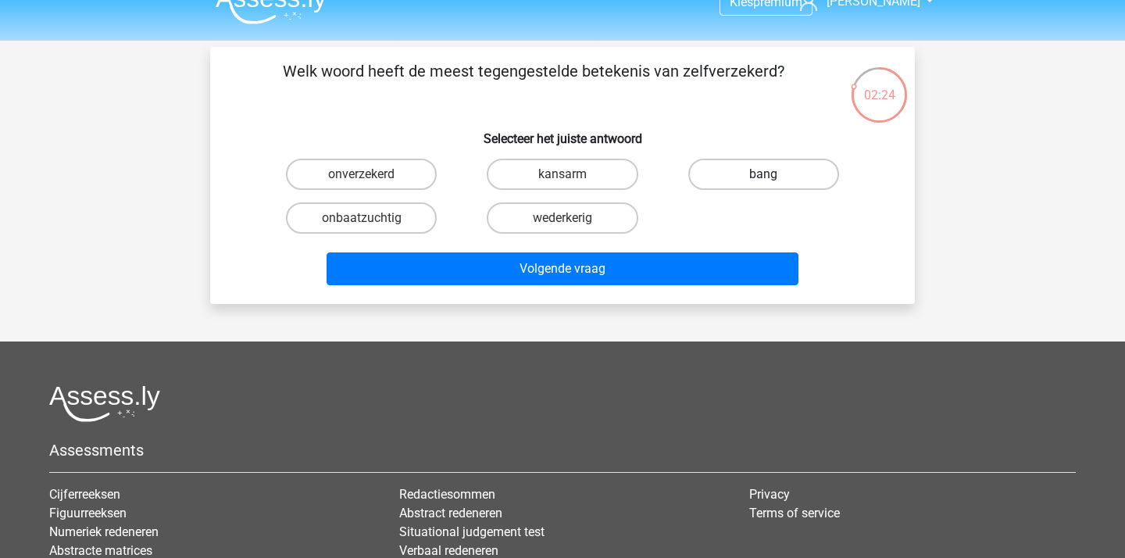
click at [717, 180] on label "bang" at bounding box center [763, 174] width 151 height 31
click at [763, 180] on input "bang" at bounding box center [768, 179] width 10 height 10
radio input "true"
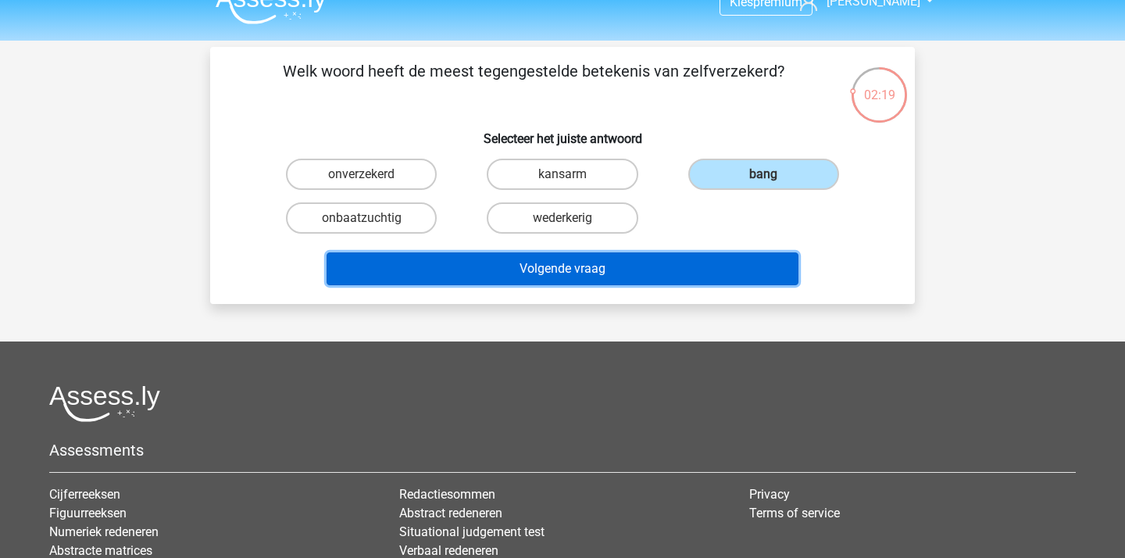
click at [482, 283] on button "Volgende vraag" at bounding box center [562, 268] width 472 height 33
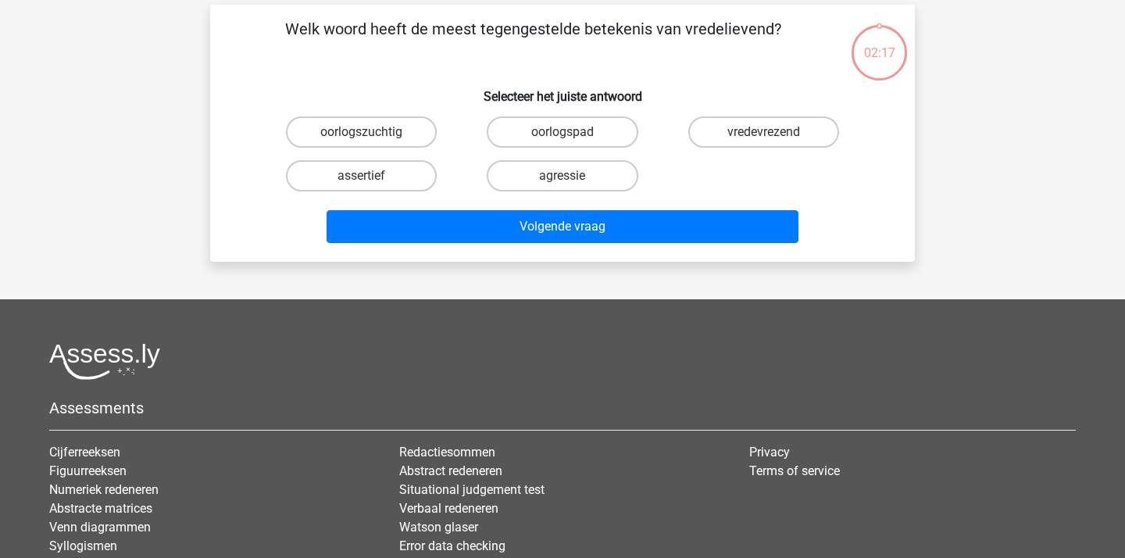
scroll to position [72, 0]
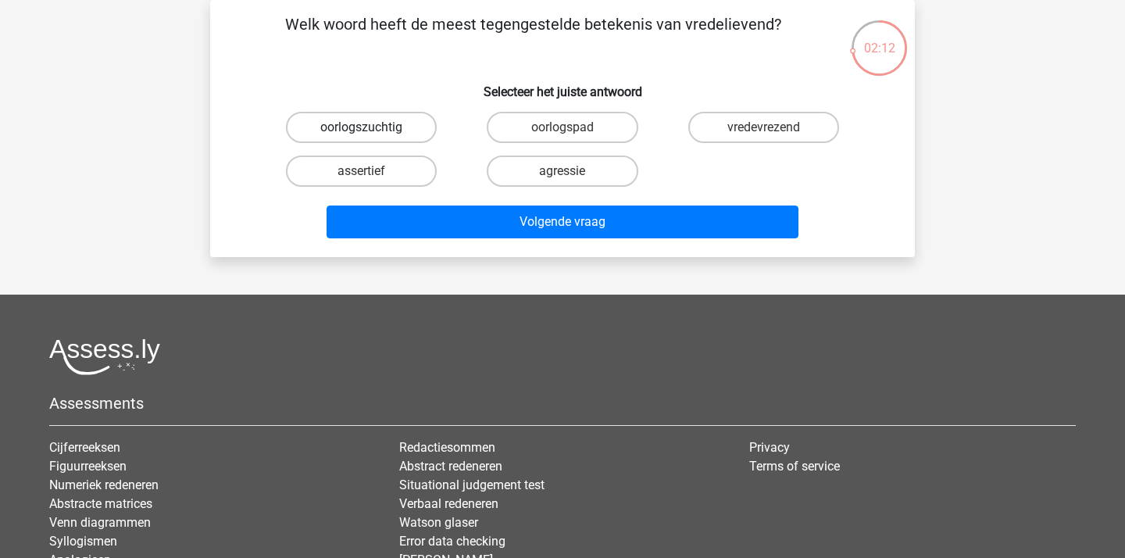
click at [388, 132] on label "oorlogszuchtig" at bounding box center [361, 127] width 151 height 31
click at [372, 132] on input "oorlogszuchtig" at bounding box center [367, 132] width 10 height 10
radio input "true"
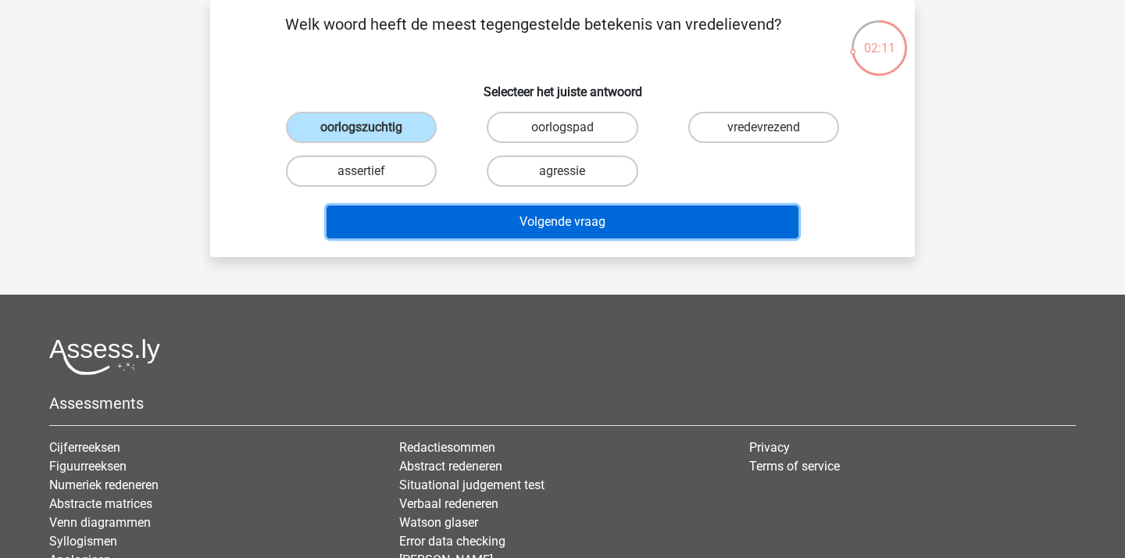
click at [472, 237] on button "Volgende vraag" at bounding box center [562, 221] width 472 height 33
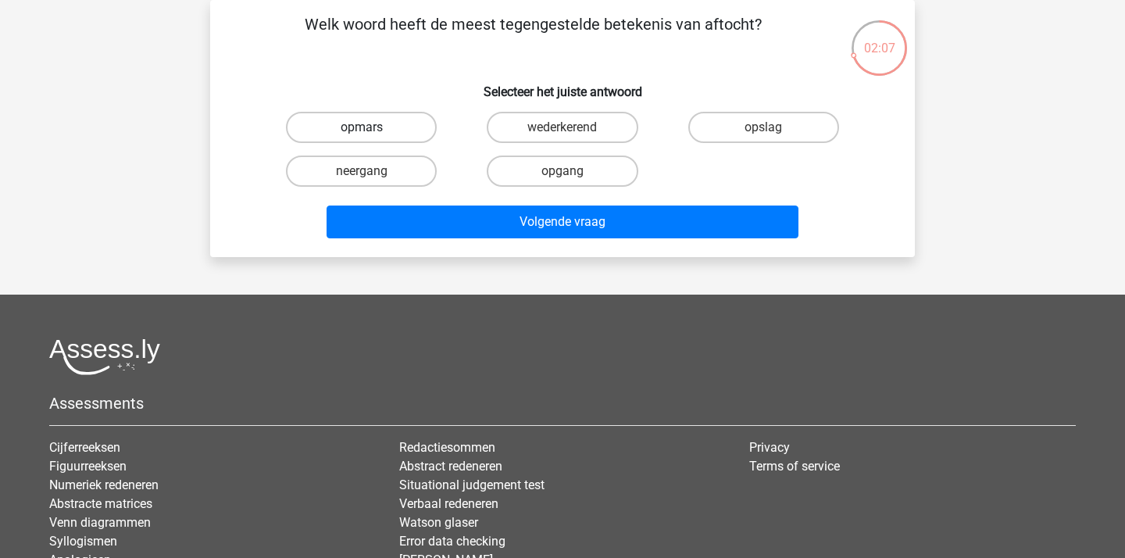
click at [393, 137] on label "opmars" at bounding box center [361, 127] width 151 height 31
click at [372, 137] on input "opmars" at bounding box center [367, 132] width 10 height 10
radio input "true"
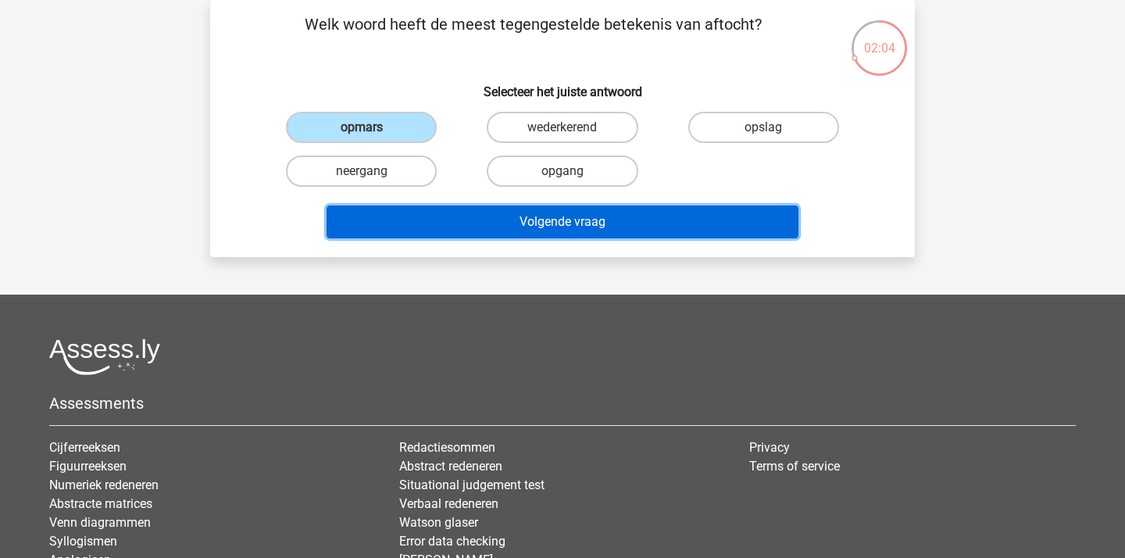
click at [460, 226] on button "Volgende vraag" at bounding box center [562, 221] width 472 height 33
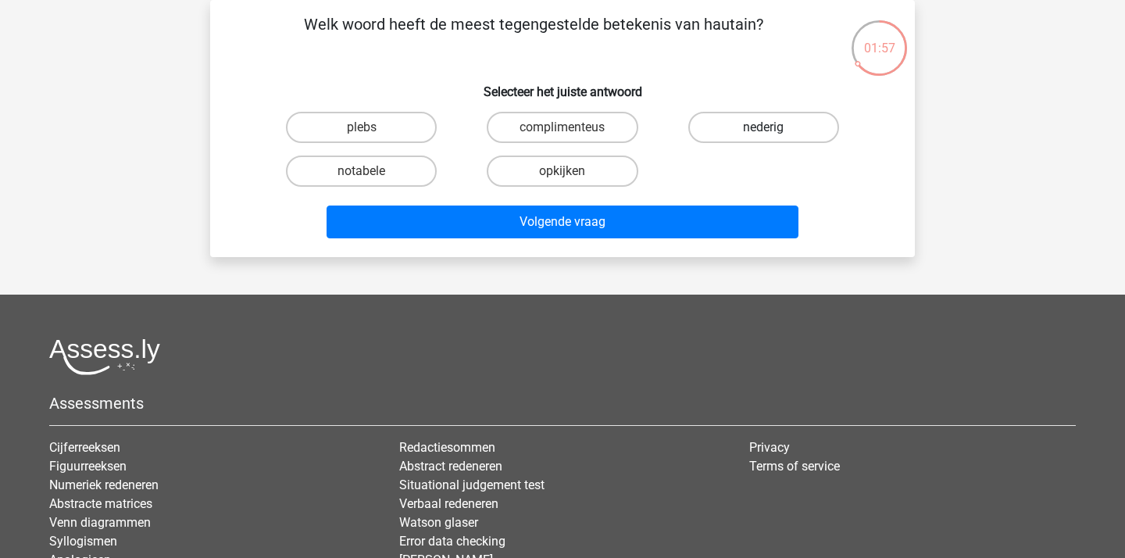
click at [721, 137] on label "nederig" at bounding box center [763, 127] width 151 height 31
click at [763, 137] on input "nederig" at bounding box center [768, 132] width 10 height 10
radio input "true"
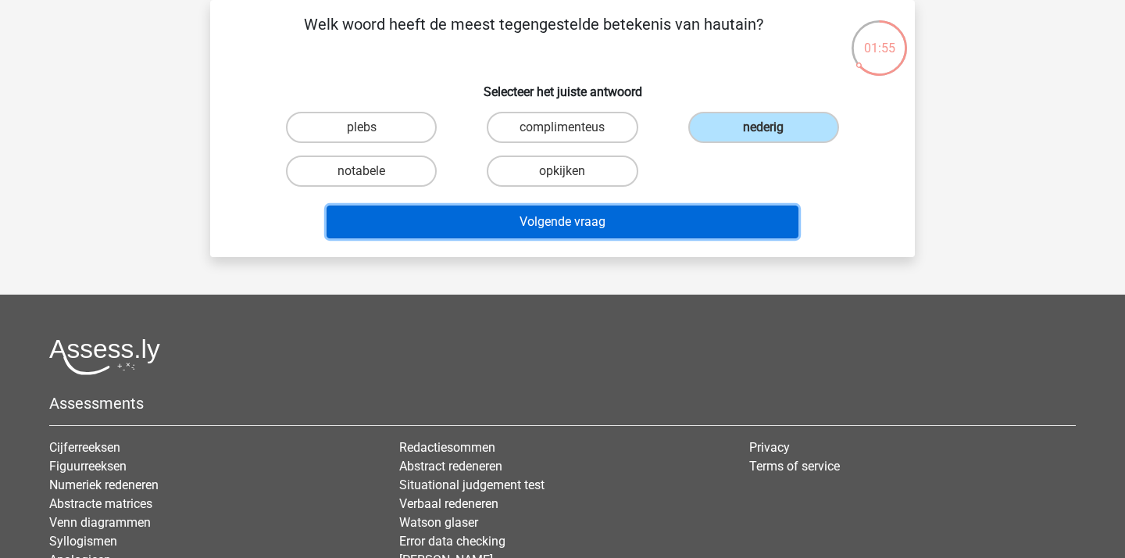
click at [597, 219] on button "Volgende vraag" at bounding box center [562, 221] width 472 height 33
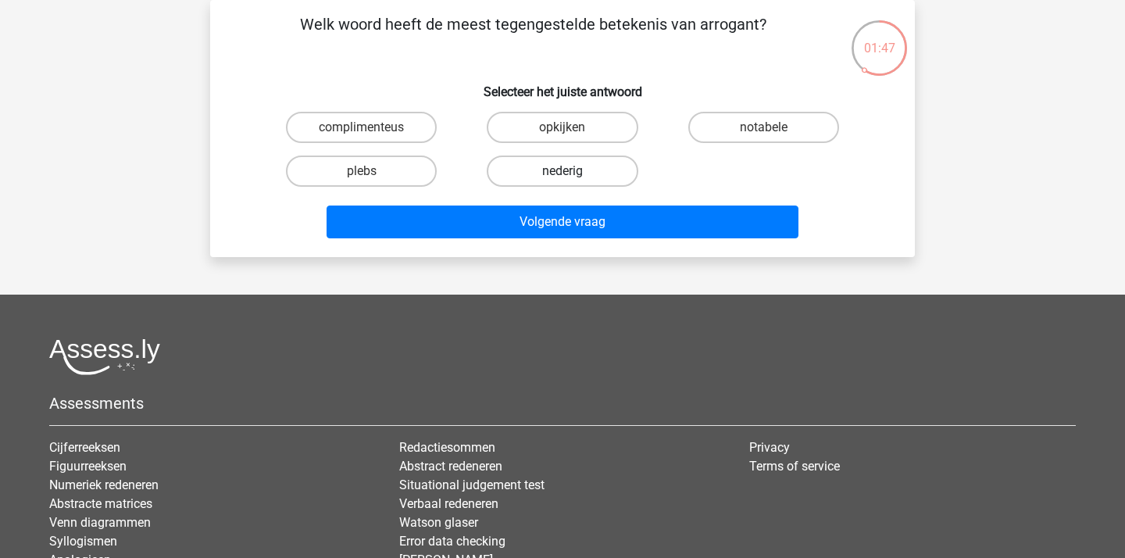
click at [587, 169] on label "nederig" at bounding box center [562, 170] width 151 height 31
click at [572, 171] on input "nederig" at bounding box center [567, 176] width 10 height 10
radio input "true"
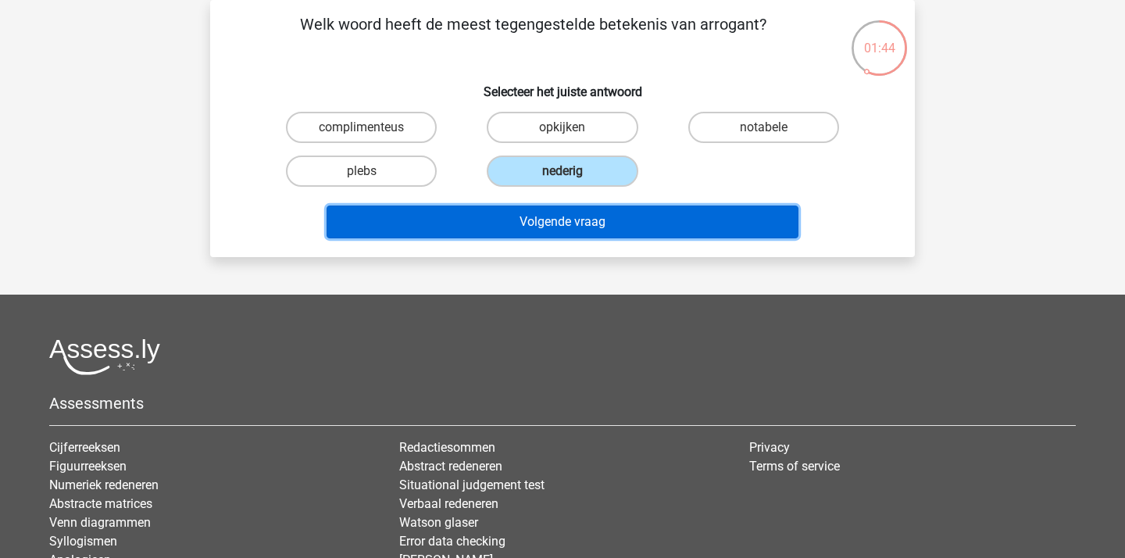
click at [619, 209] on button "Volgende vraag" at bounding box center [562, 221] width 472 height 33
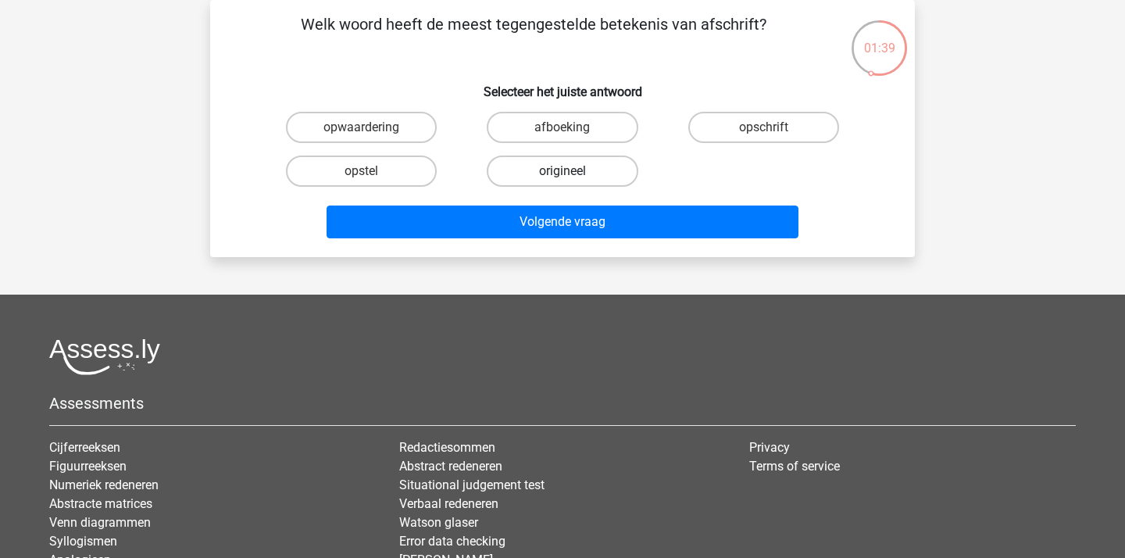
click at [557, 174] on label "origineel" at bounding box center [562, 170] width 151 height 31
click at [562, 174] on input "origineel" at bounding box center [567, 176] width 10 height 10
radio input "true"
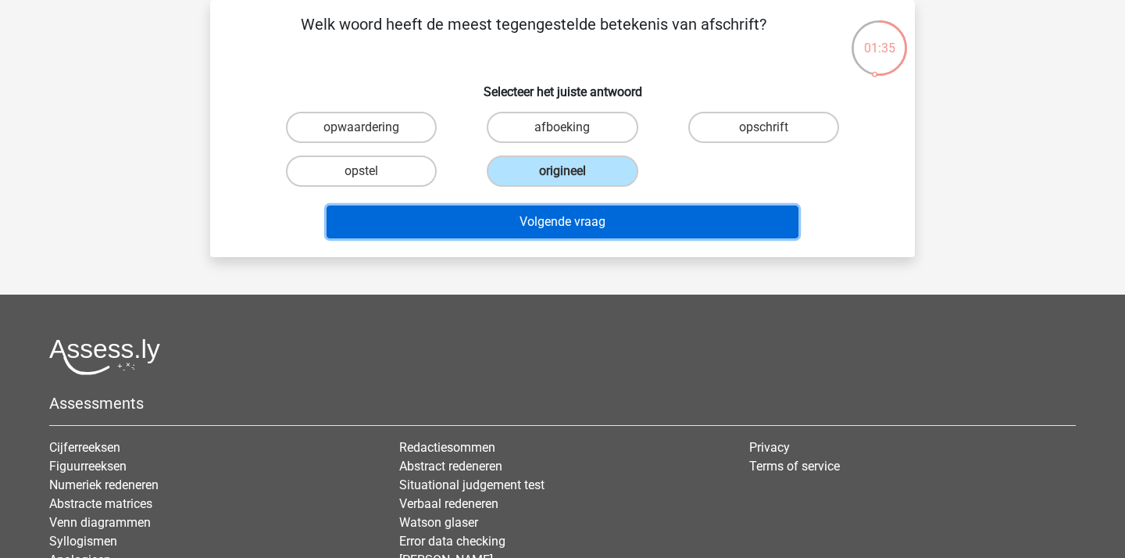
click at [540, 236] on button "Volgende vraag" at bounding box center [562, 221] width 472 height 33
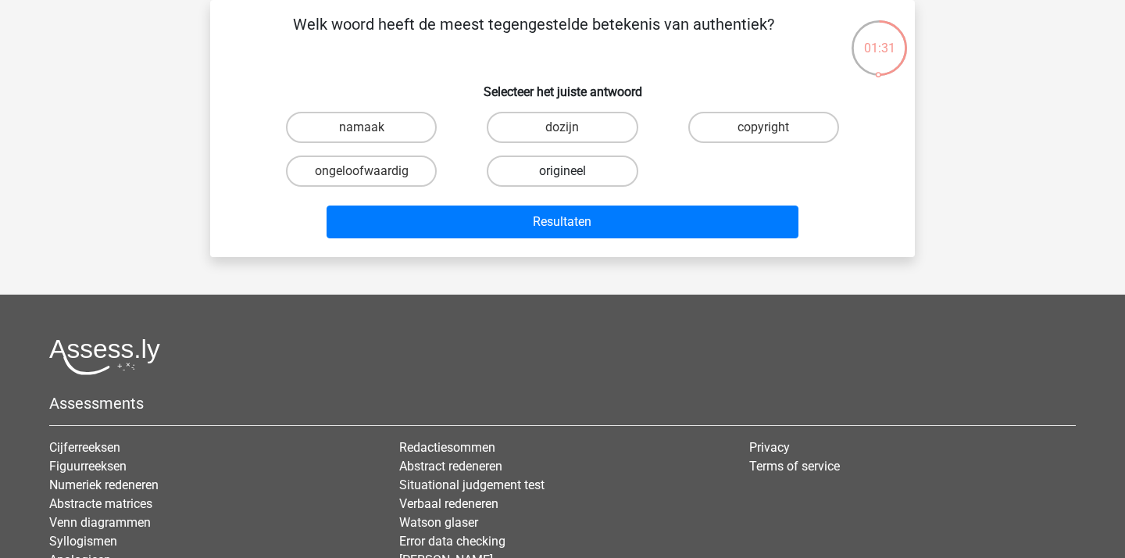
click at [570, 185] on label "origineel" at bounding box center [562, 170] width 151 height 31
click at [570, 181] on input "origineel" at bounding box center [567, 176] width 10 height 10
radio input "true"
click at [394, 138] on label "namaak" at bounding box center [361, 127] width 151 height 31
click at [372, 137] on input "namaak" at bounding box center [367, 132] width 10 height 10
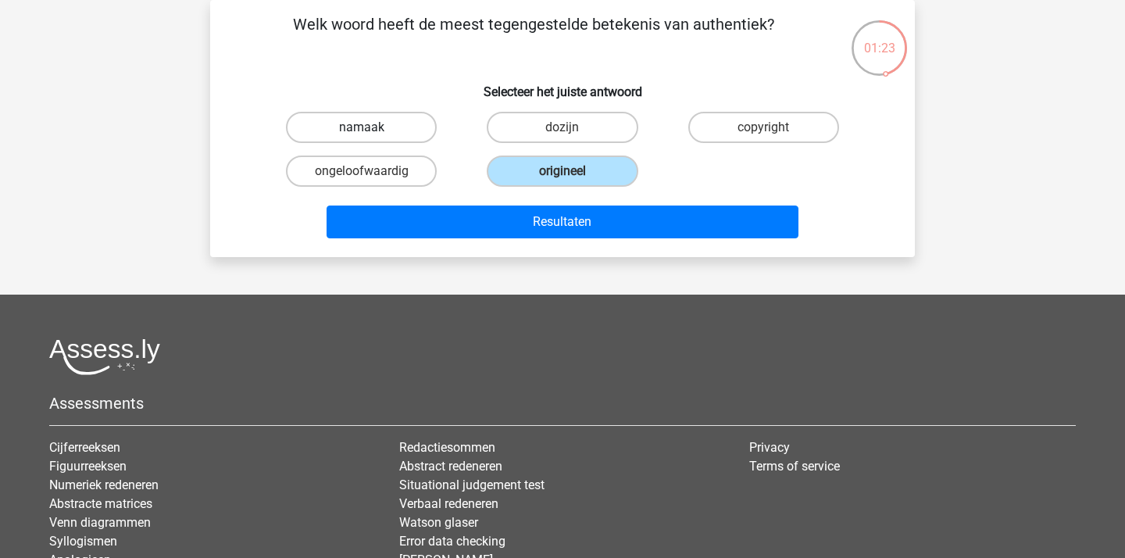
radio input "true"
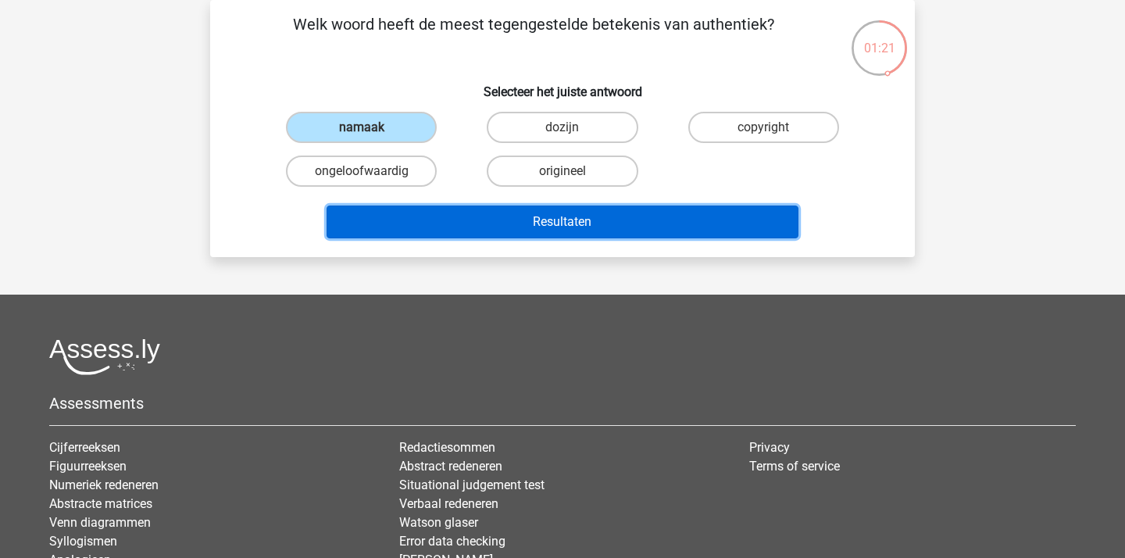
click at [556, 216] on button "Resultaten" at bounding box center [562, 221] width 472 height 33
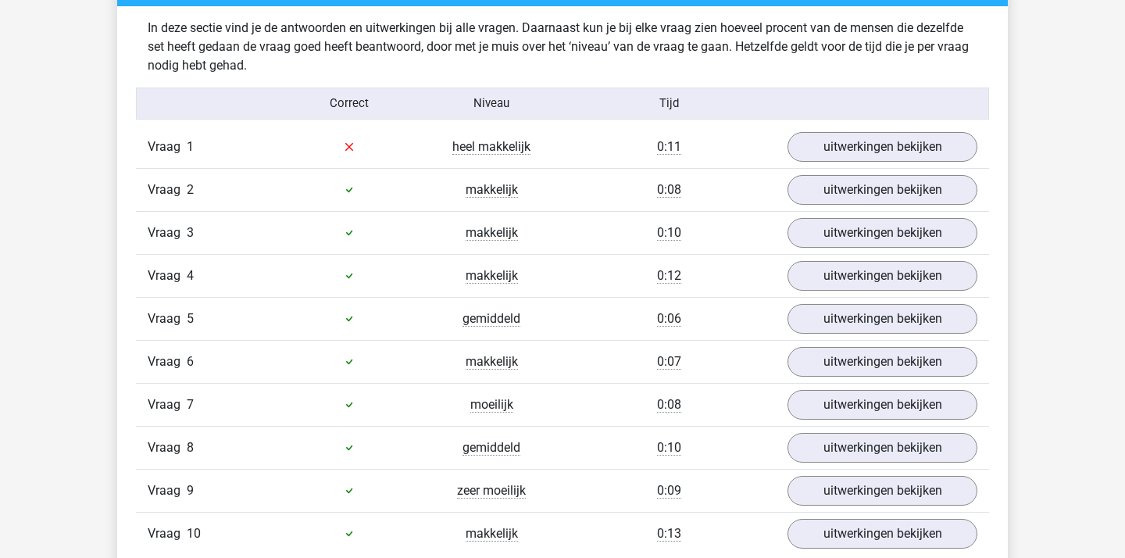
scroll to position [1196, 0]
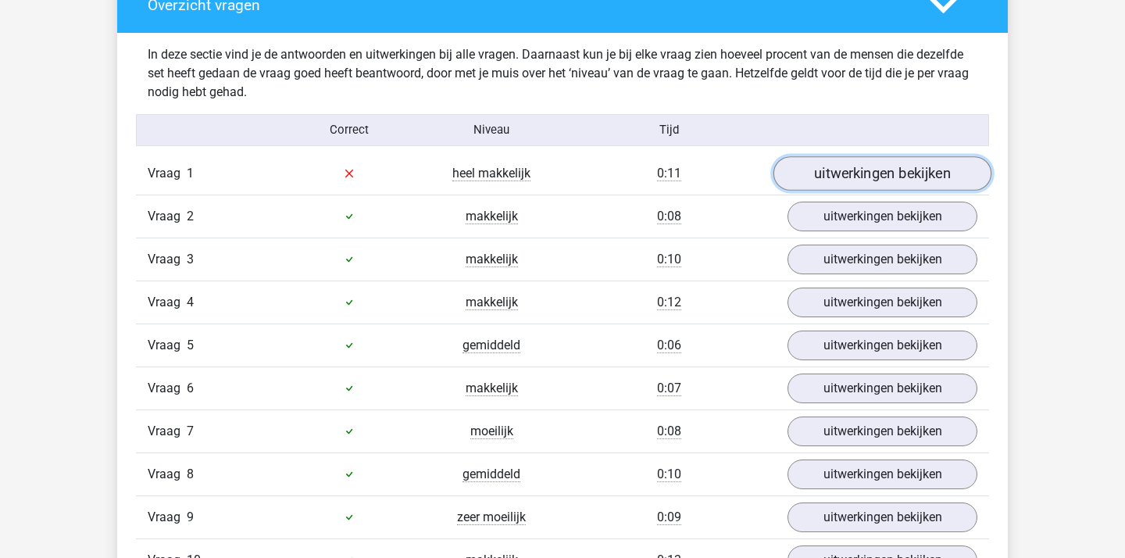
click at [840, 162] on link "uitwerkingen bekijken" at bounding box center [882, 173] width 218 height 34
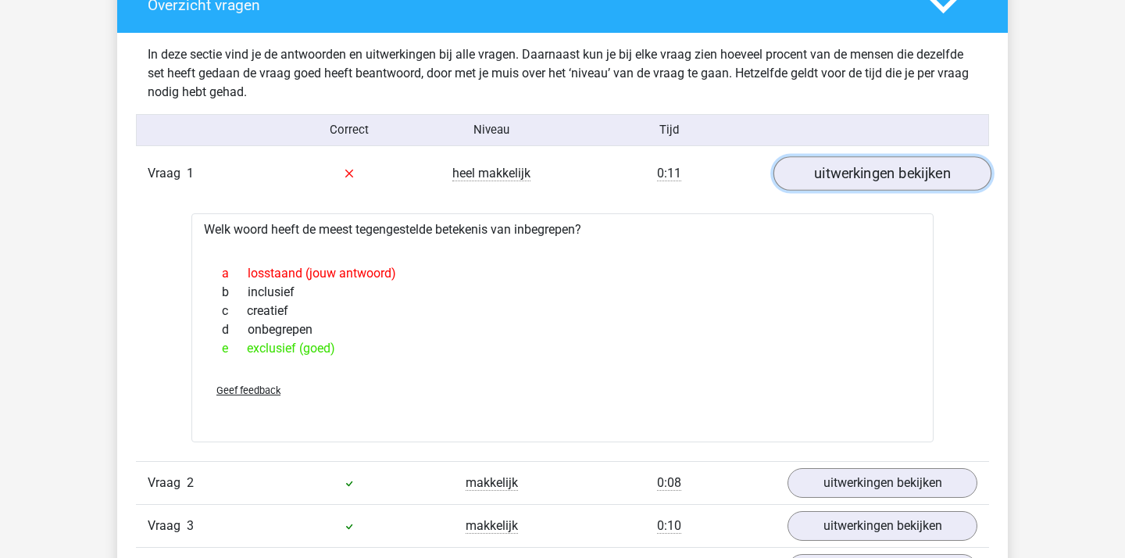
click at [839, 176] on link "uitwerkingen bekijken" at bounding box center [882, 173] width 218 height 34
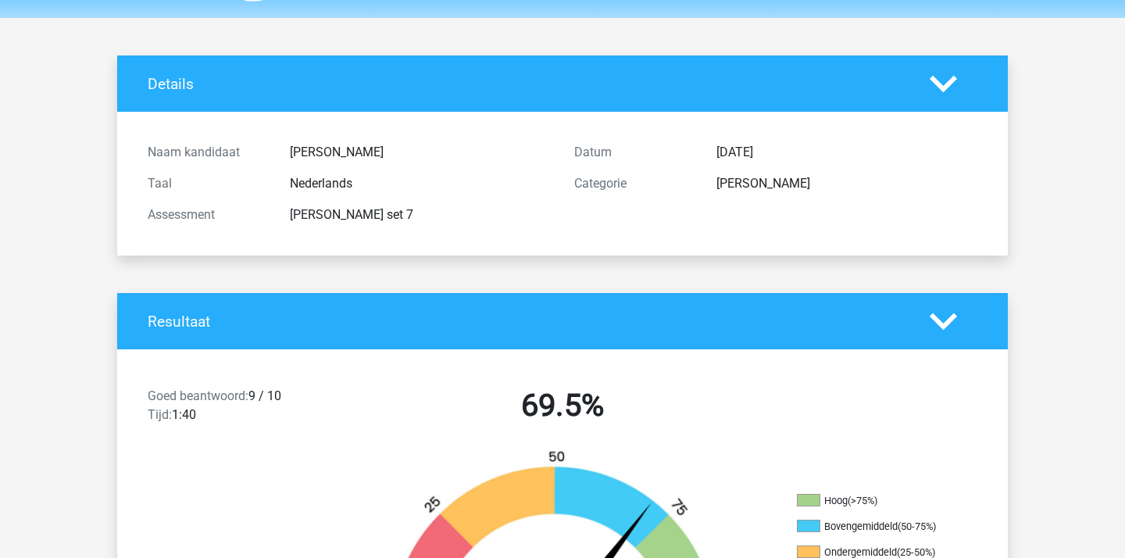
scroll to position [0, 0]
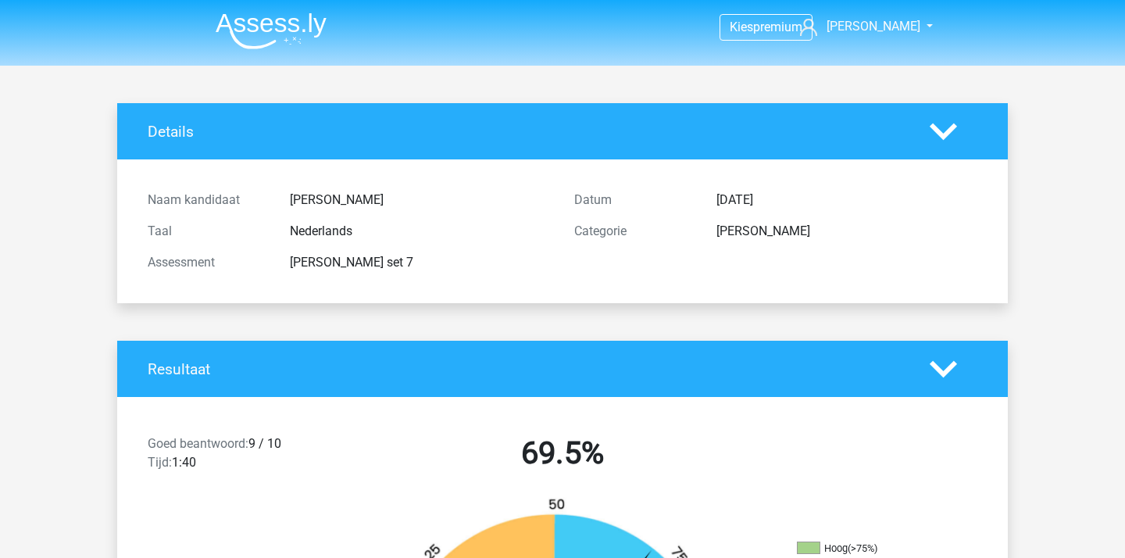
click at [285, 36] on img at bounding box center [271, 30] width 111 height 37
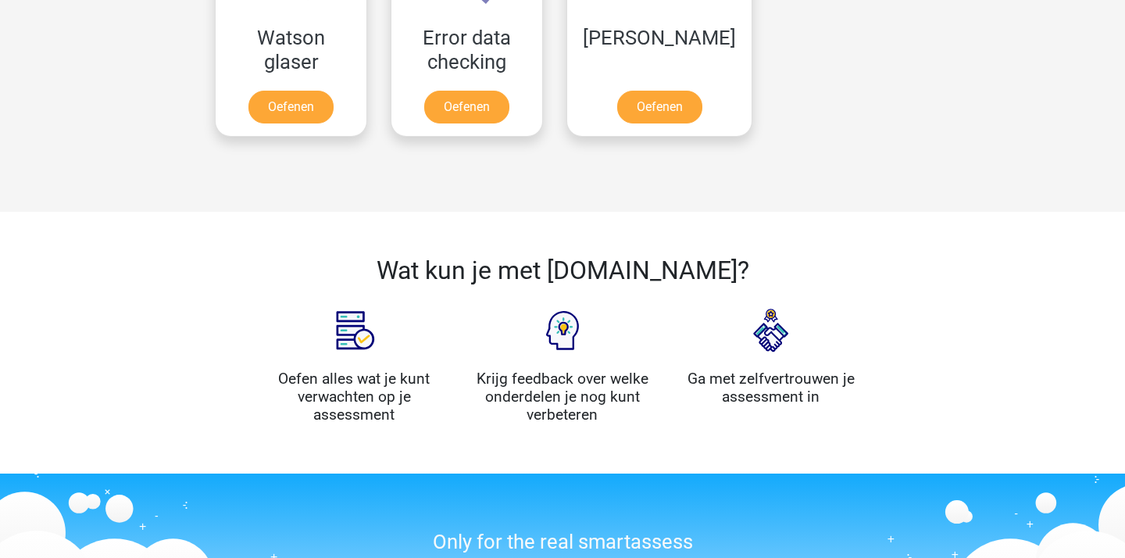
scroll to position [1298, 0]
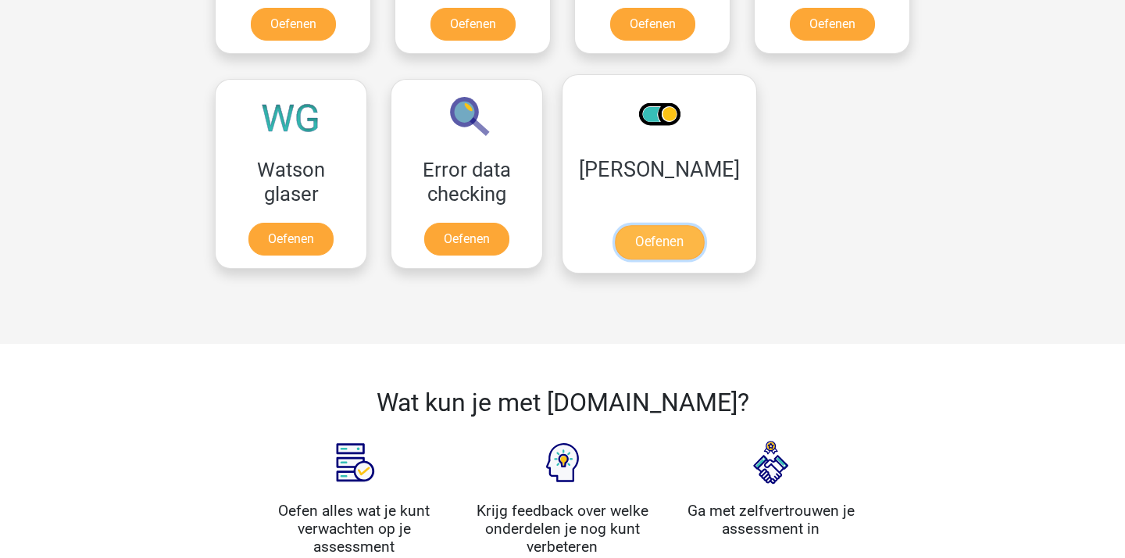
click at [658, 225] on link "Oefenen" at bounding box center [659, 242] width 89 height 34
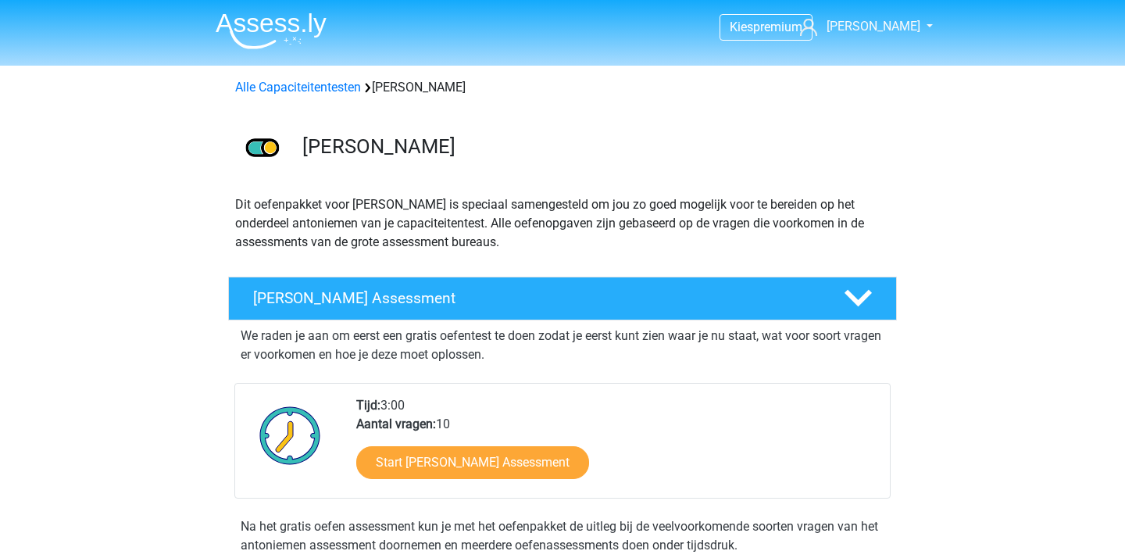
click at [271, 28] on img at bounding box center [271, 30] width 111 height 37
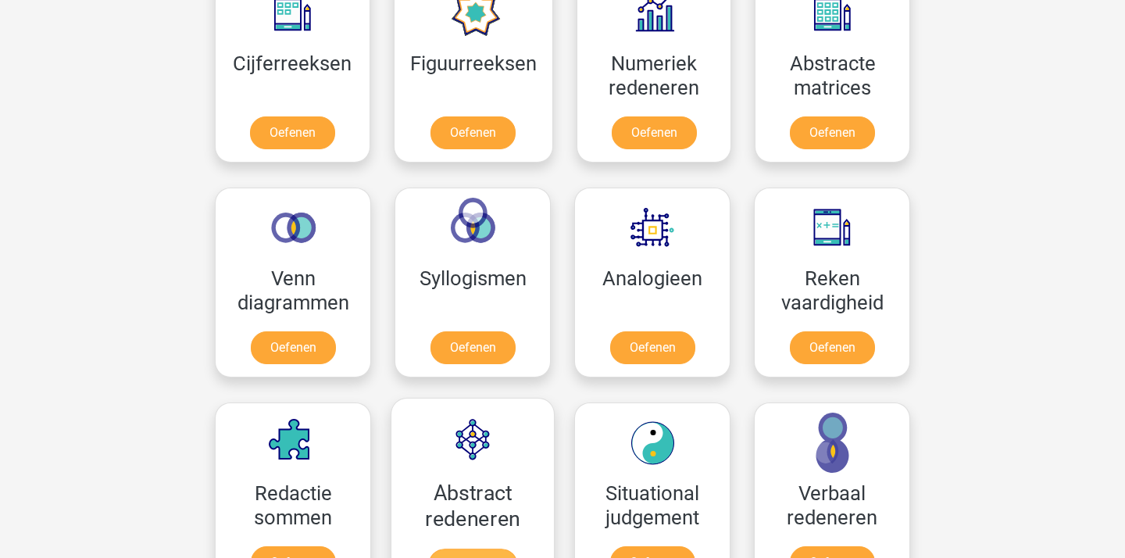
scroll to position [808, 0]
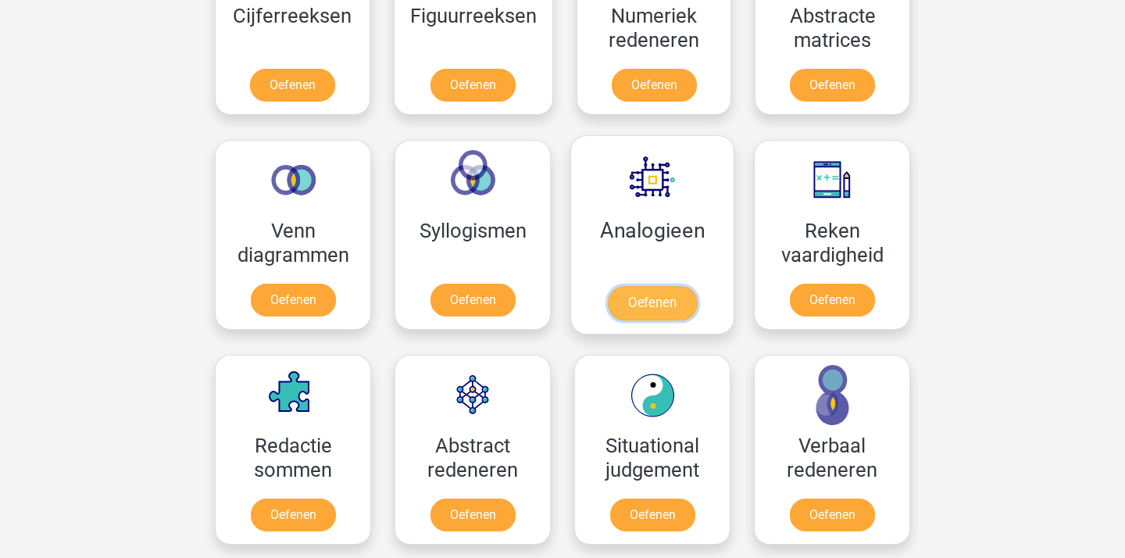
click at [629, 286] on link "Oefenen" at bounding box center [652, 303] width 89 height 34
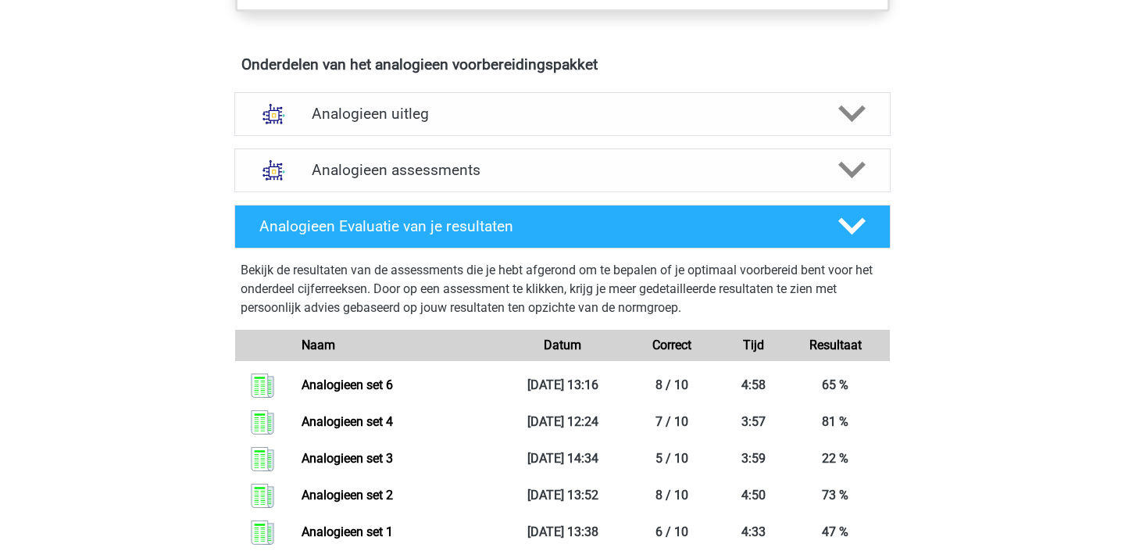
scroll to position [840, 0]
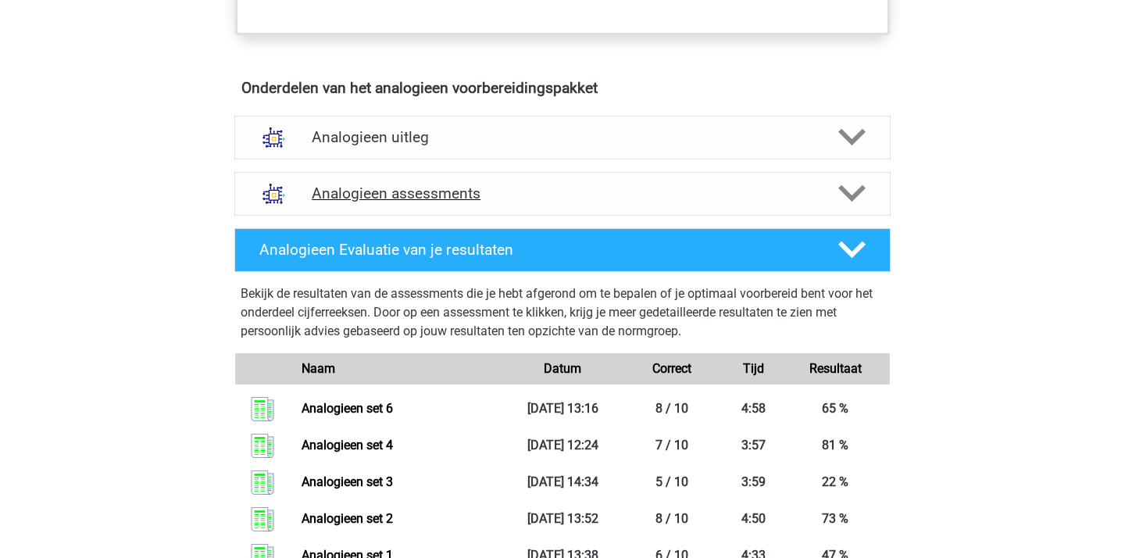
click at [541, 176] on div "Analogieen assessments" at bounding box center [562, 194] width 656 height 44
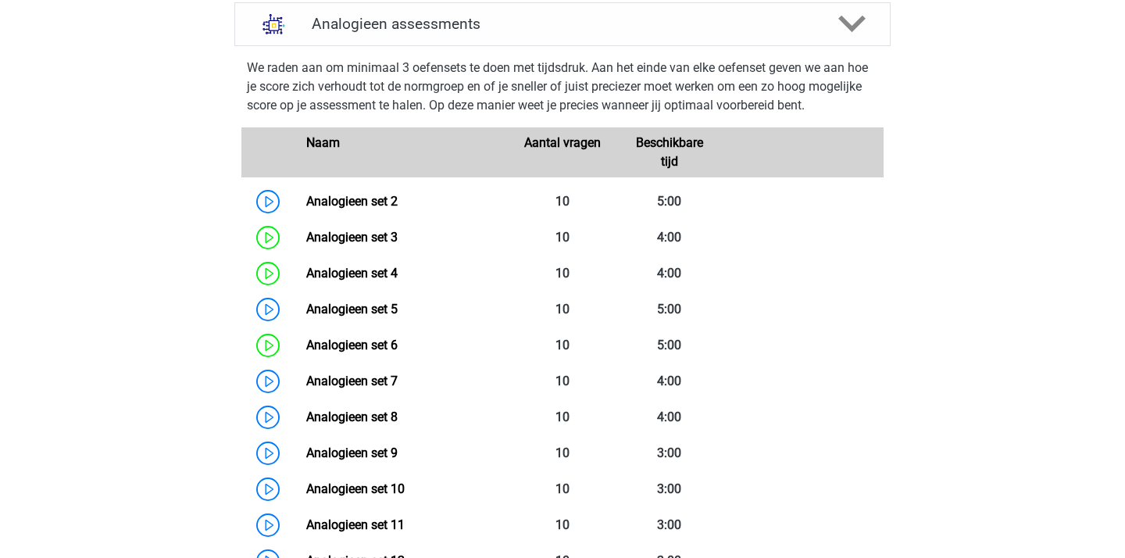
scroll to position [1045, 0]
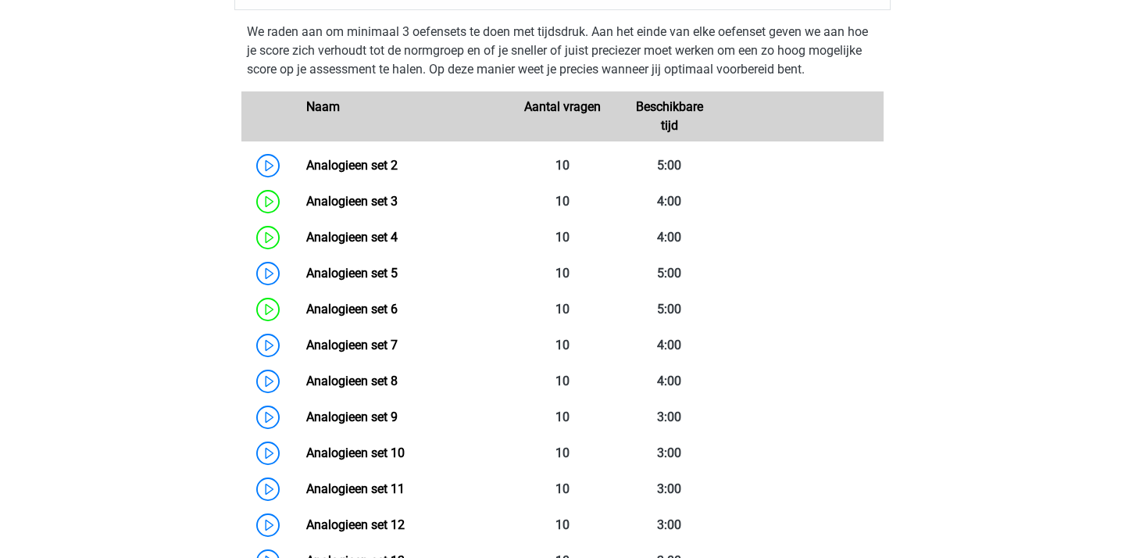
click at [398, 338] on link "Analogieen set 7" at bounding box center [351, 344] width 91 height 15
